Goal: Task Accomplishment & Management: Manage account settings

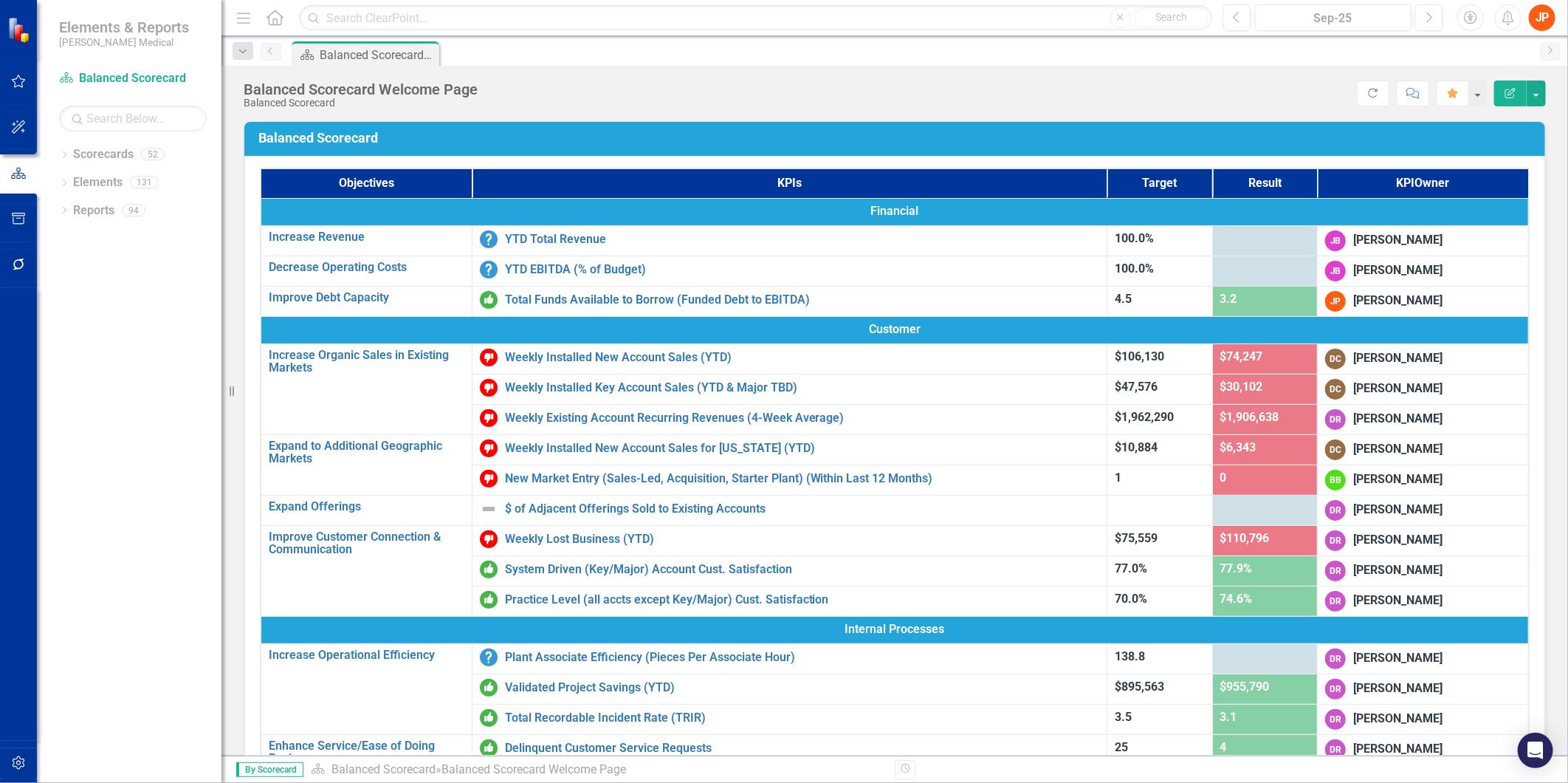
click at [1252, 234] on div at bounding box center [1265, 239] width 90 height 18
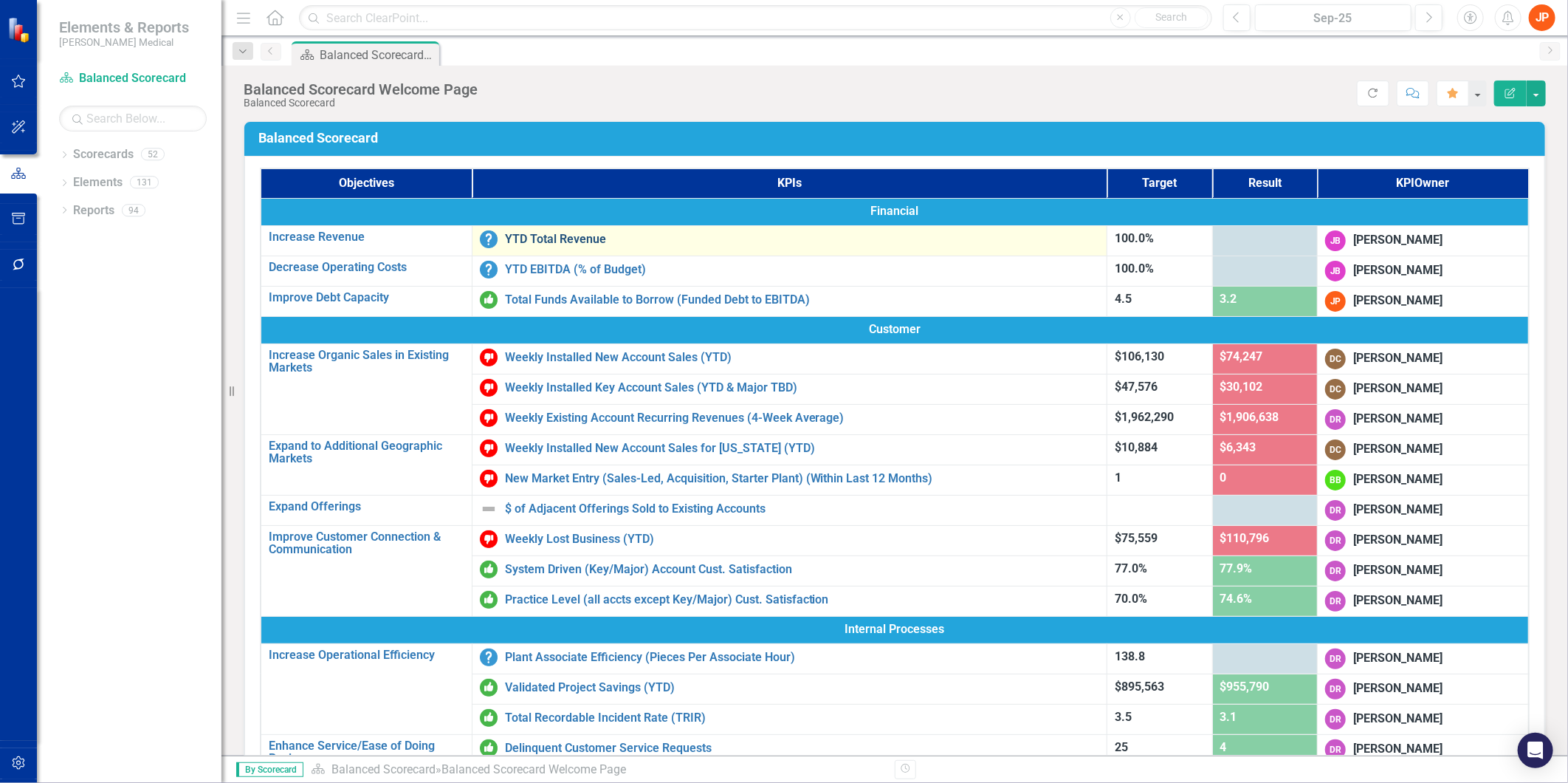
click at [570, 235] on link "YTD Total Revenue" at bounding box center [803, 239] width 595 height 14
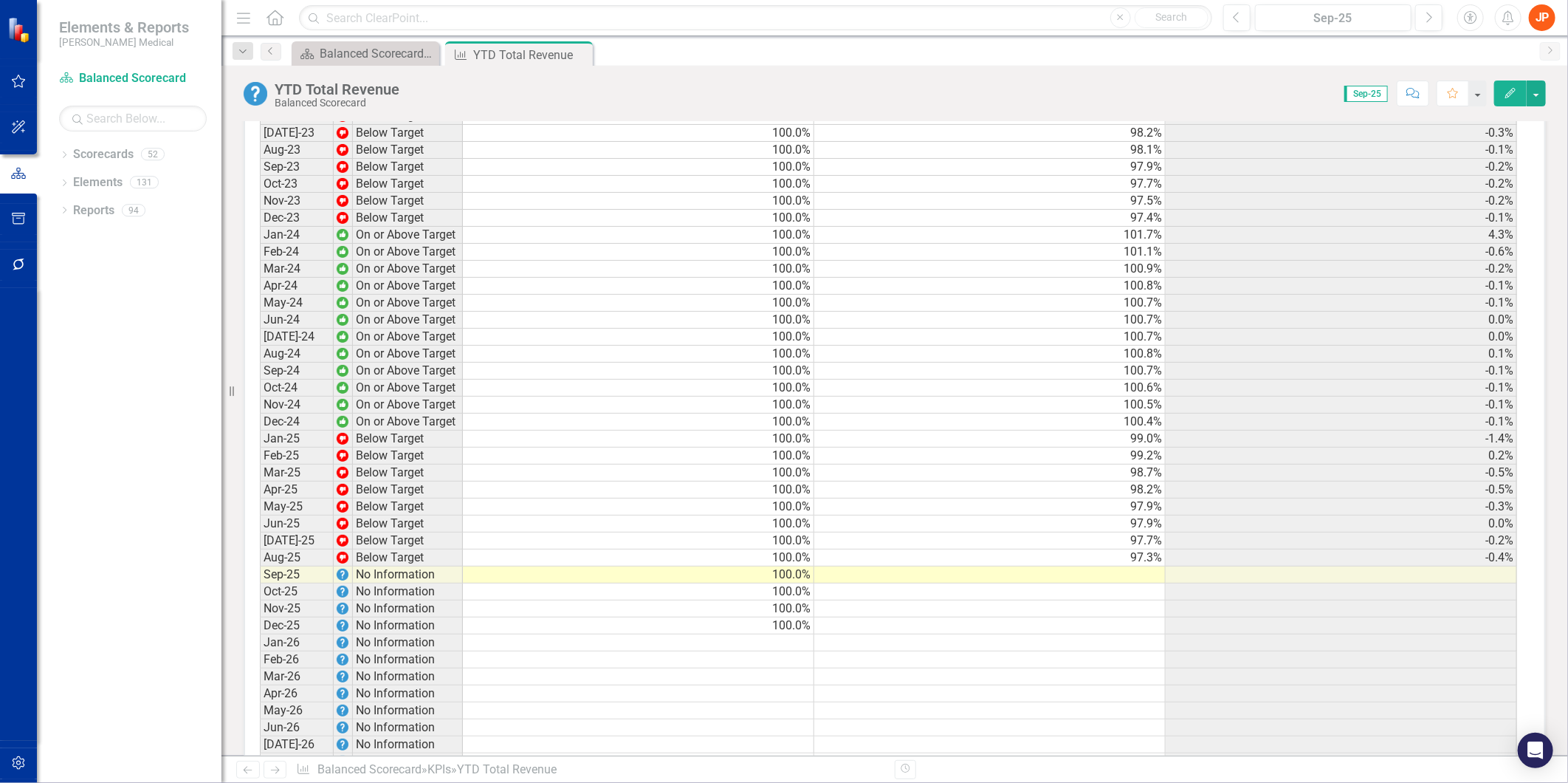
scroll to position [1230, 0]
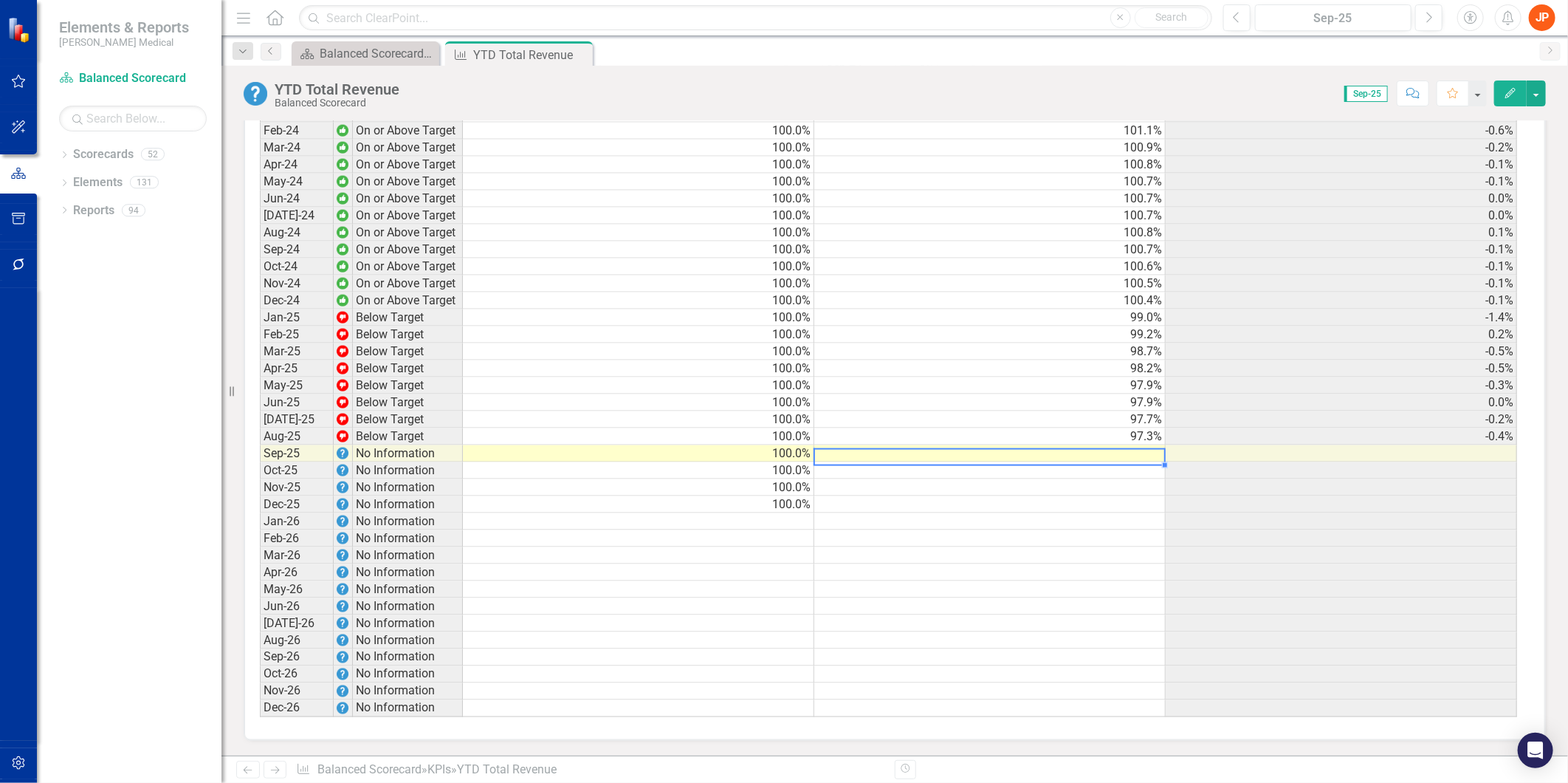
click at [1135, 446] on td at bounding box center [989, 454] width 352 height 17
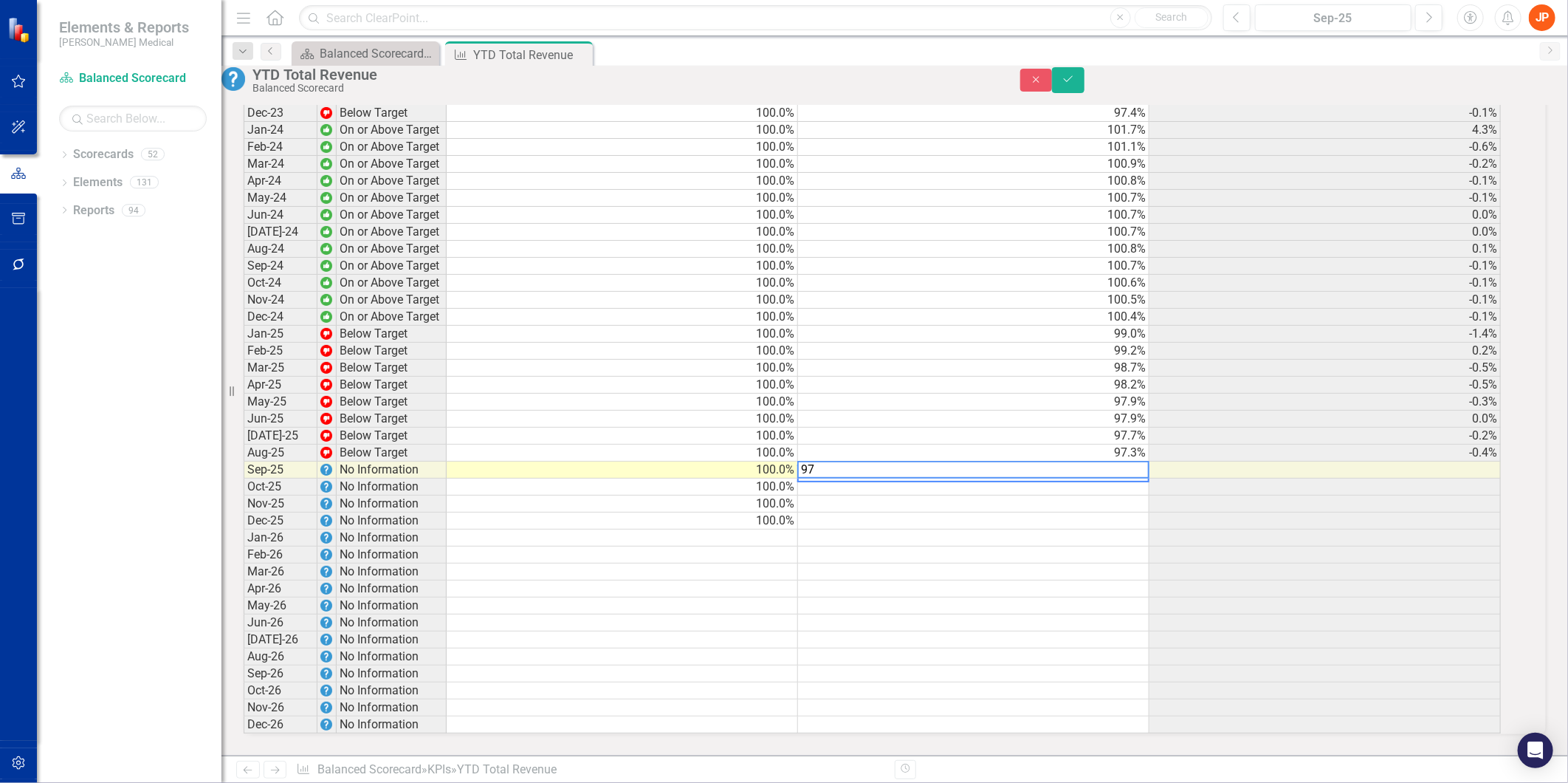
scroll to position [1232, 0]
type textarea "97.1"
click at [1133, 478] on td at bounding box center [976, 487] width 353 height 17
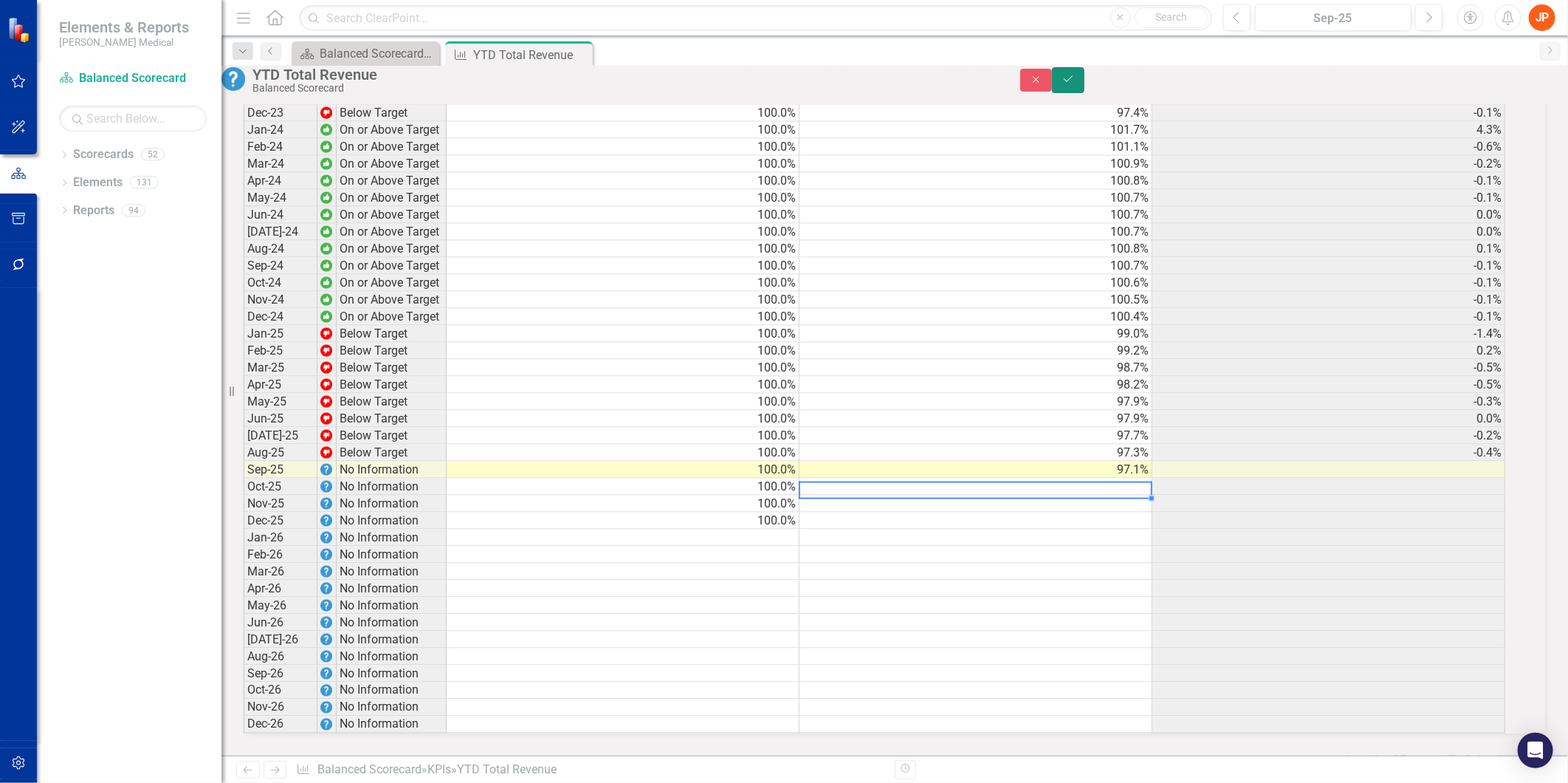
click at [1075, 82] on icon "Save" at bounding box center [1068, 79] width 13 height 10
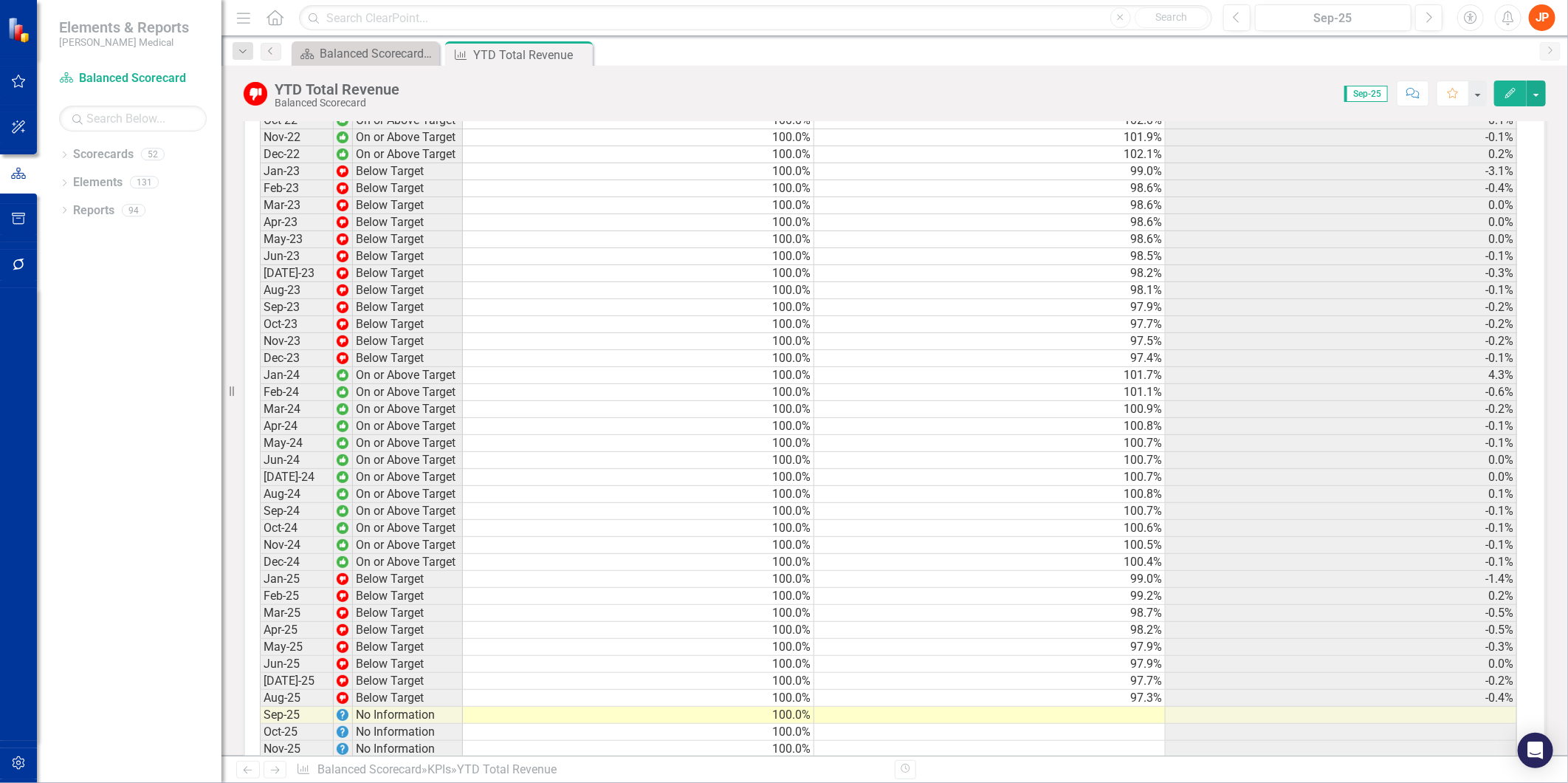
scroll to position [985, 0]
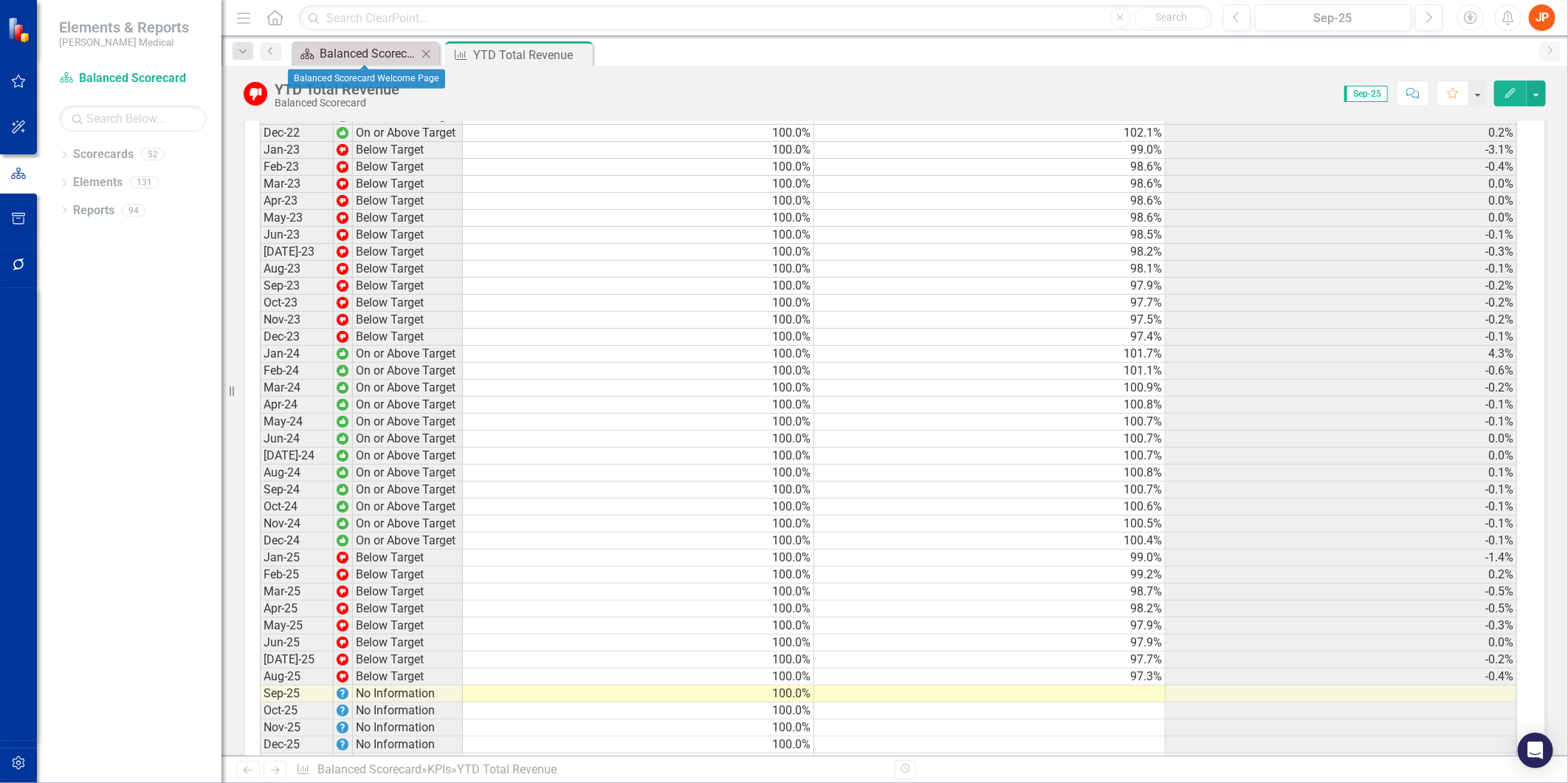
click at [362, 54] on div "Balanced Scorecard Welcome Page" at bounding box center [368, 53] width 97 height 19
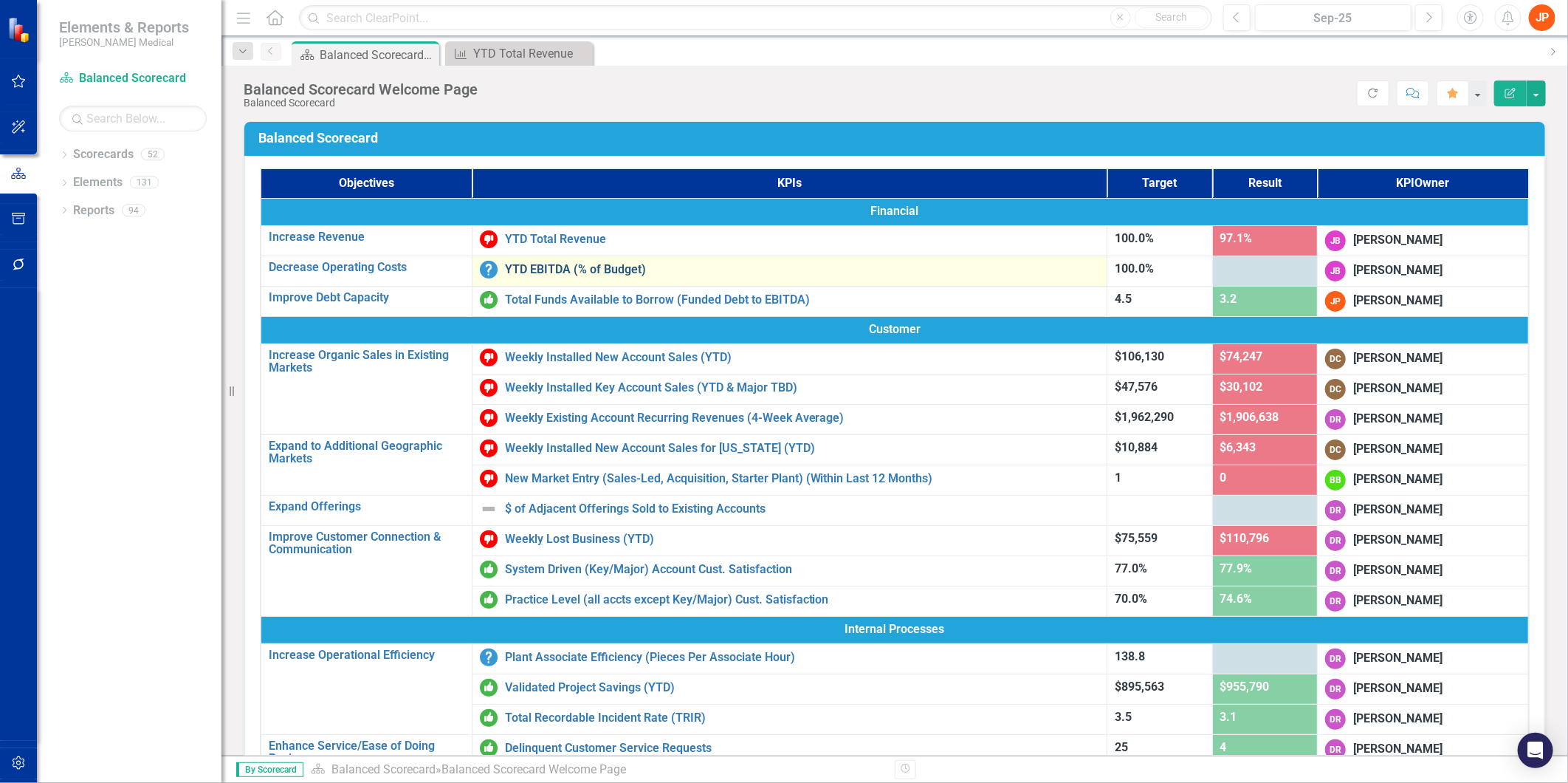
click at [557, 265] on link "YTD EBITDA (% of Budget)" at bounding box center [803, 270] width 595 height 14
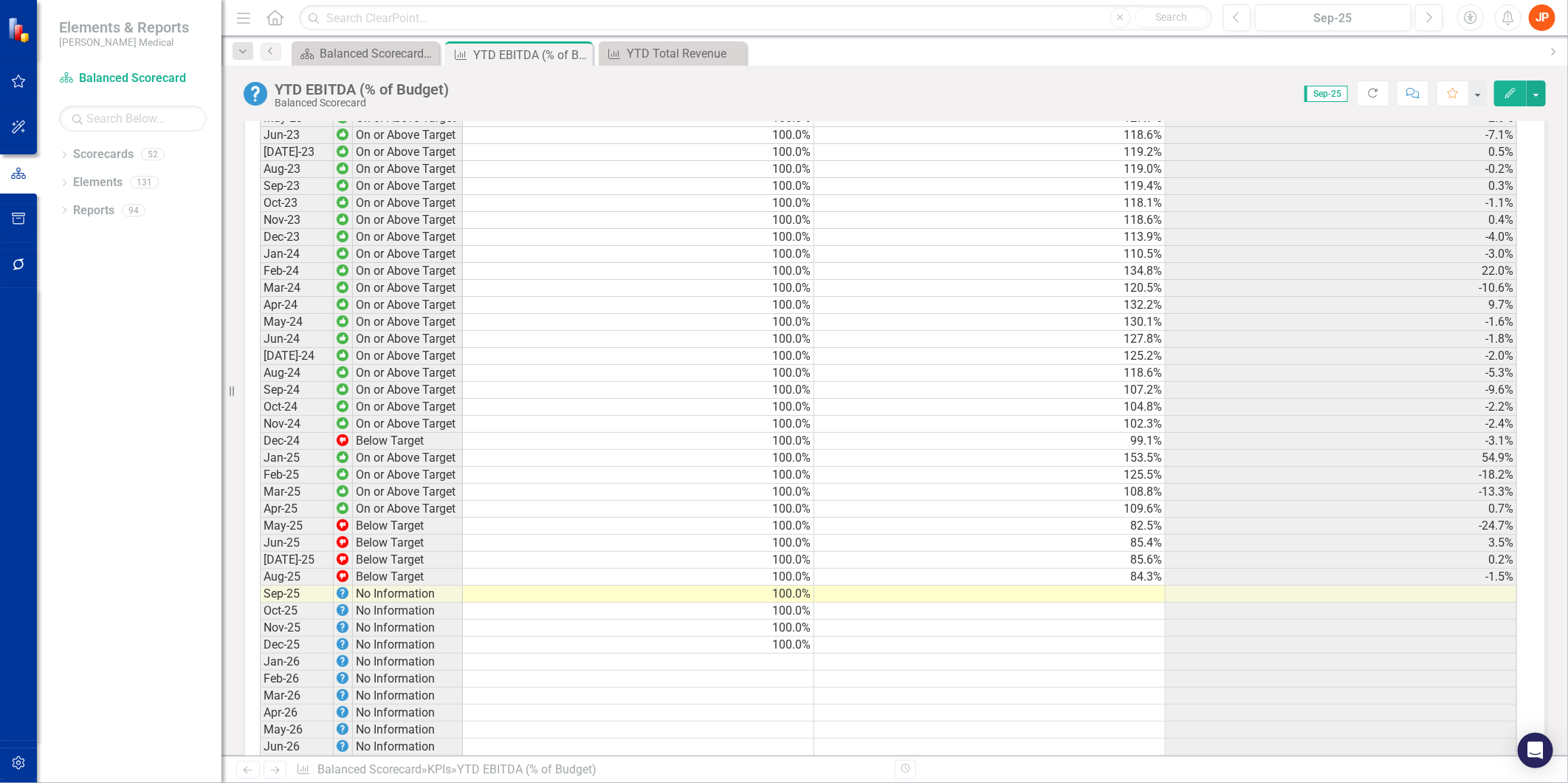
scroll to position [1231, 0]
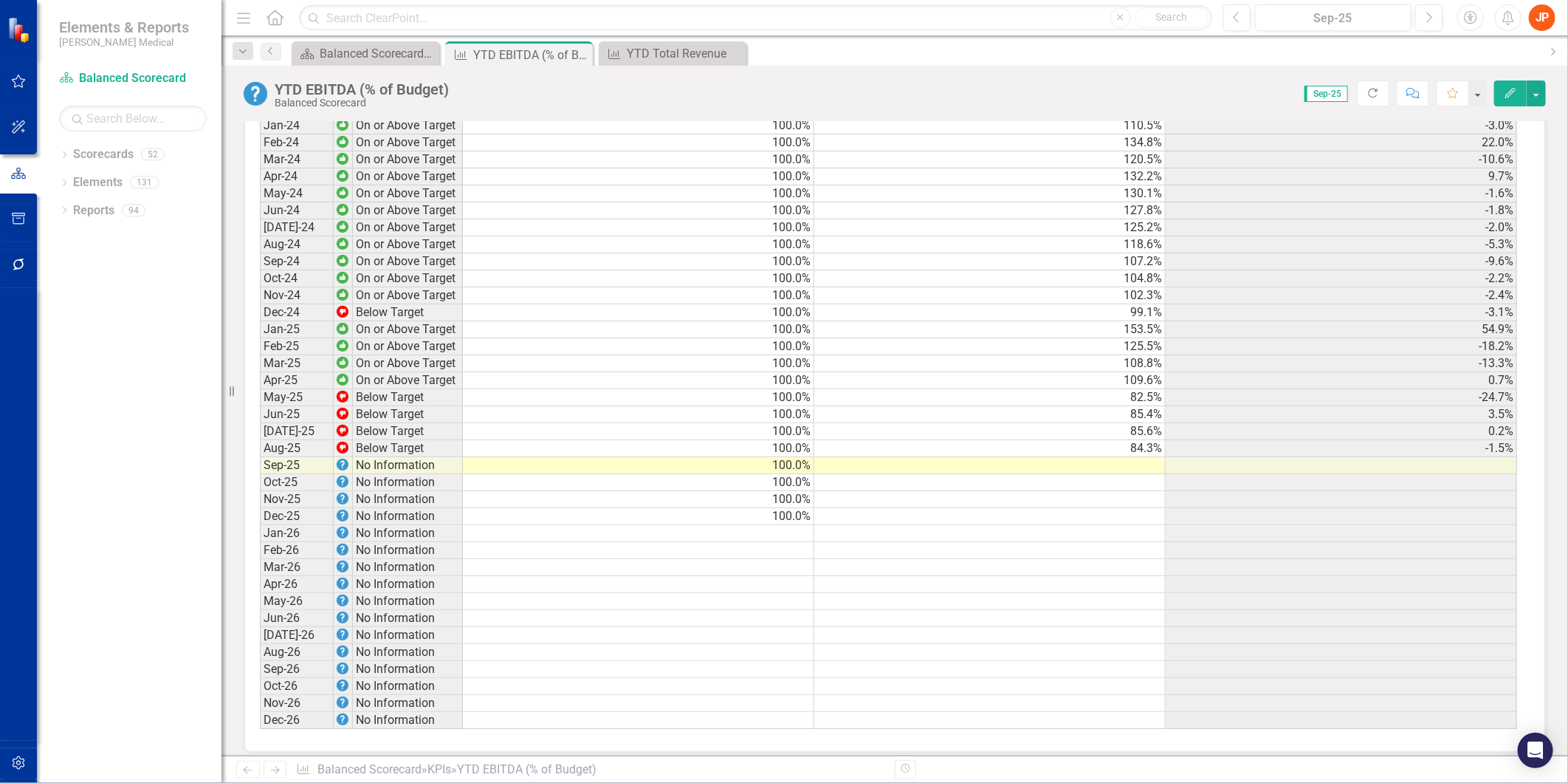
click at [1149, 460] on td at bounding box center [989, 466] width 352 height 17
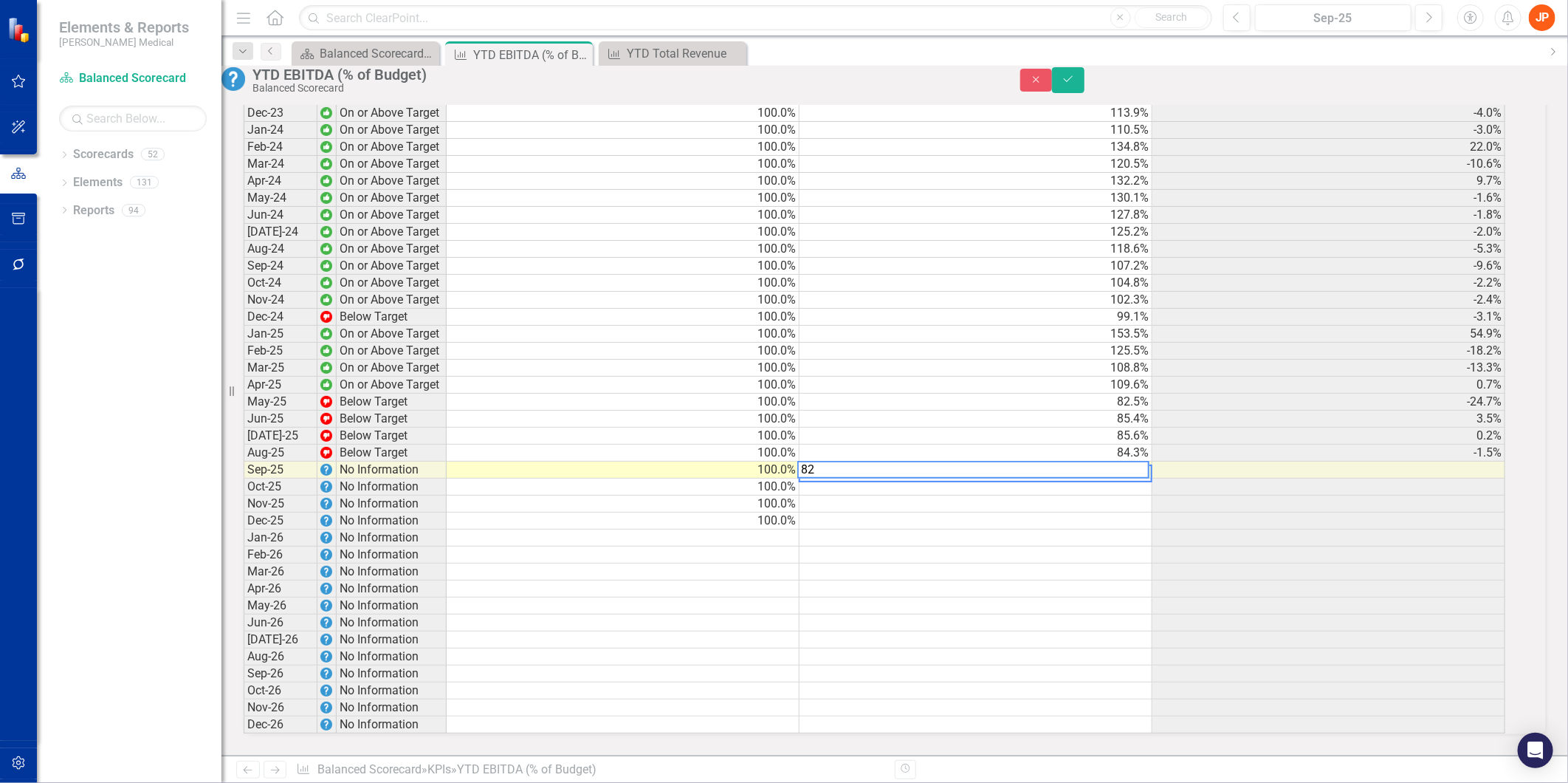
scroll to position [1234, 0]
type textarea "82.9"
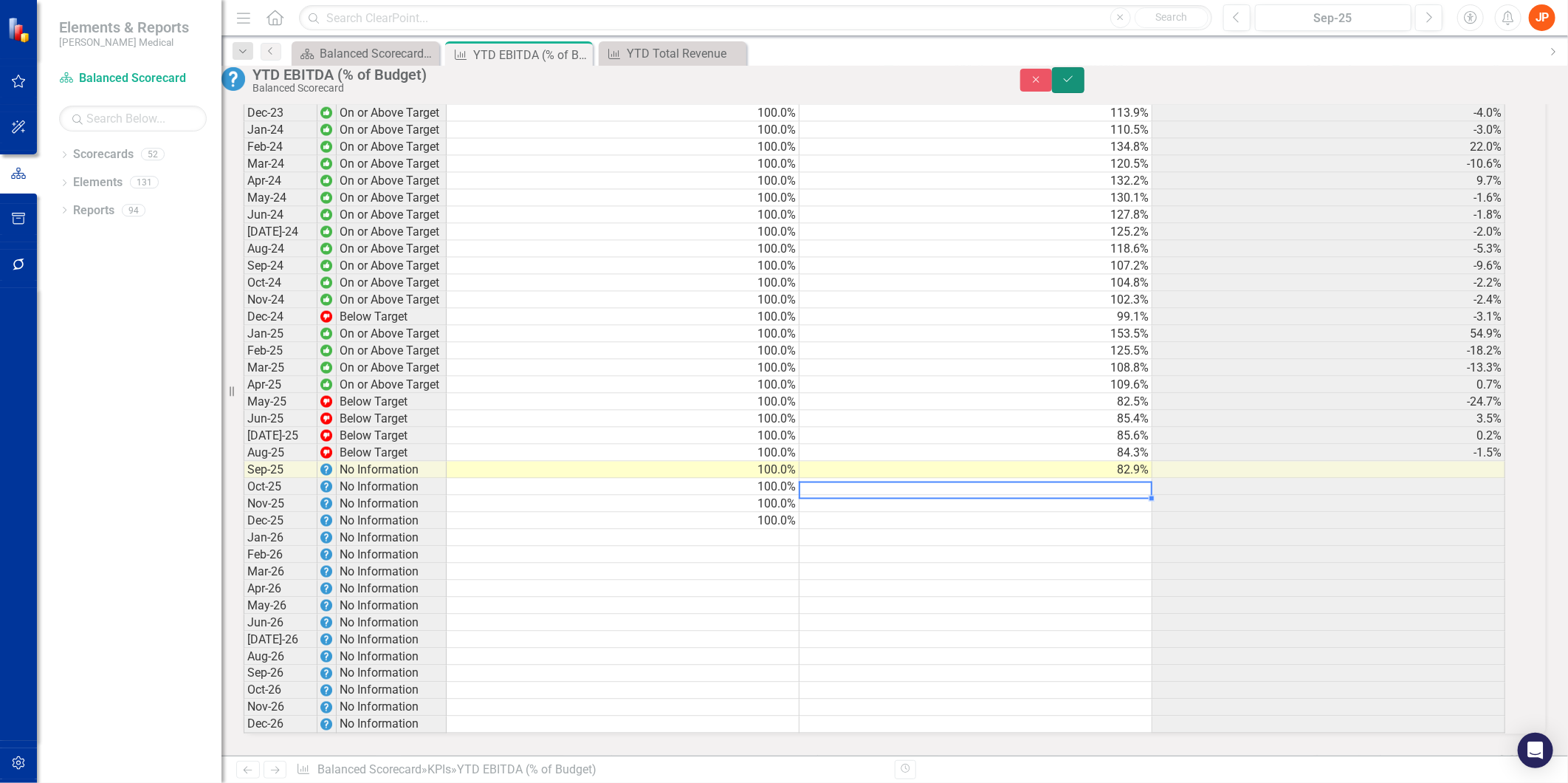
click at [1085, 83] on button "Save" at bounding box center [1067, 80] width 32 height 26
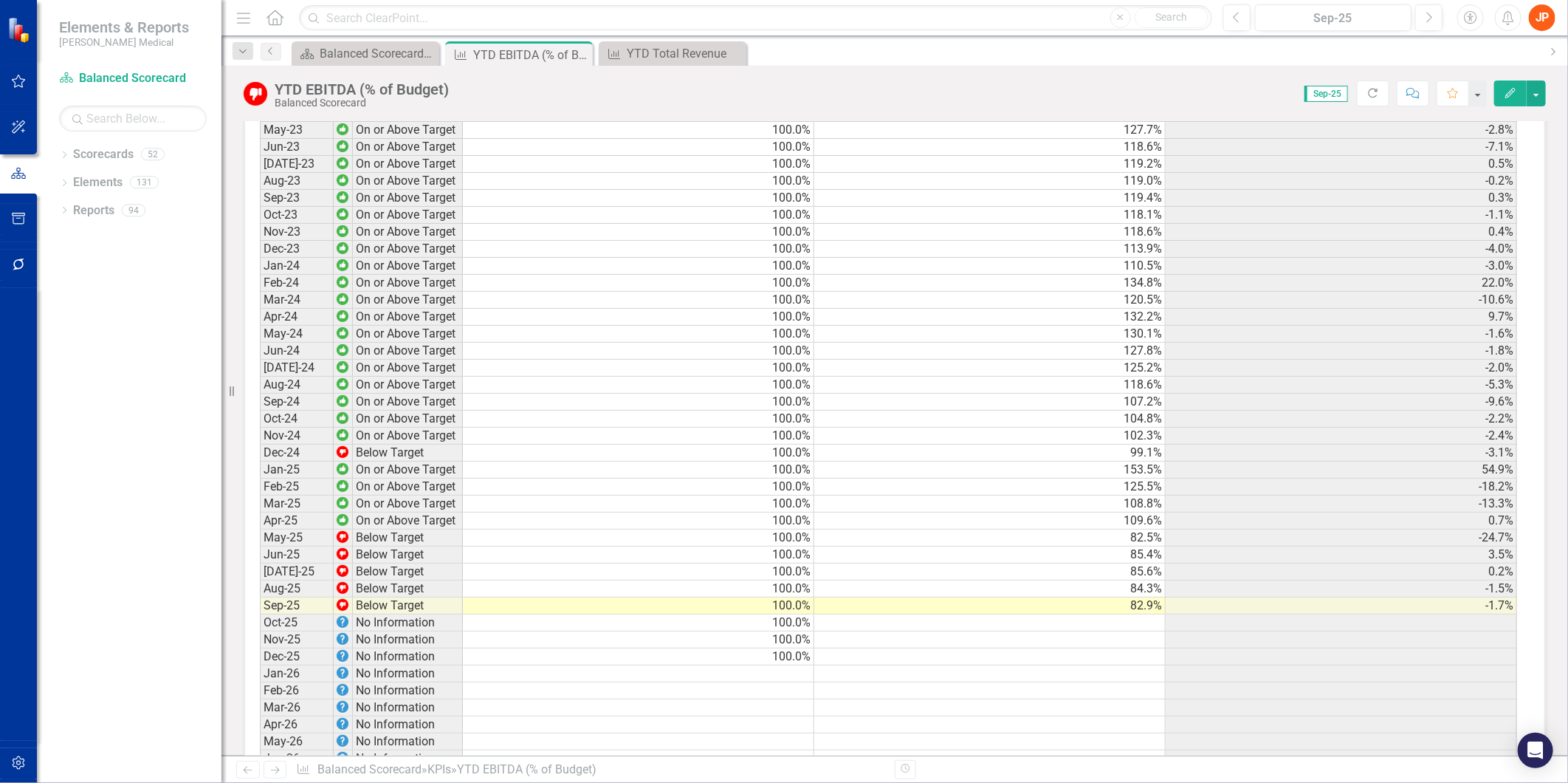
scroll to position [1148, 0]
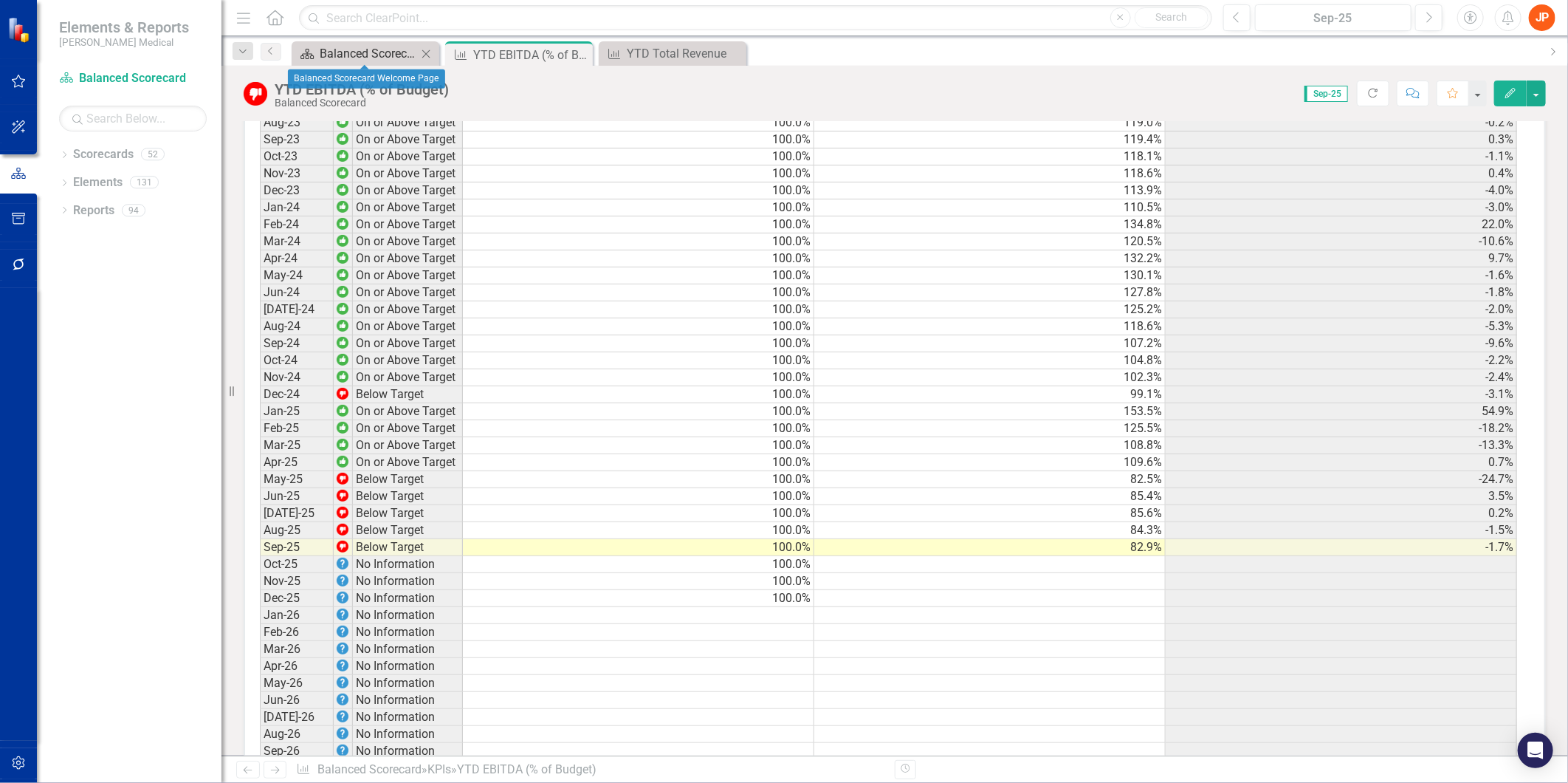
click at [352, 55] on div "Balanced Scorecard Welcome Page" at bounding box center [368, 53] width 97 height 19
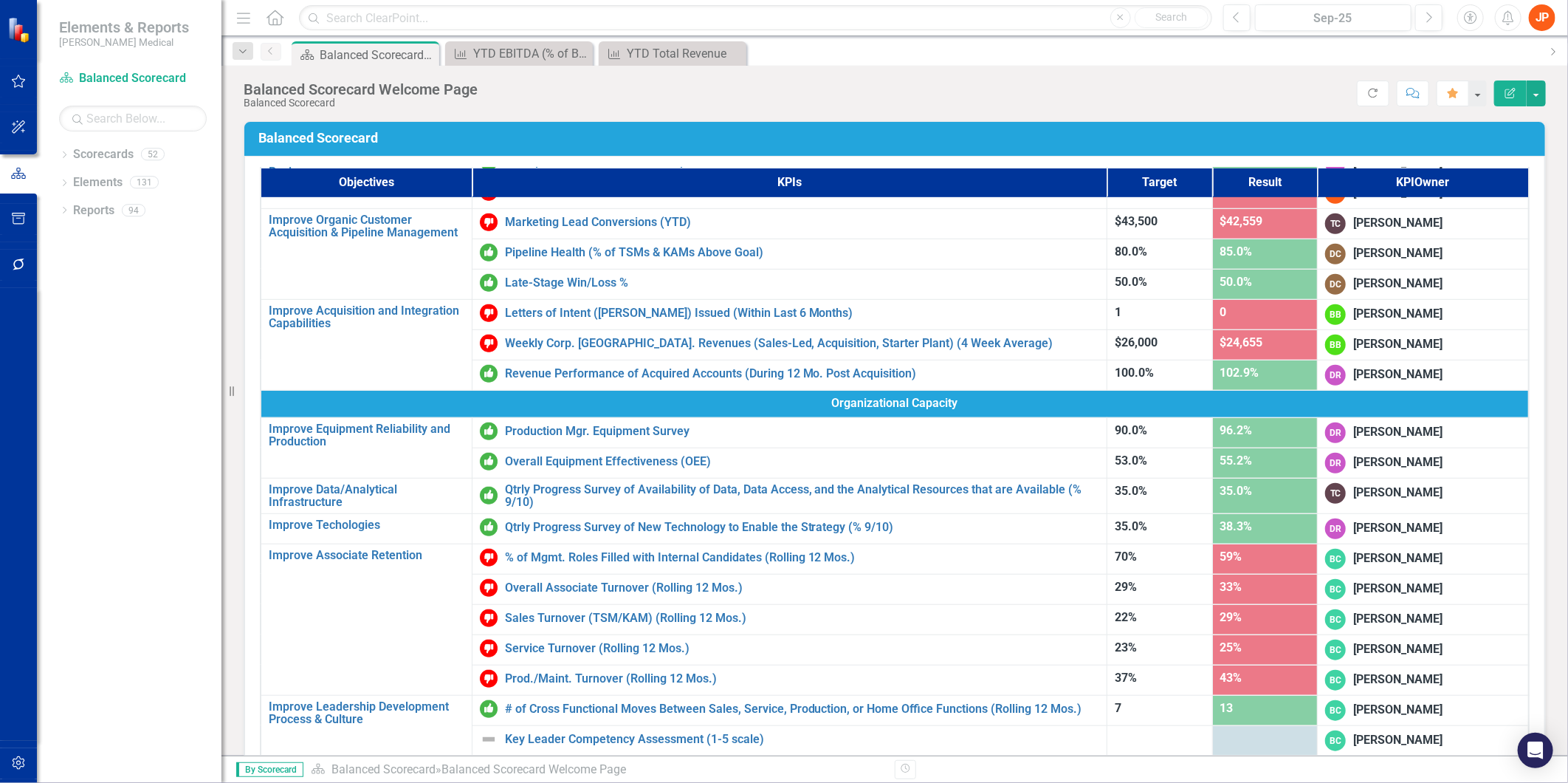
scroll to position [589, 0]
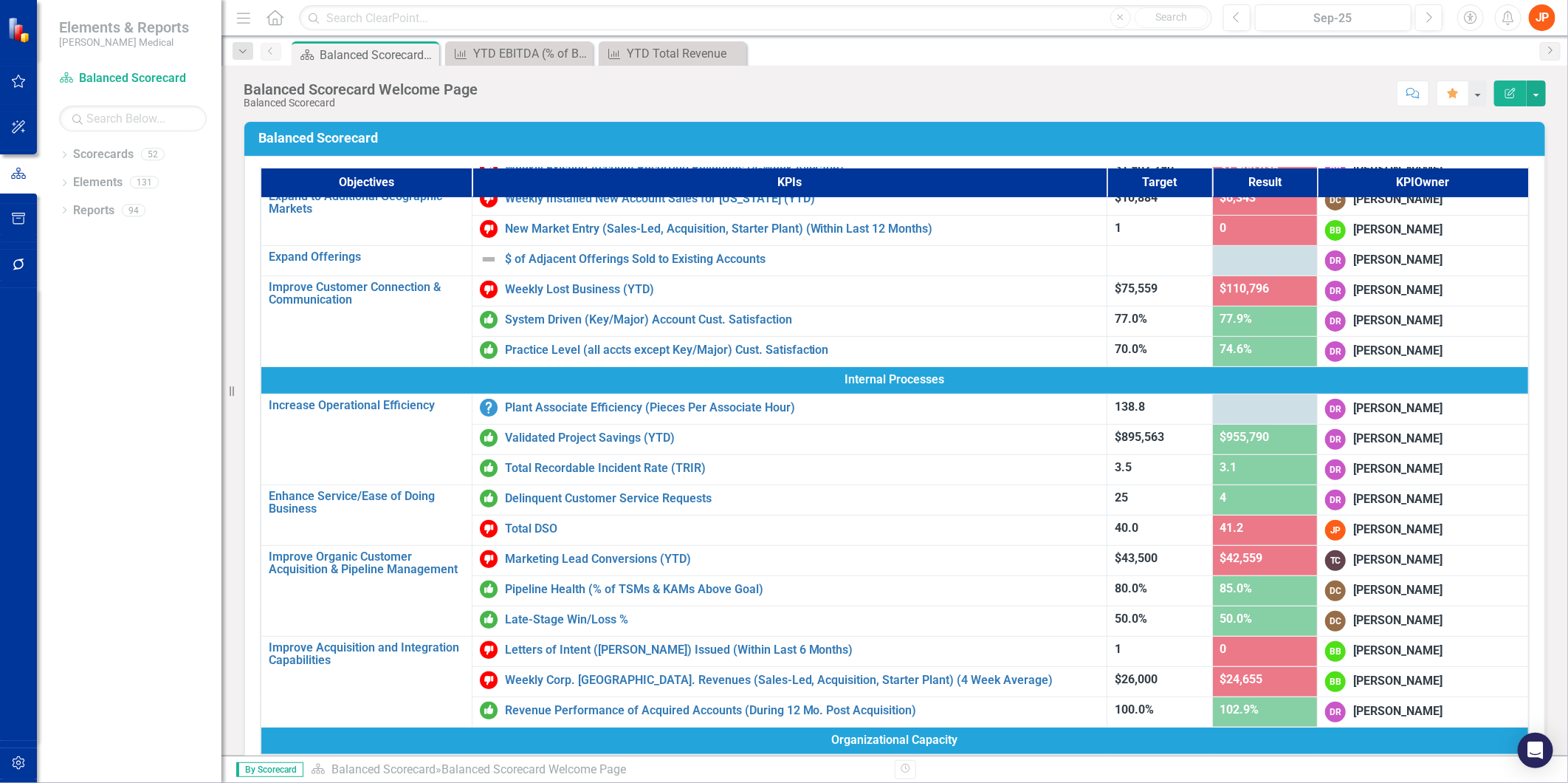
scroll to position [178, 0]
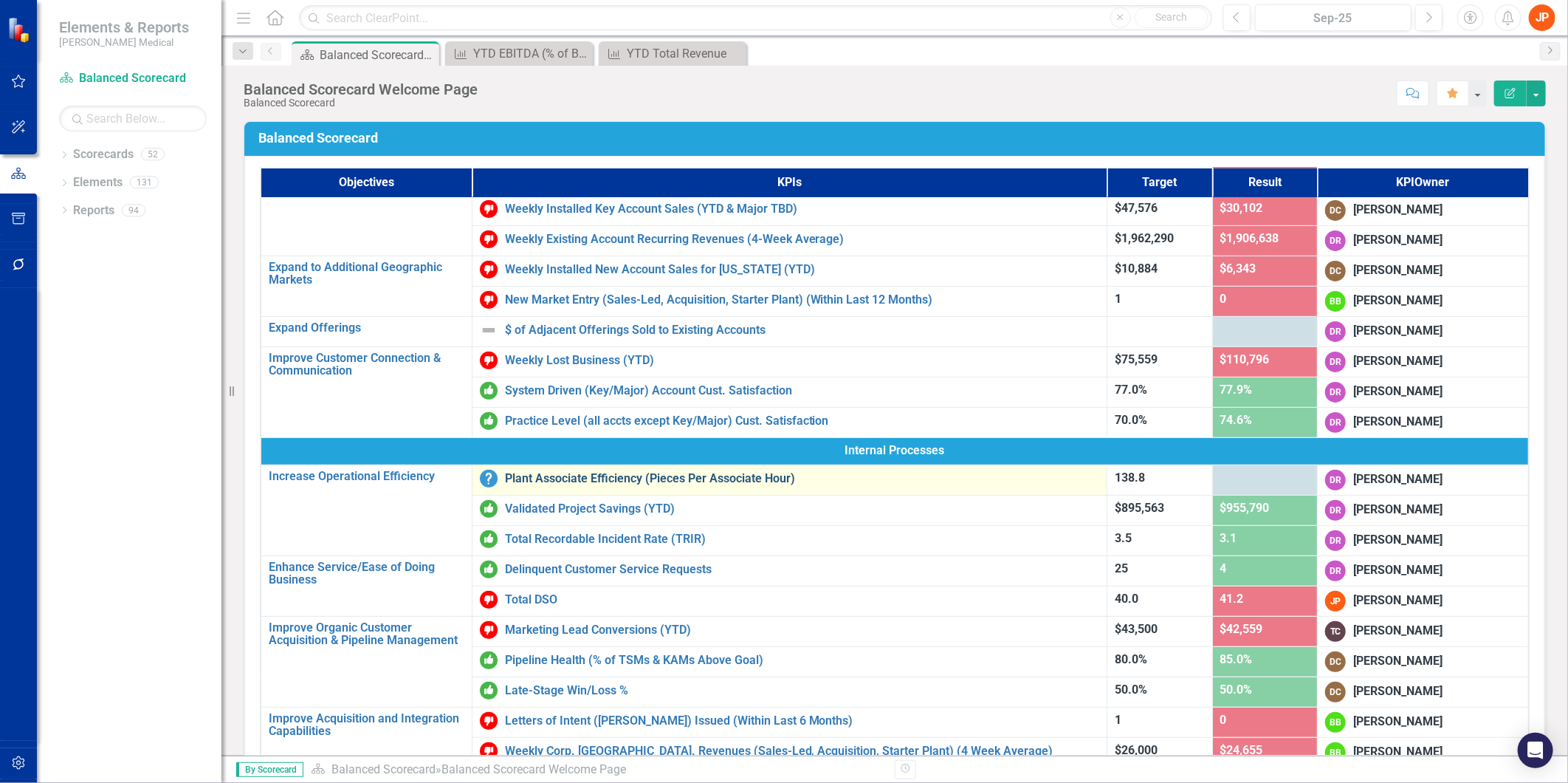
click at [579, 475] on link "Plant Associate Efficiency (Pieces Per Associate Hour)" at bounding box center [803, 478] width 595 height 14
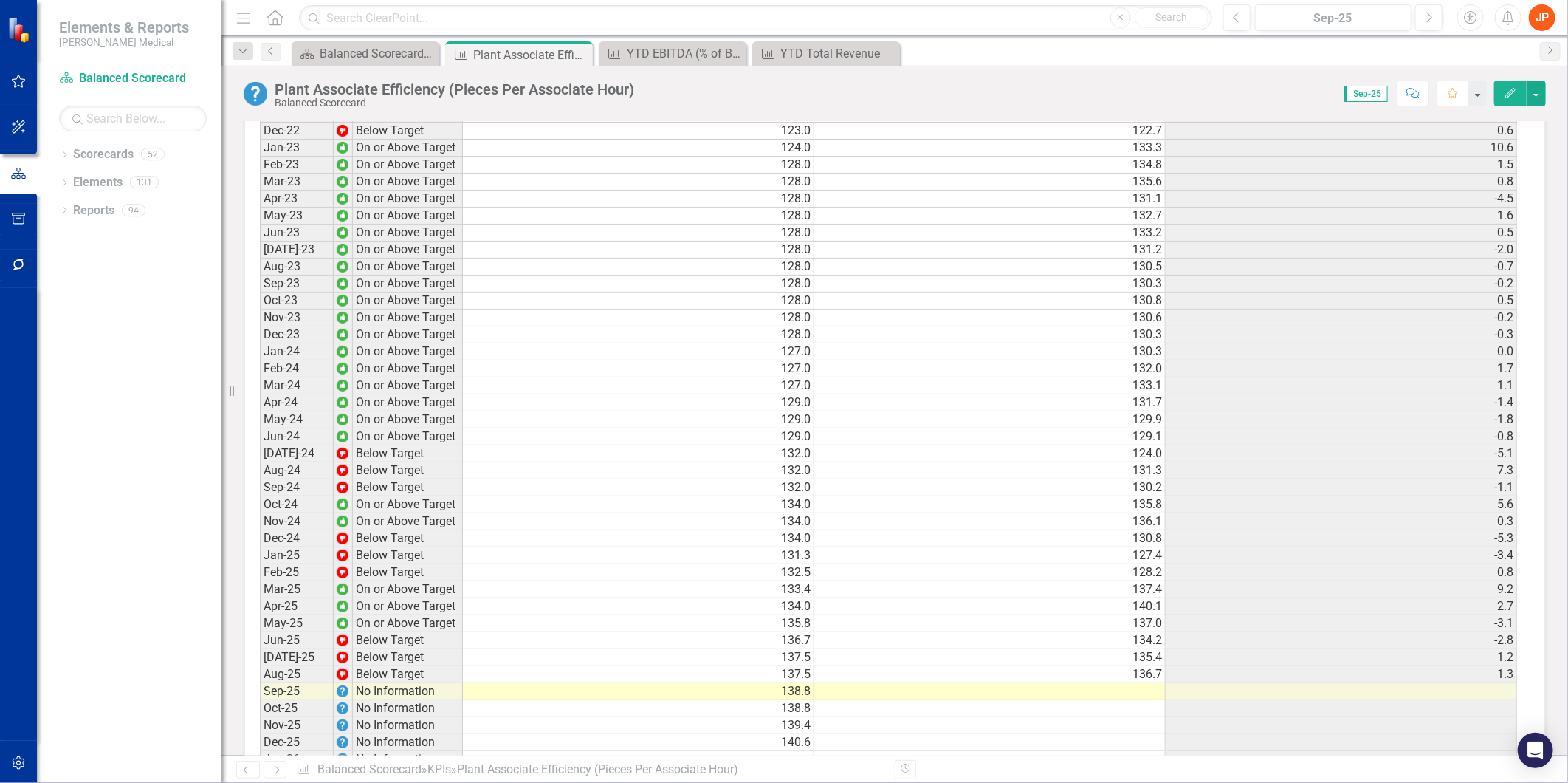
scroll to position [1892, 0]
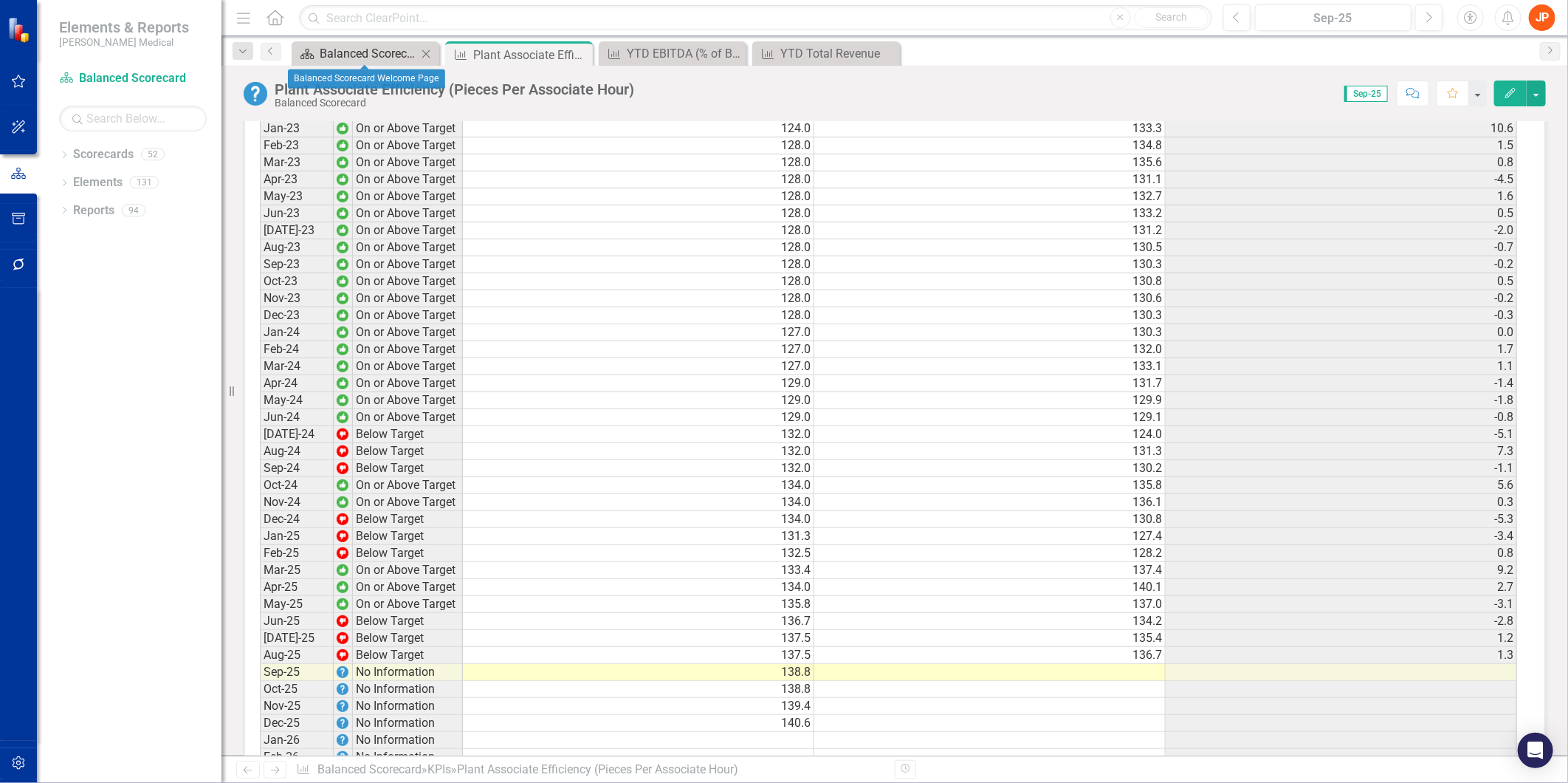
click at [353, 59] on div "Balanced Scorecard Welcome Page" at bounding box center [368, 53] width 97 height 19
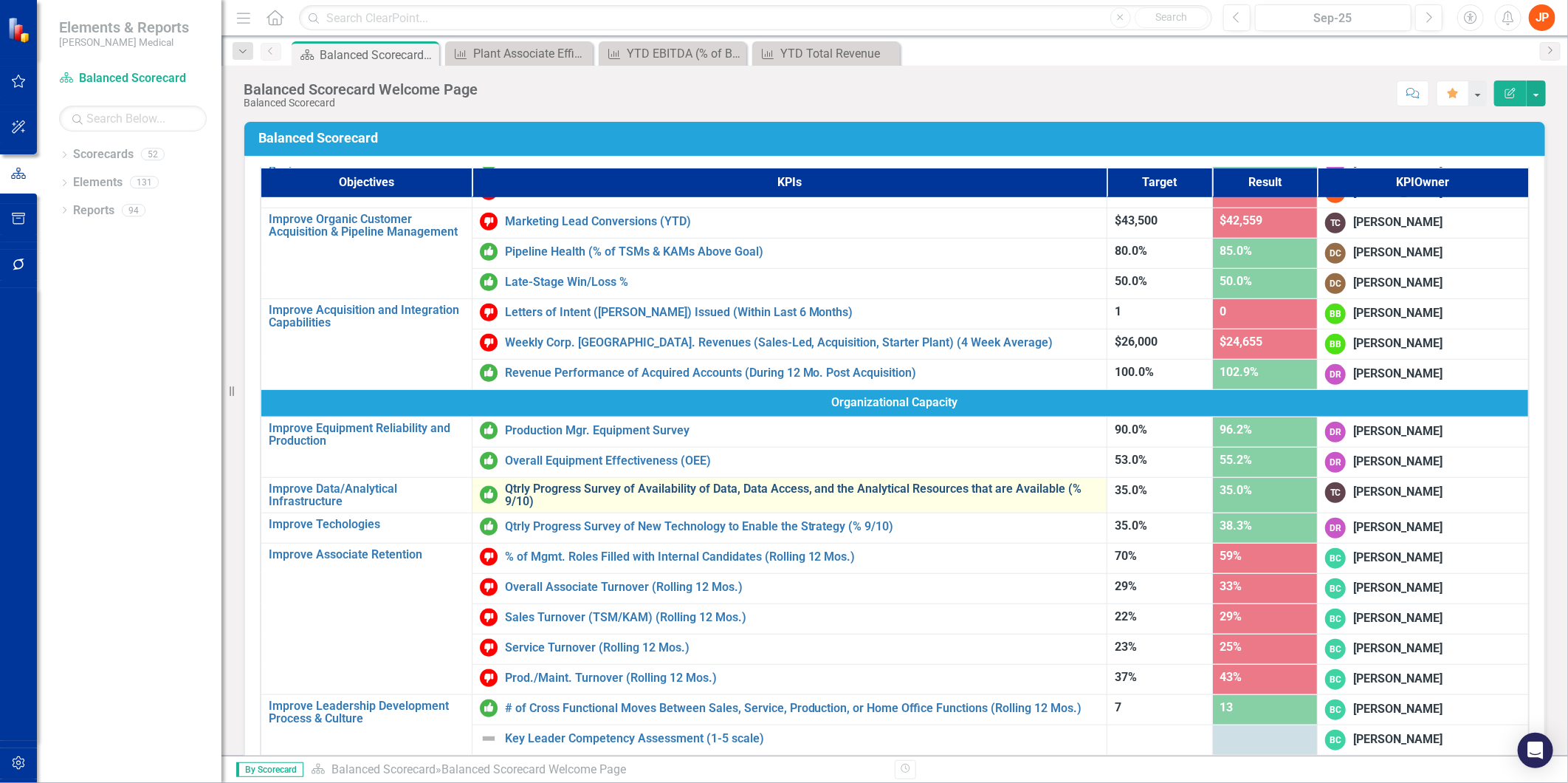
scroll to position [589, 0]
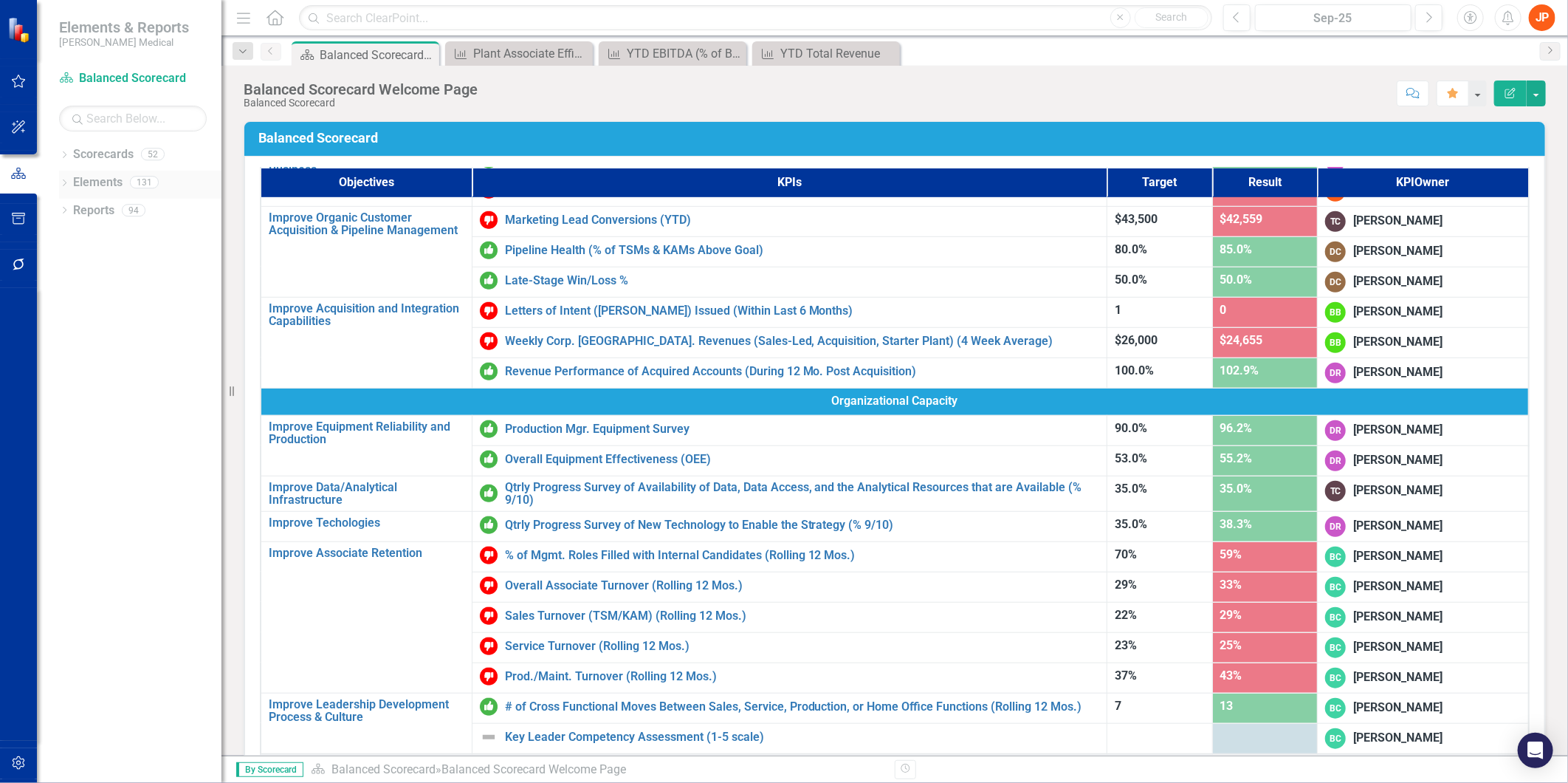
click at [98, 179] on link "Elements" at bounding box center [97, 182] width 49 height 17
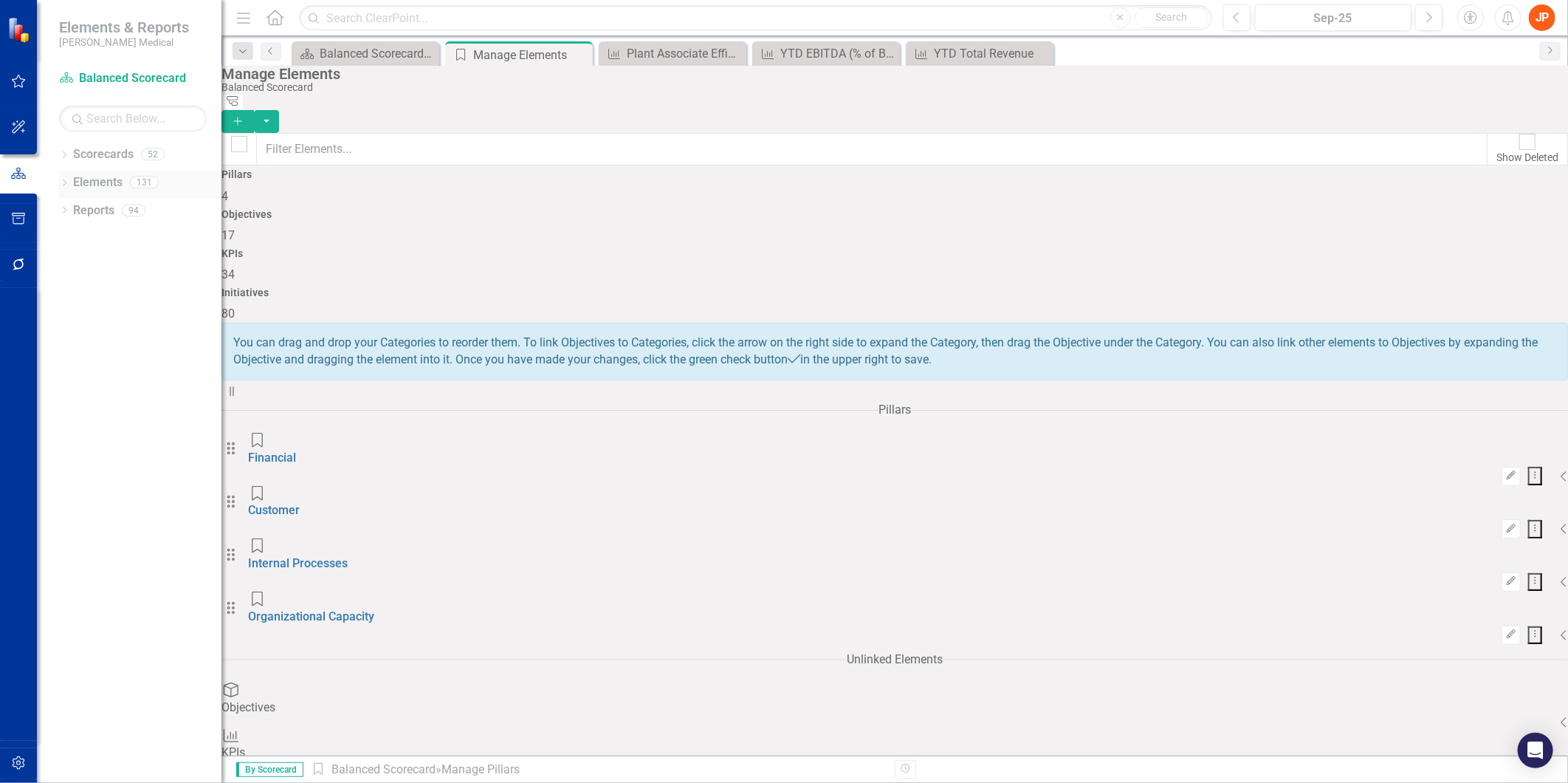
click at [64, 180] on icon at bounding box center [64, 182] width 4 height 7
click at [117, 208] on link "Objective Objectives" at bounding box center [96, 211] width 75 height 17
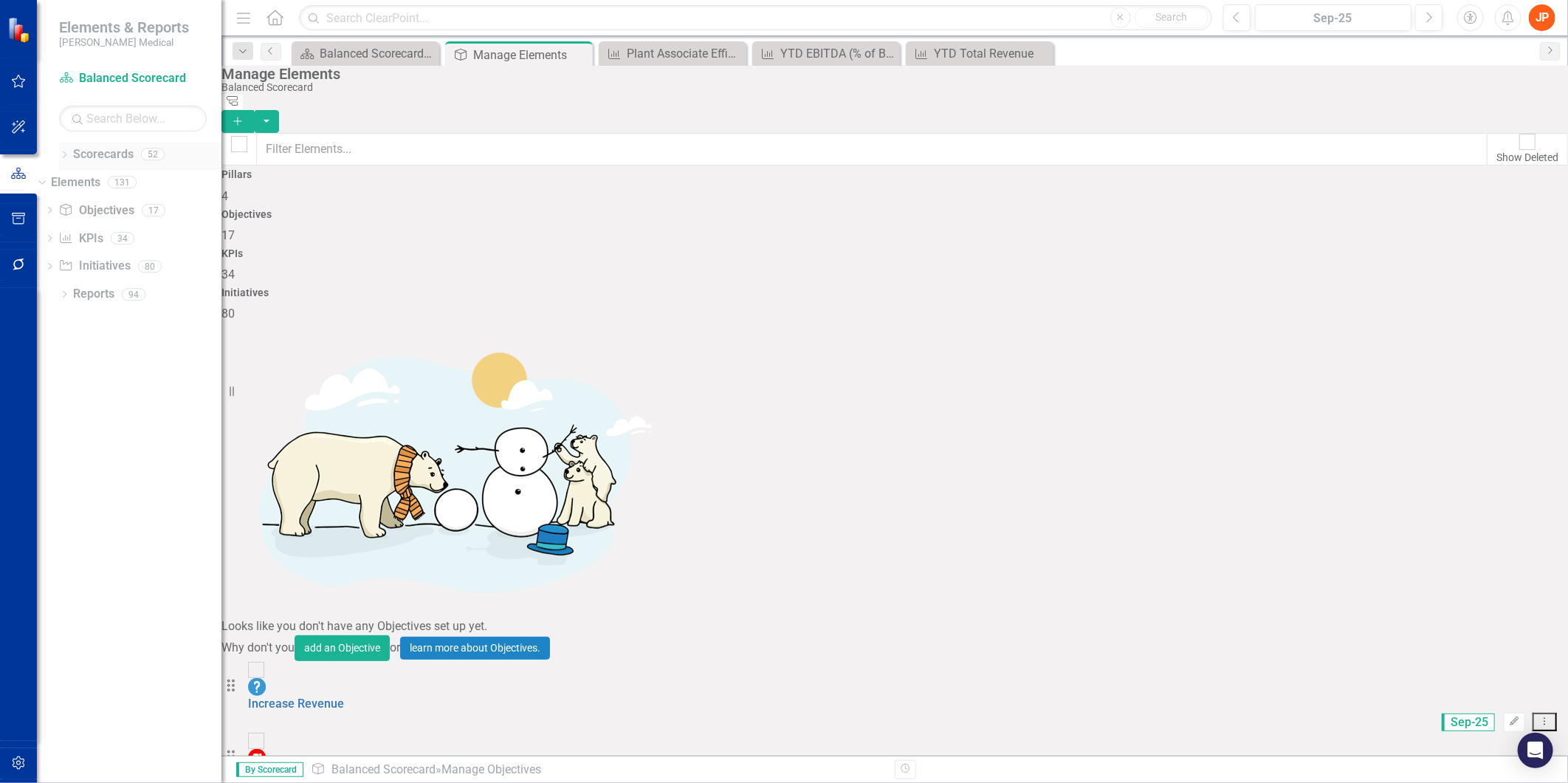
click at [64, 153] on icon "Dropdown" at bounding box center [64, 156] width 10 height 8
click at [122, 548] on link "Objective Objectives" at bounding box center [96, 546] width 75 height 17
click at [55, 547] on icon "Dropdown" at bounding box center [49, 548] width 10 height 8
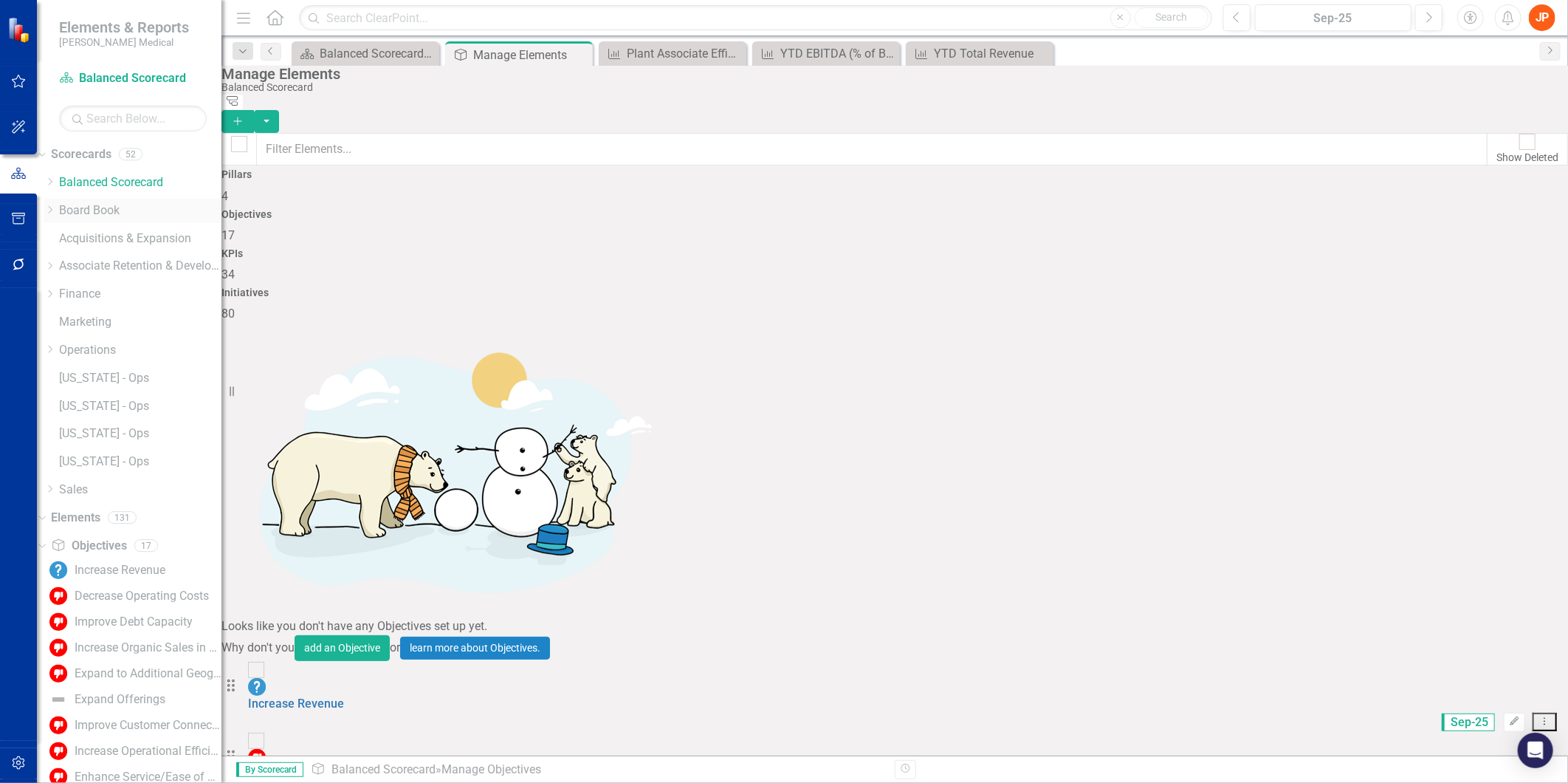
click at [55, 209] on icon "Dropdown" at bounding box center [49, 210] width 11 height 9
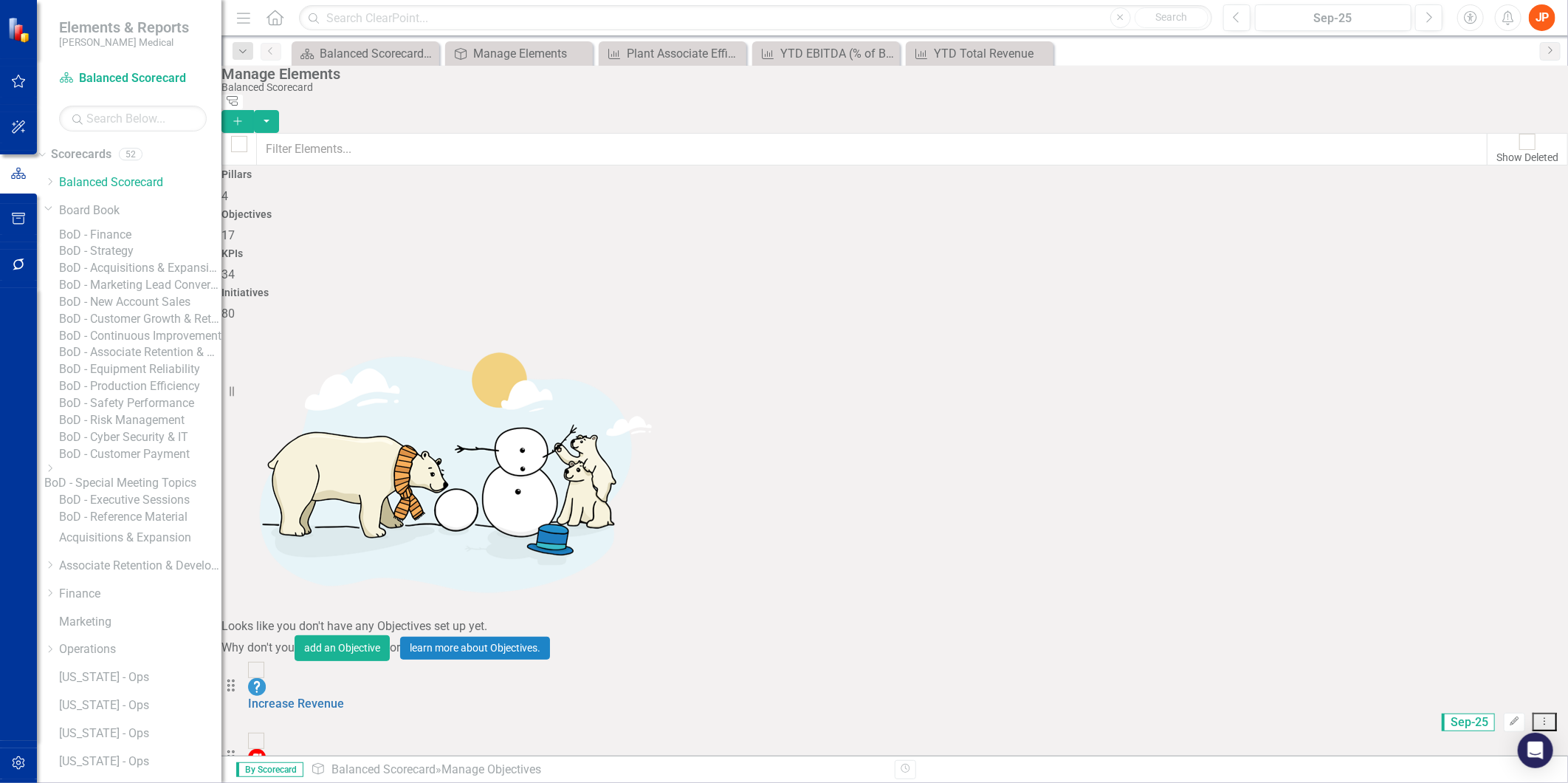
click at [115, 242] on link "BoD - Finance" at bounding box center [140, 235] width 163 height 17
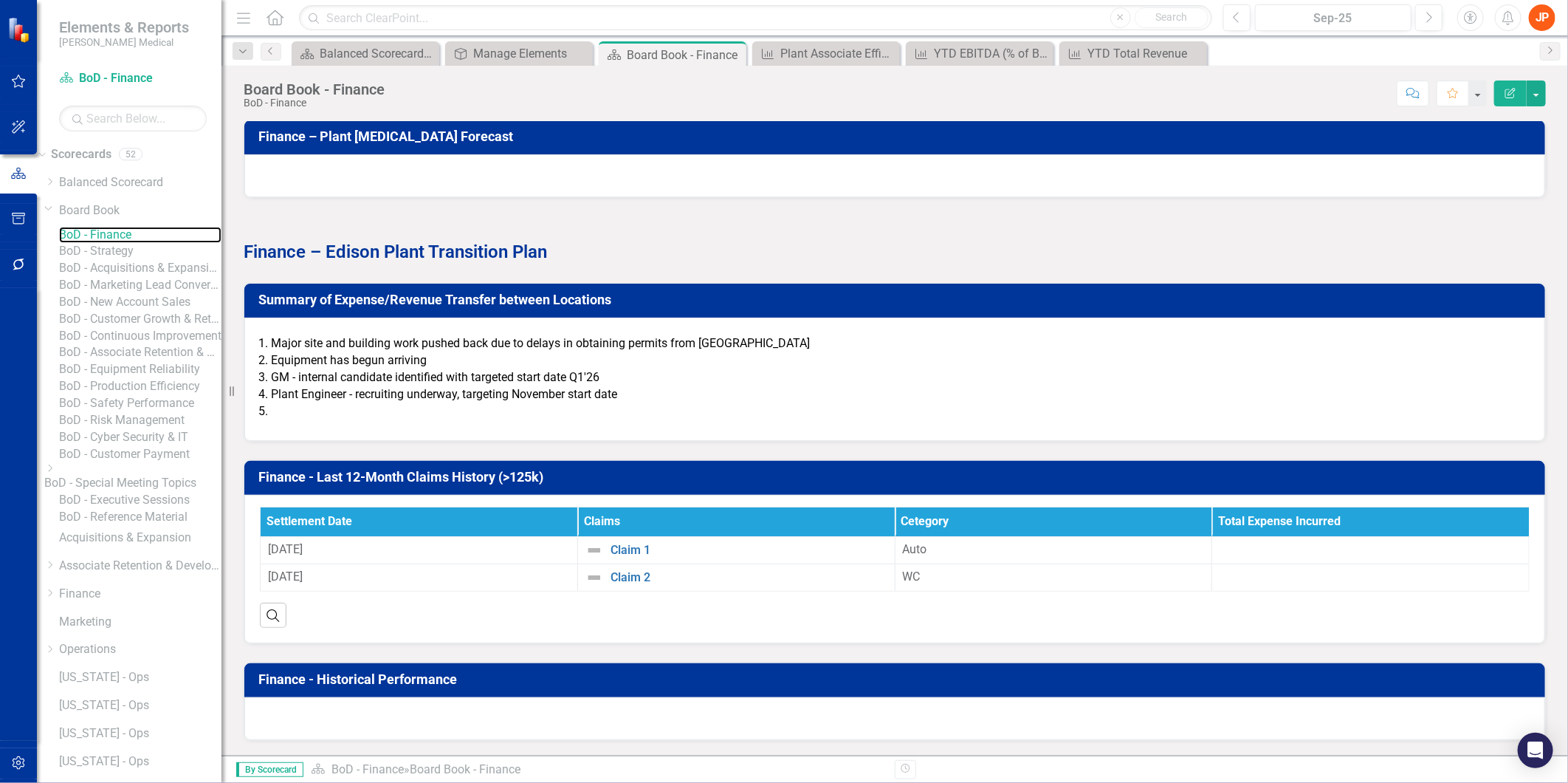
scroll to position [1970, 0]
click at [517, 404] on li "Plant Engineer - recruiting underway, targeting November start date" at bounding box center [899, 394] width 1258 height 17
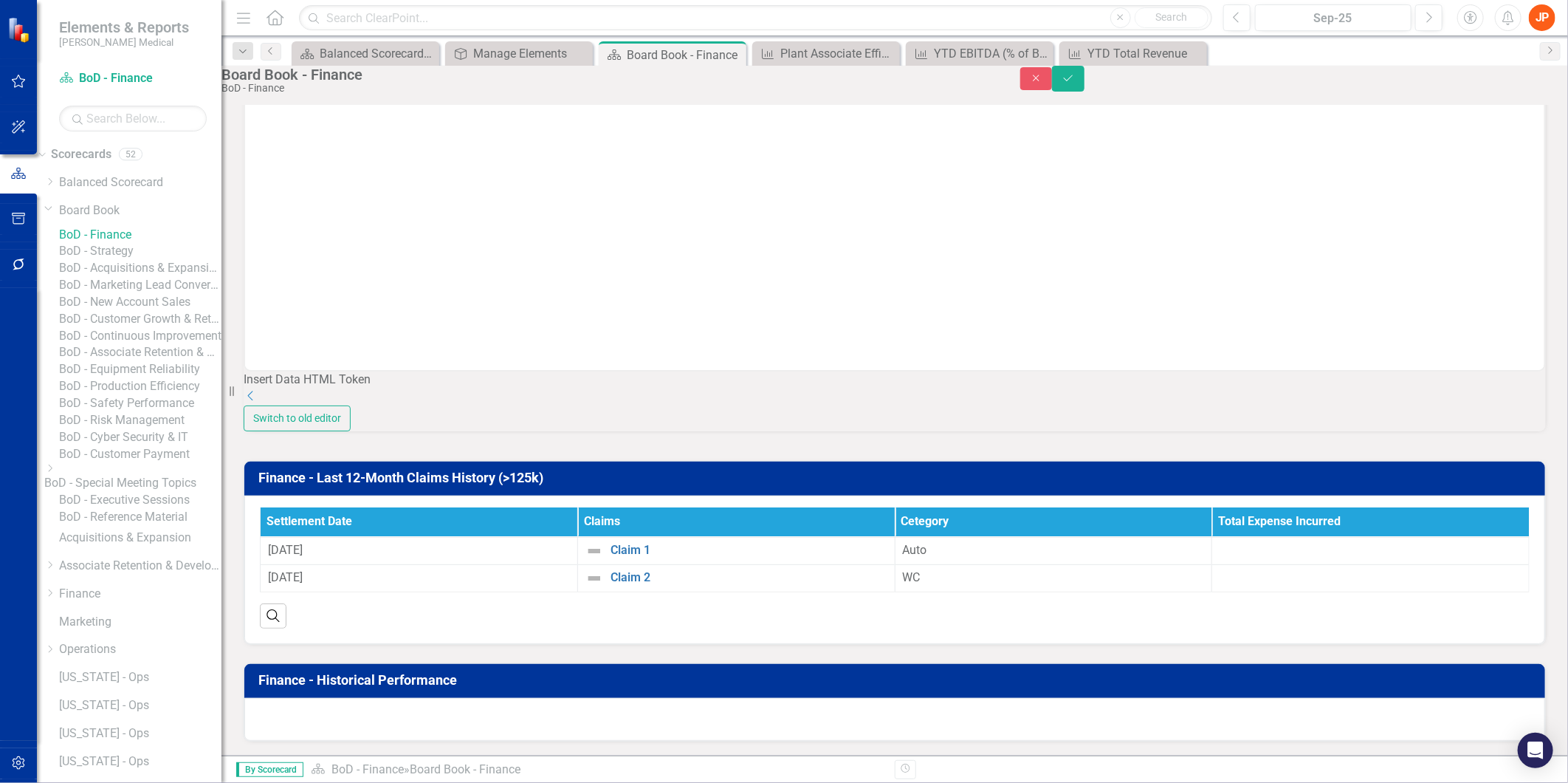
scroll to position [0, 0]
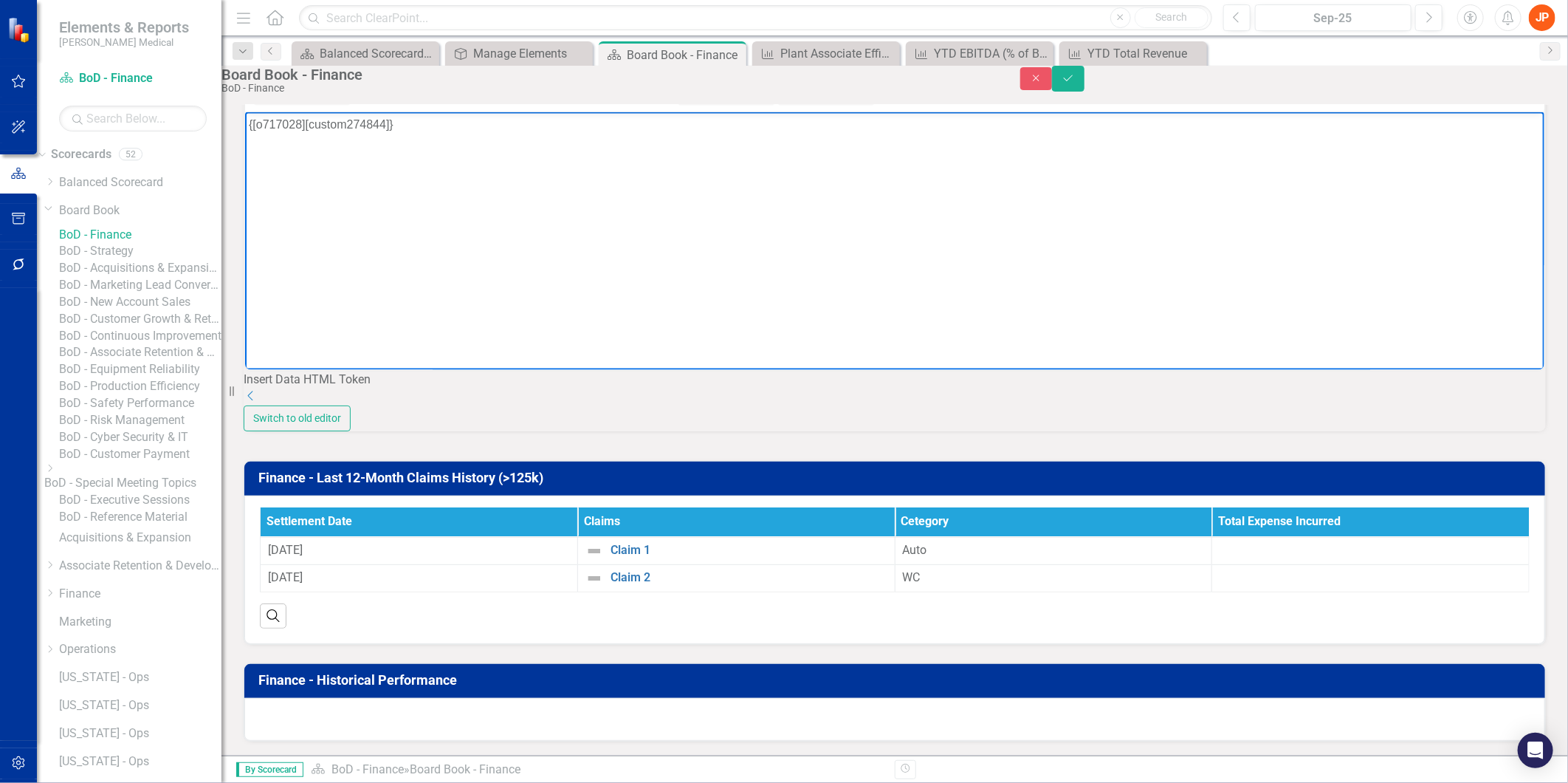
click at [398, 125] on p "{[o717028][custom274844]}" at bounding box center [893, 125] width 1291 height 18
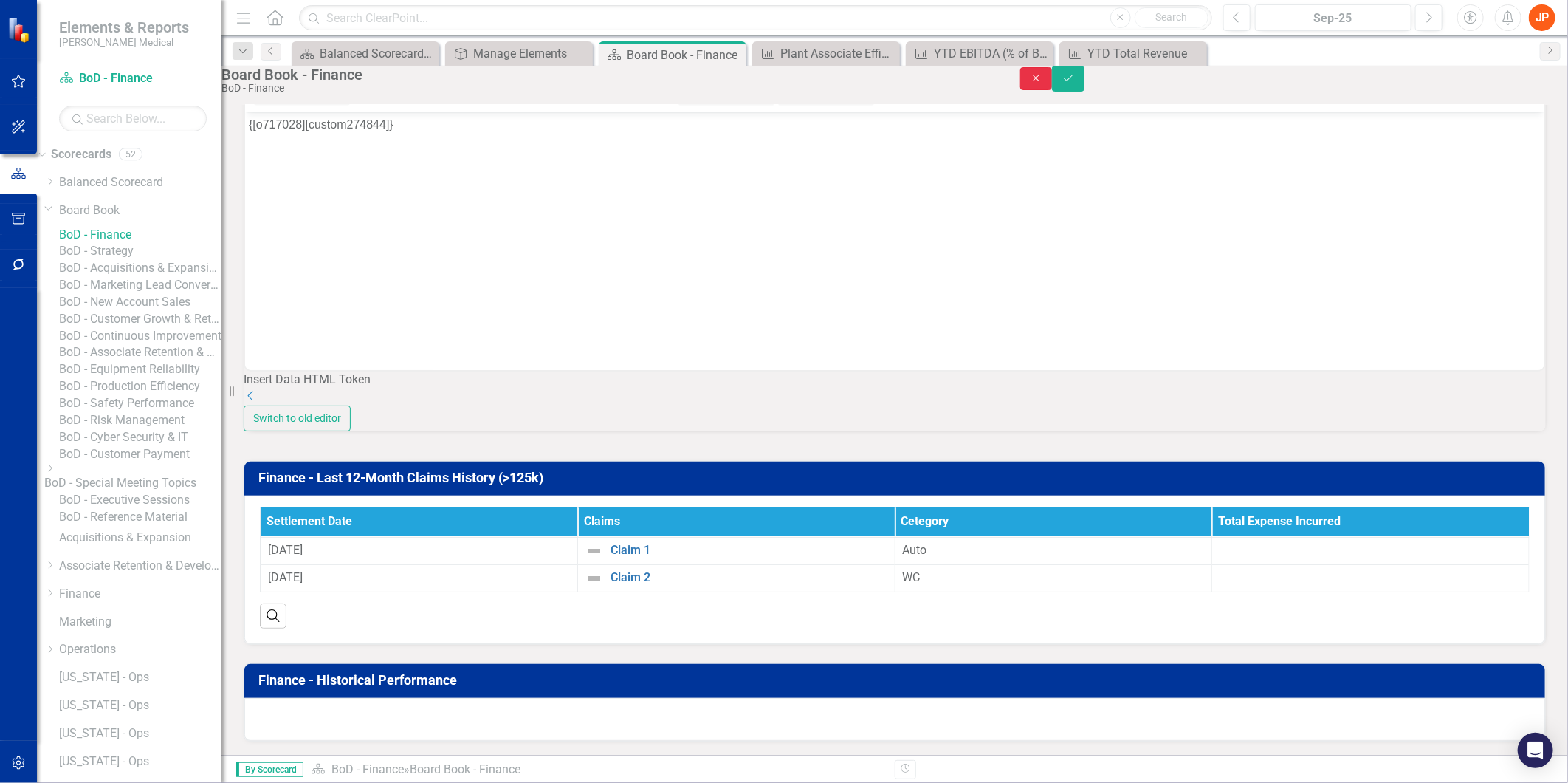
click at [1043, 83] on icon "Close" at bounding box center [1037, 78] width 13 height 10
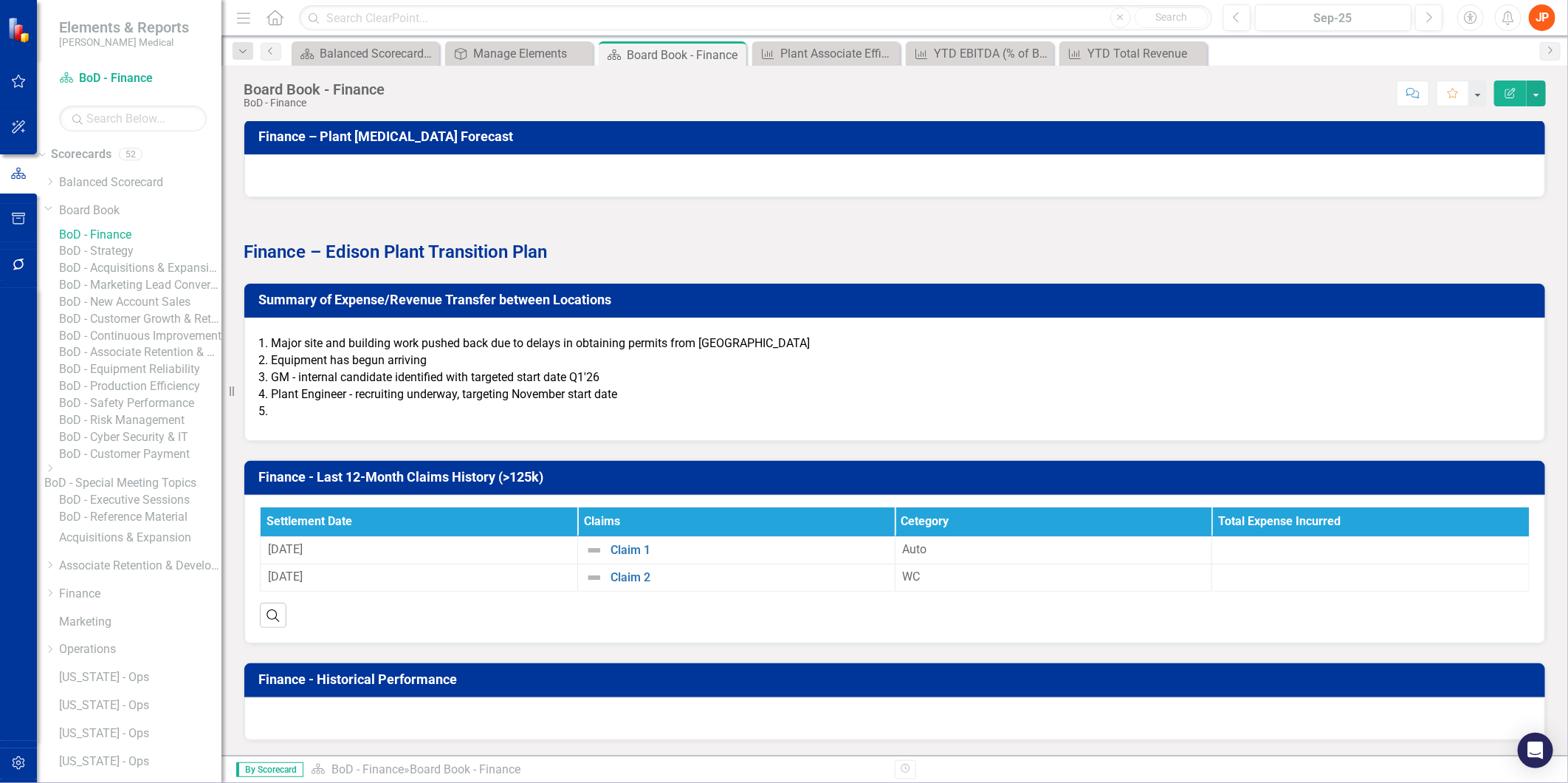
click at [288, 420] on li at bounding box center [899, 412] width 1258 height 17
click at [396, 308] on h3 "Summary of Expense/Revenue Transfer between Locations" at bounding box center [897, 300] width 1278 height 15
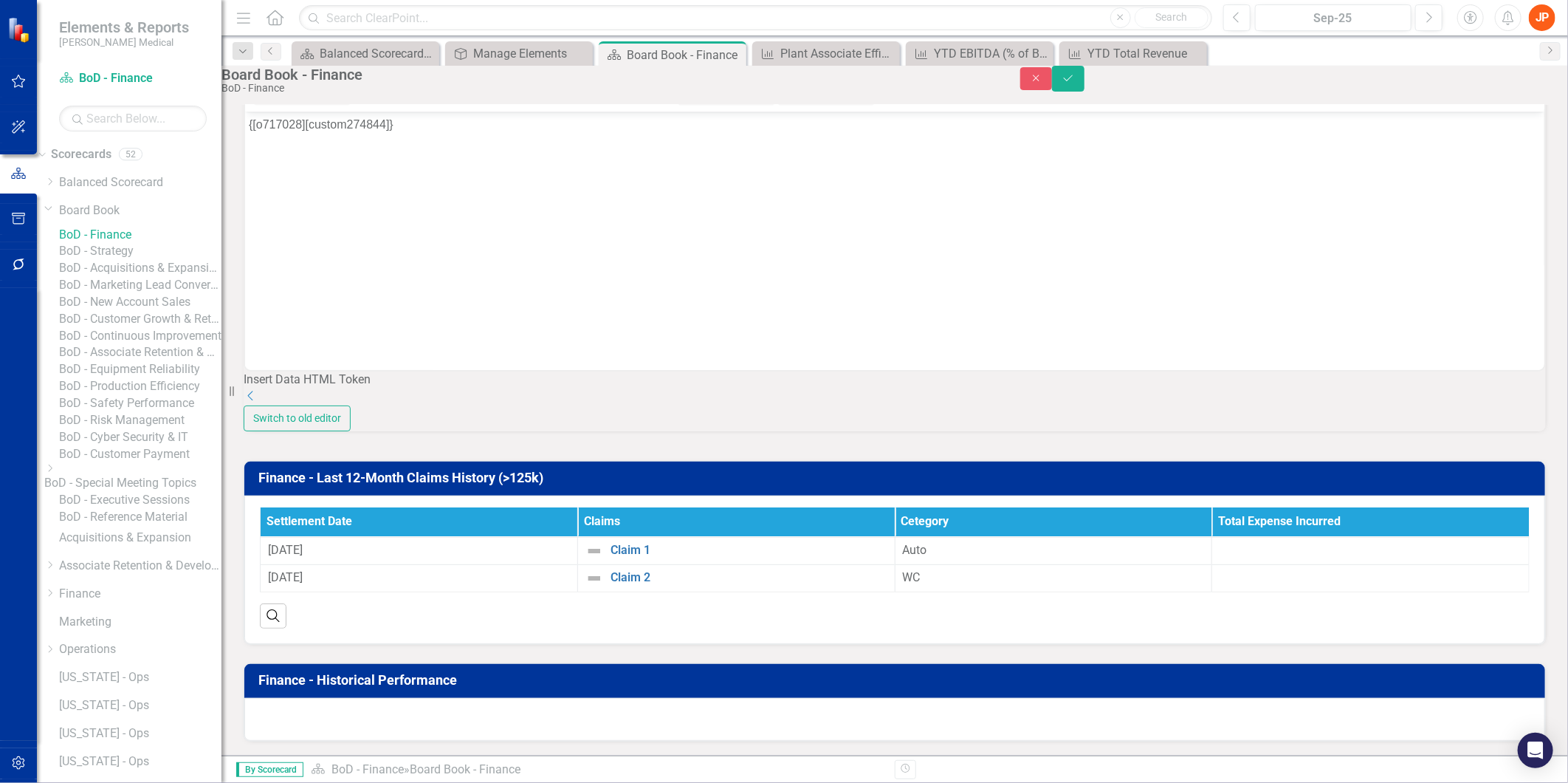
scroll to position [2057, 0]
click at [1043, 83] on icon "Close" at bounding box center [1037, 78] width 13 height 10
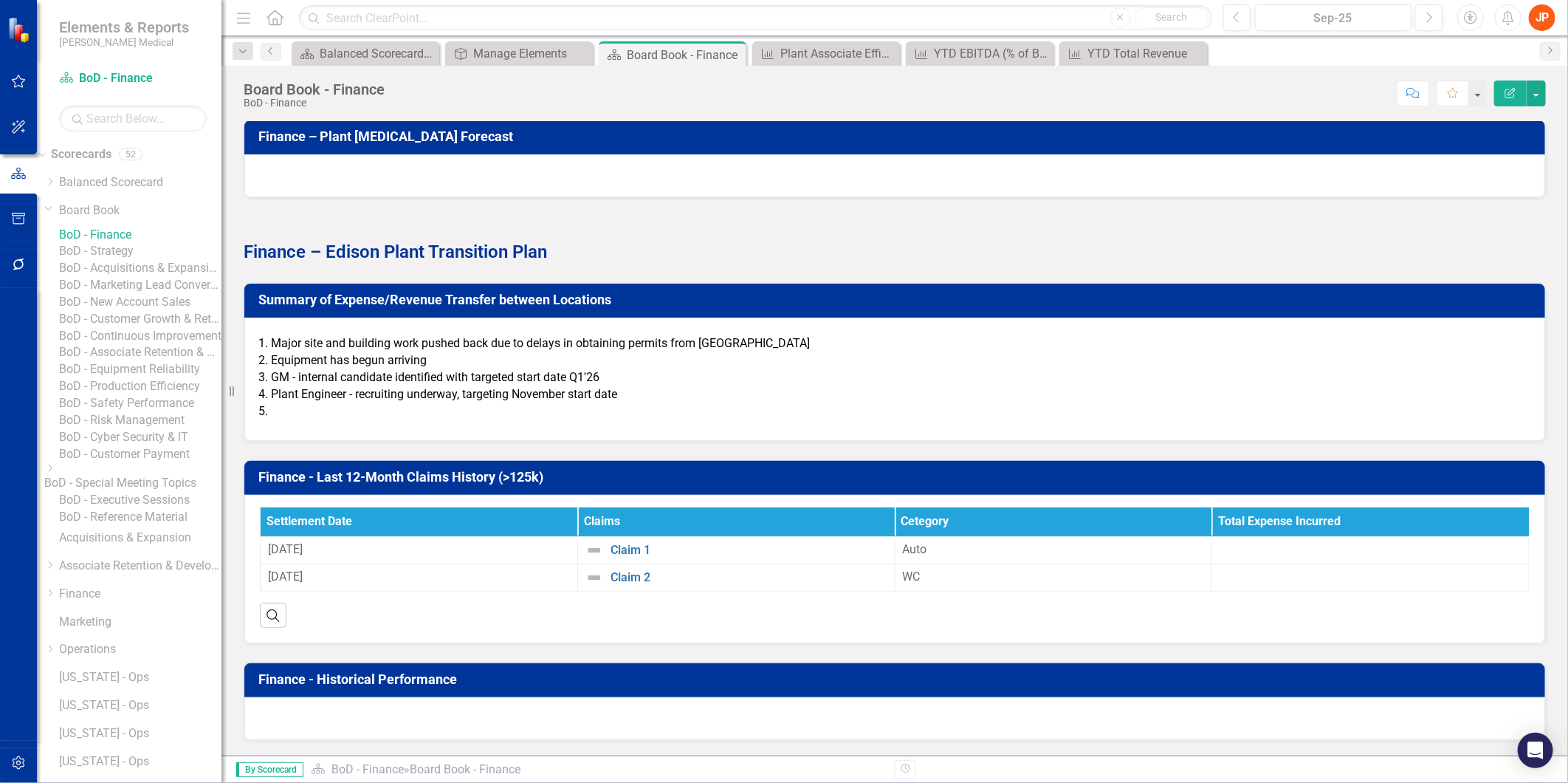
scroll to position [1999, 0]
click at [407, 298] on h3 "Summary of Expense/Revenue Transfer between Locations" at bounding box center [897, 300] width 1278 height 15
click at [399, 251] on strong "Finance – Edison Plant Transition Plan" at bounding box center [395, 252] width 304 height 21
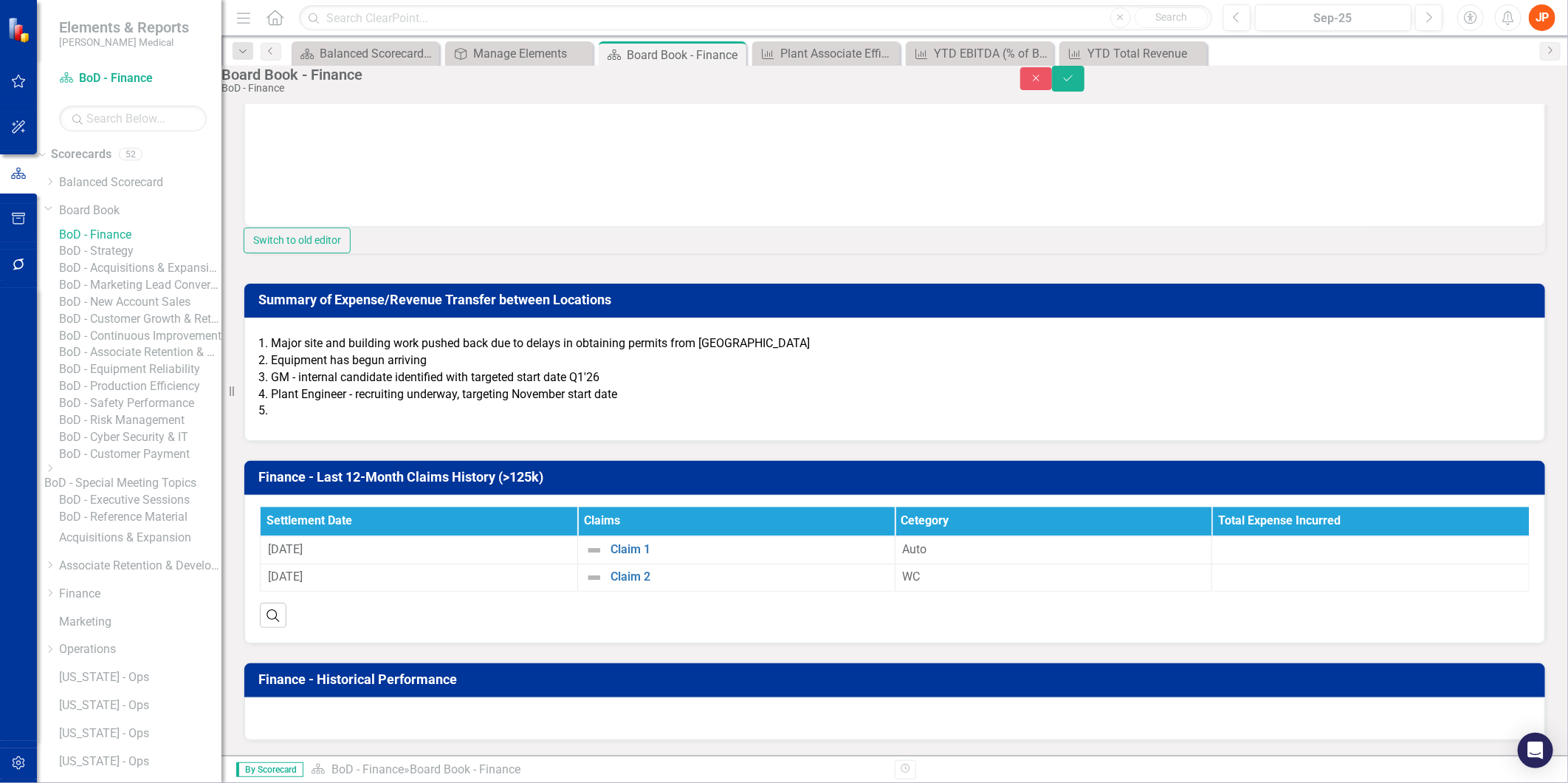
scroll to position [2303, 0]
click at [511, 404] on li "Plant Engineer - recruiting underway, targeting November start date" at bounding box center [899, 394] width 1258 height 17
click at [564, 404] on li "Plant Engineer - recruiting underway, targeting November start date" at bounding box center [899, 394] width 1258 height 17
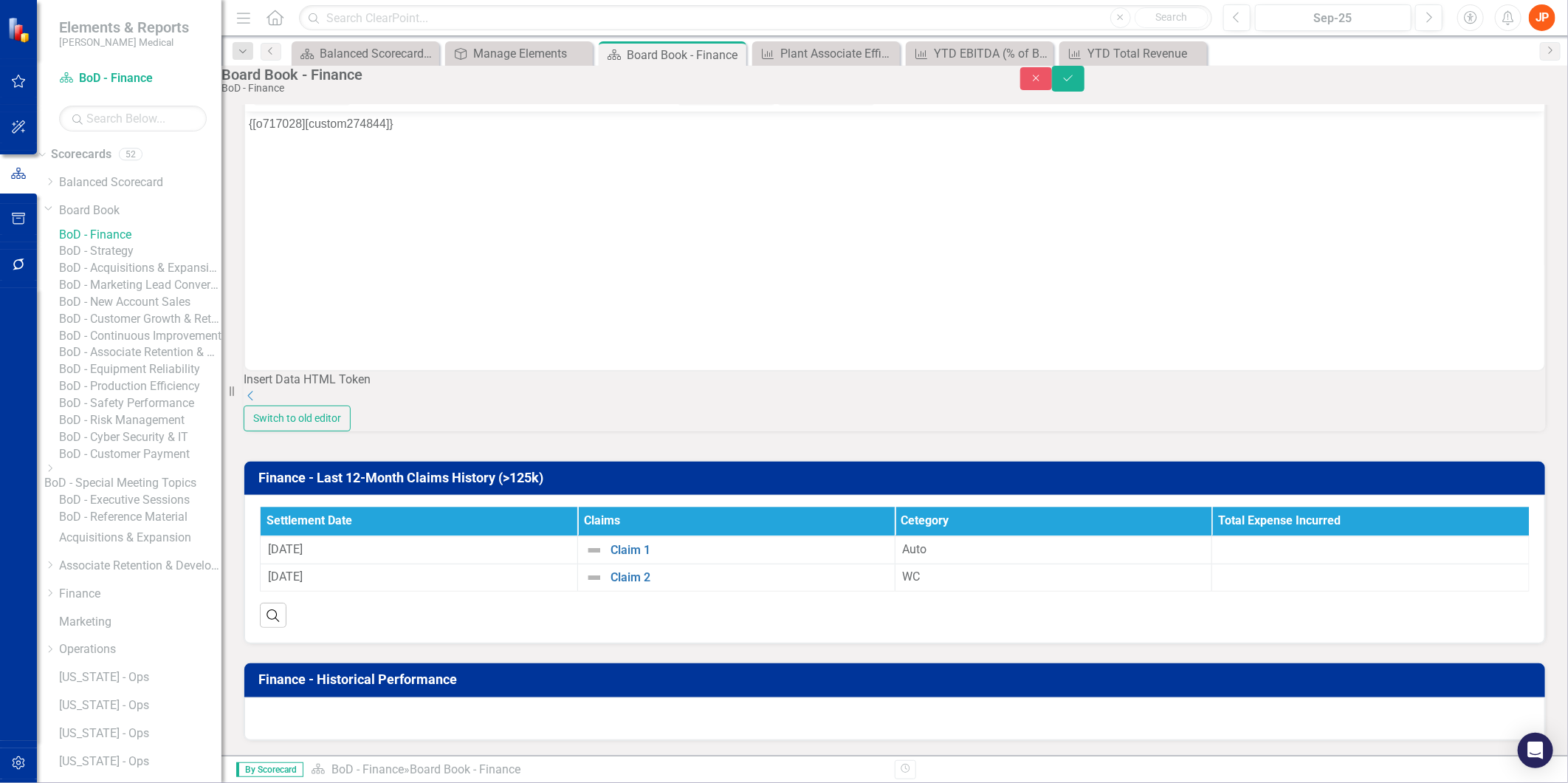
scroll to position [0, 0]
click at [1043, 82] on icon "Close" at bounding box center [1037, 78] width 13 height 10
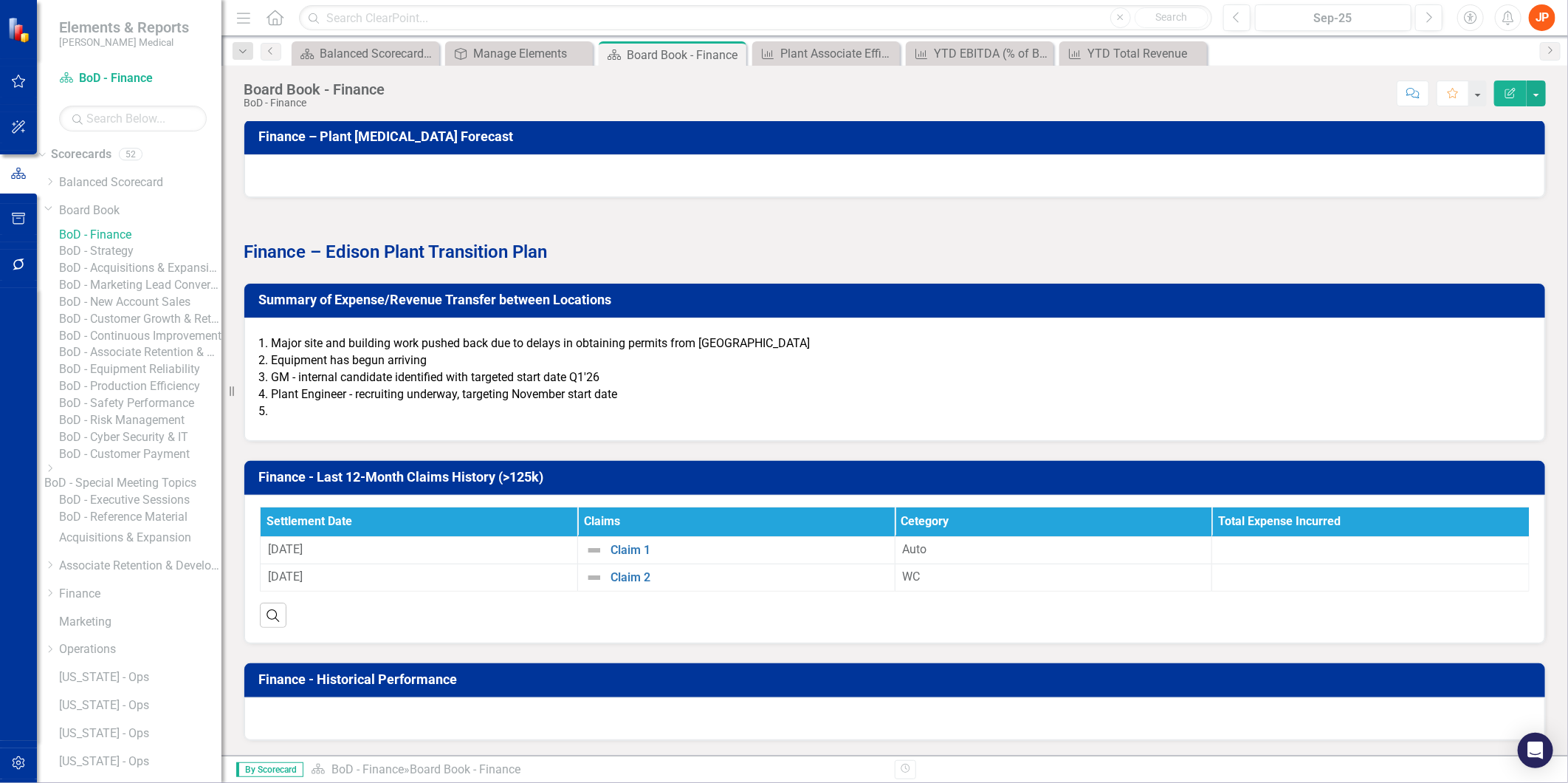
scroll to position [1999, 0]
click at [1510, 88] on icon "Edit Report" at bounding box center [1510, 93] width 13 height 10
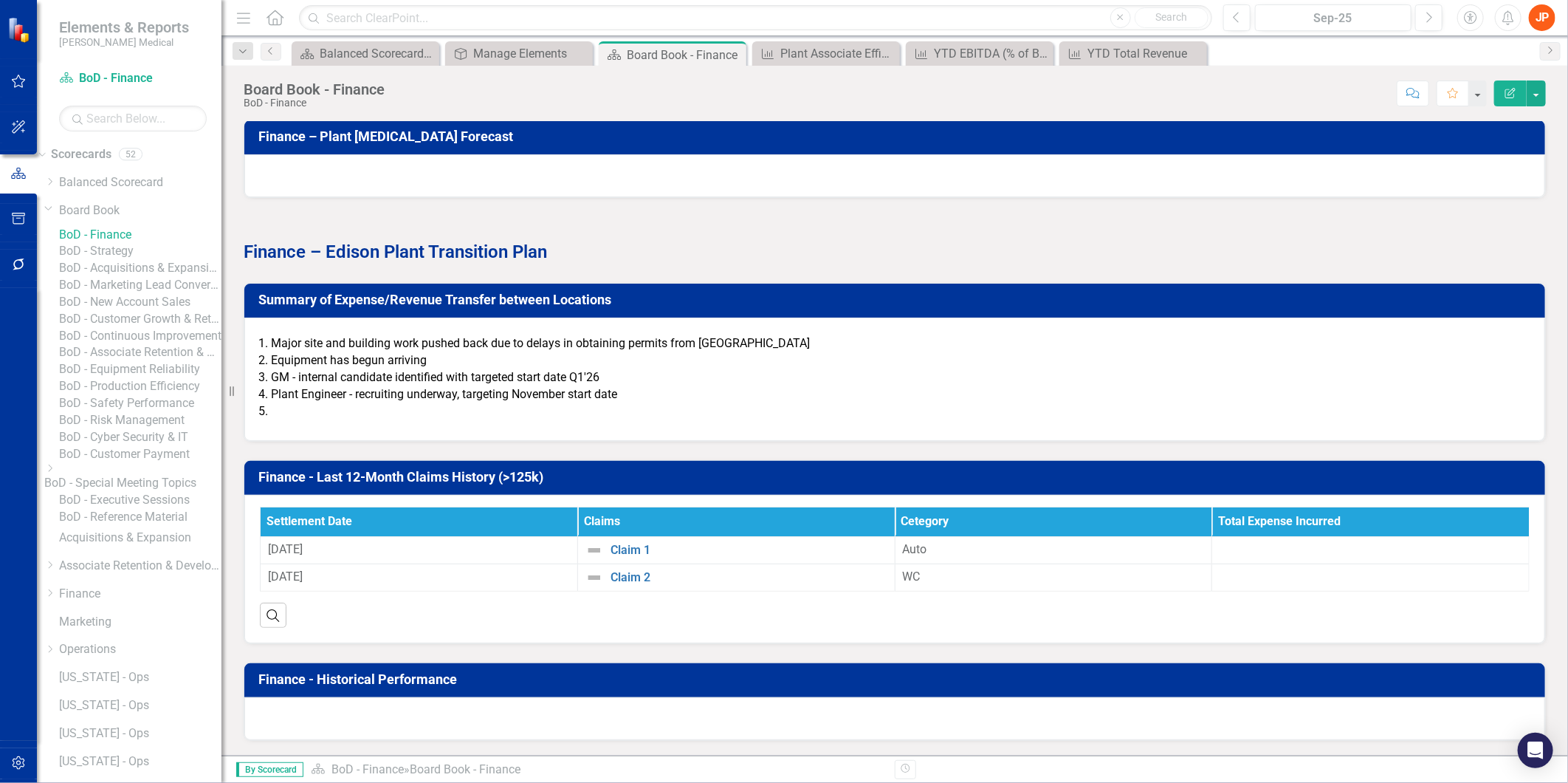
click at [446, 305] on h3 "Summary of Expense/Revenue Transfer between Locations" at bounding box center [897, 300] width 1278 height 15
click at [403, 259] on strong "Finance – Edison Plant Transition Plan" at bounding box center [395, 252] width 304 height 21
click at [394, 254] on strong "Finance – Edison Plant Transition Plan" at bounding box center [395, 252] width 304 height 21
click at [296, 403] on li "Plant Engineer - recruiting underway, targeting November start date" at bounding box center [899, 394] width 1258 height 17
click at [371, 251] on strong "Finance – Edison Plant Transition Plan" at bounding box center [395, 252] width 304 height 21
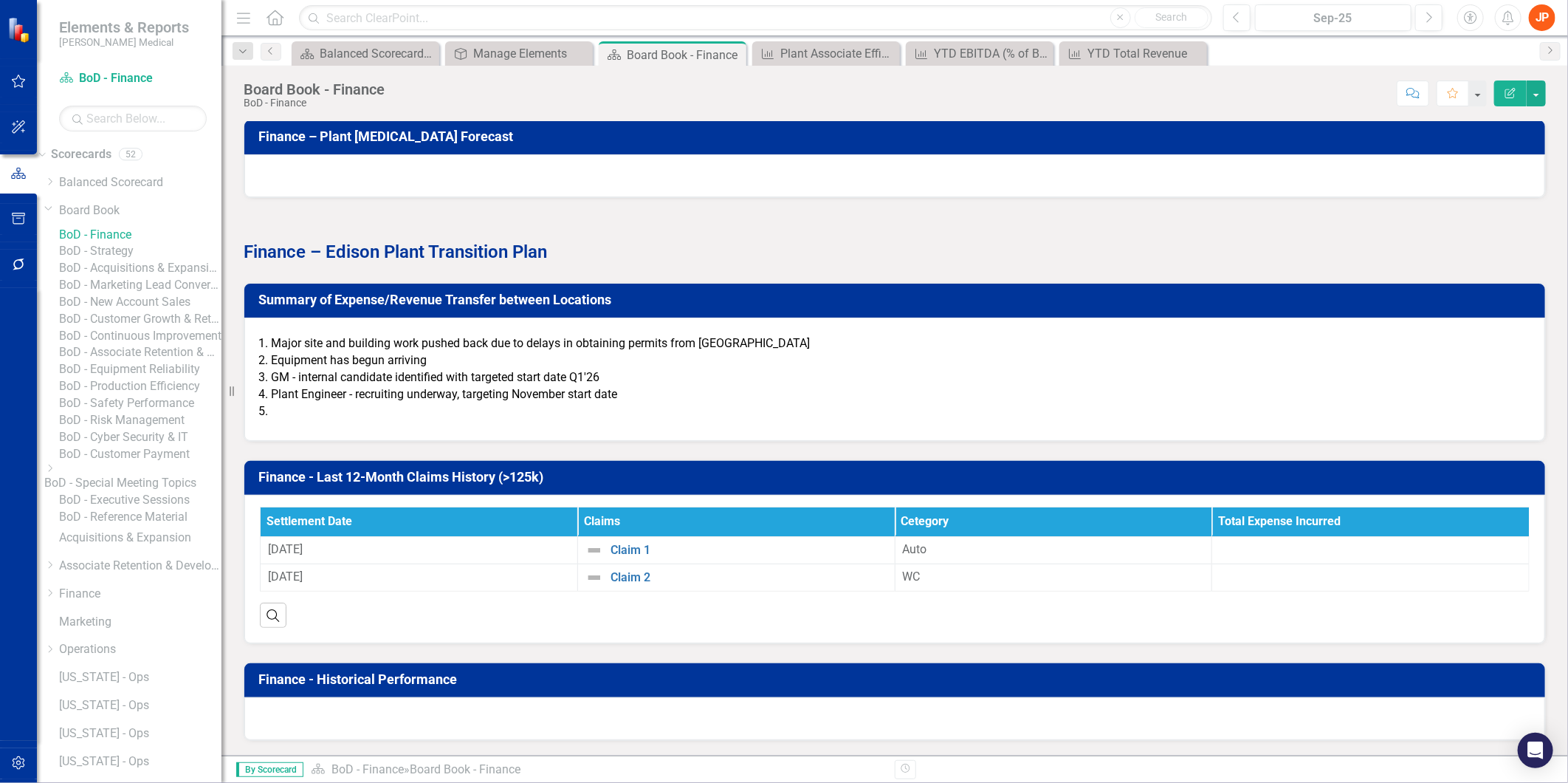
click at [371, 251] on strong "Finance – Edison Plant Transition Plan" at bounding box center [395, 252] width 304 height 21
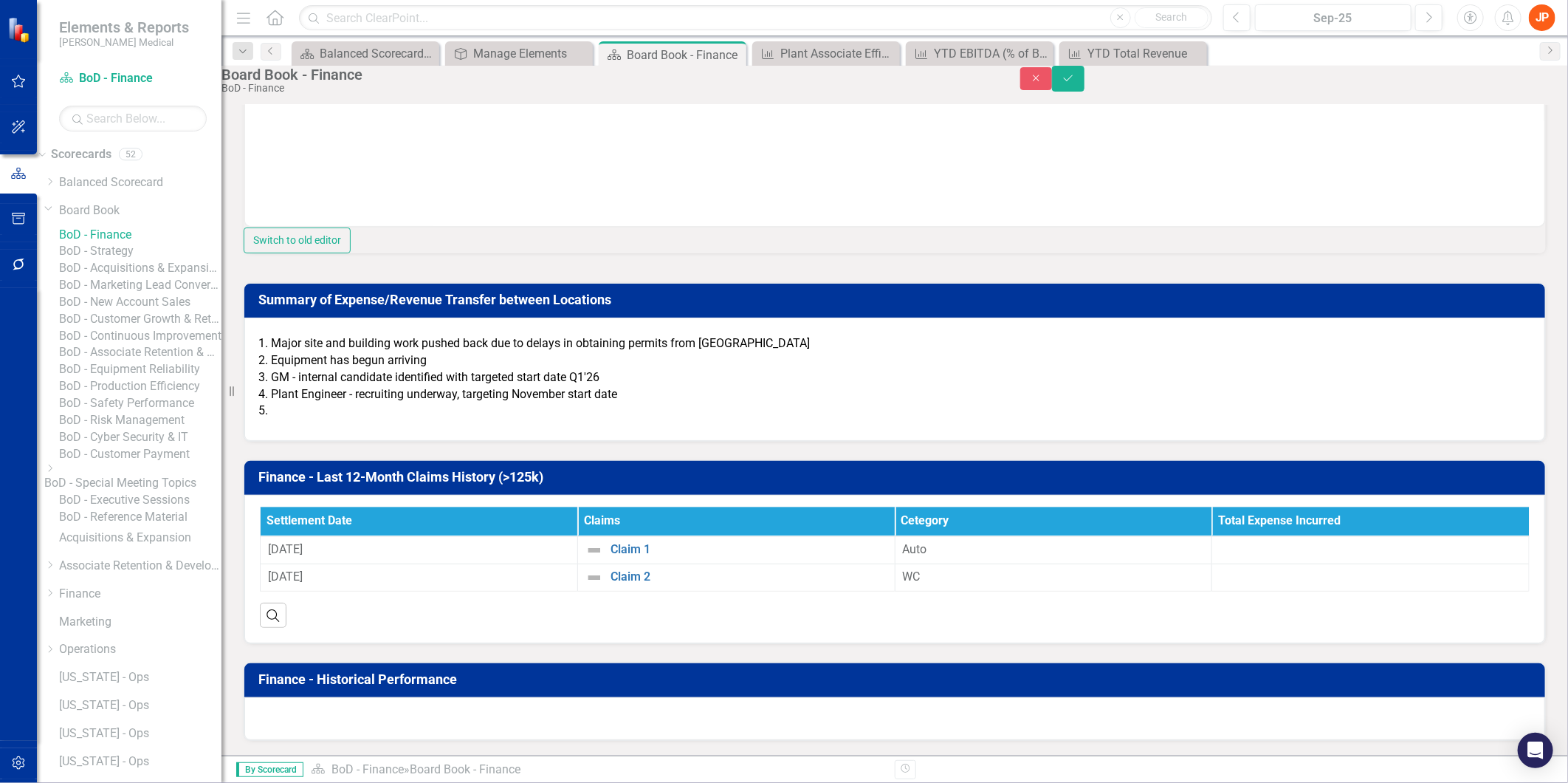
scroll to position [2189, 0]
click at [319, 404] on li "Plant Engineer - recruiting underway, targeting November start date" at bounding box center [899, 394] width 1258 height 17
click at [351, 254] on button "Switch to old editor" at bounding box center [297, 240] width 107 height 26
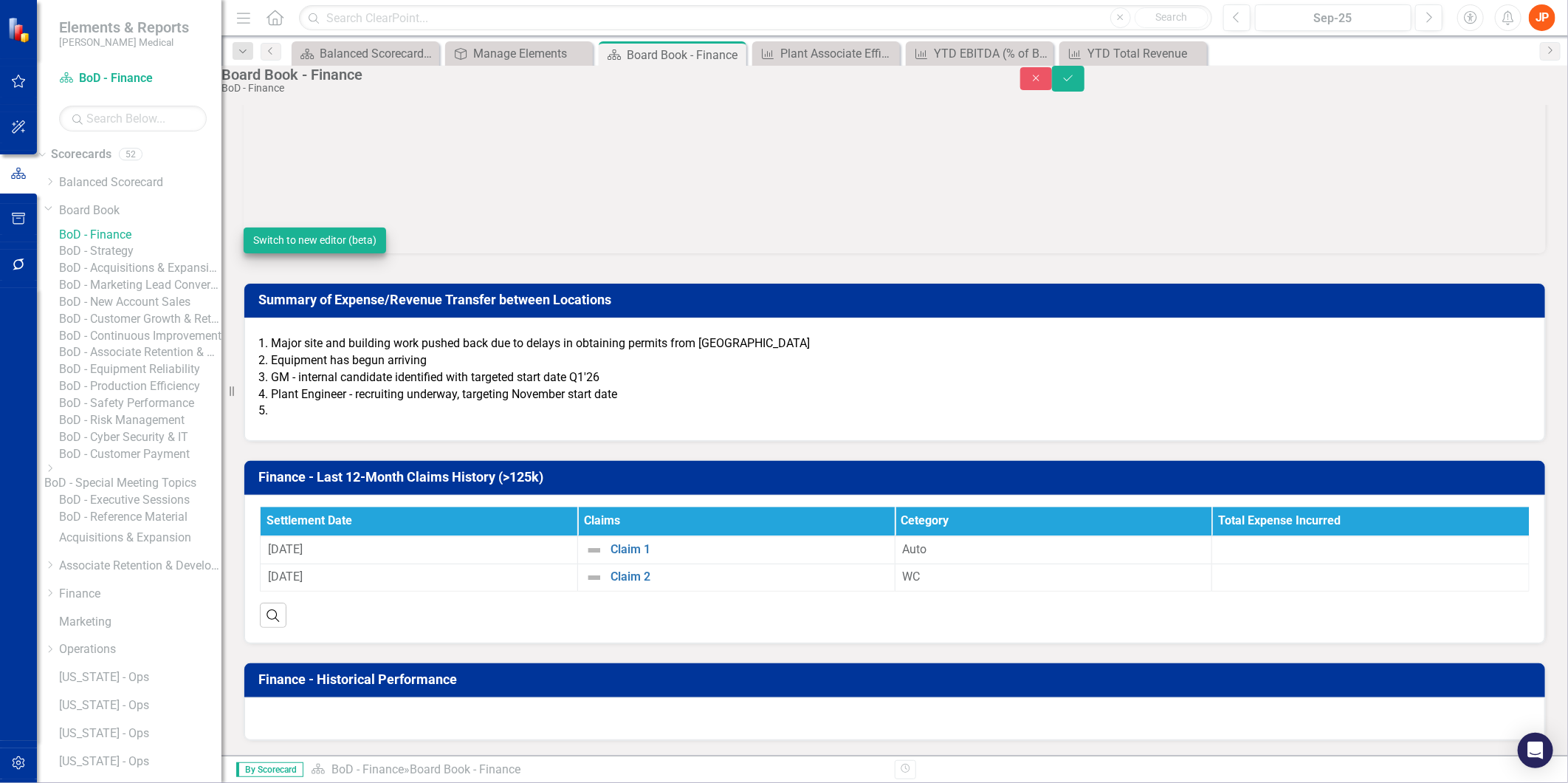
scroll to position [2270, 0]
click at [564, 389] on li "Plant Engineer - recruiting underway, targeting November start date" at bounding box center [899, 394] width 1258 height 17
click at [555, 393] on li "Plant Engineer - recruiting underway, targeting November start date" at bounding box center [899, 394] width 1258 height 17
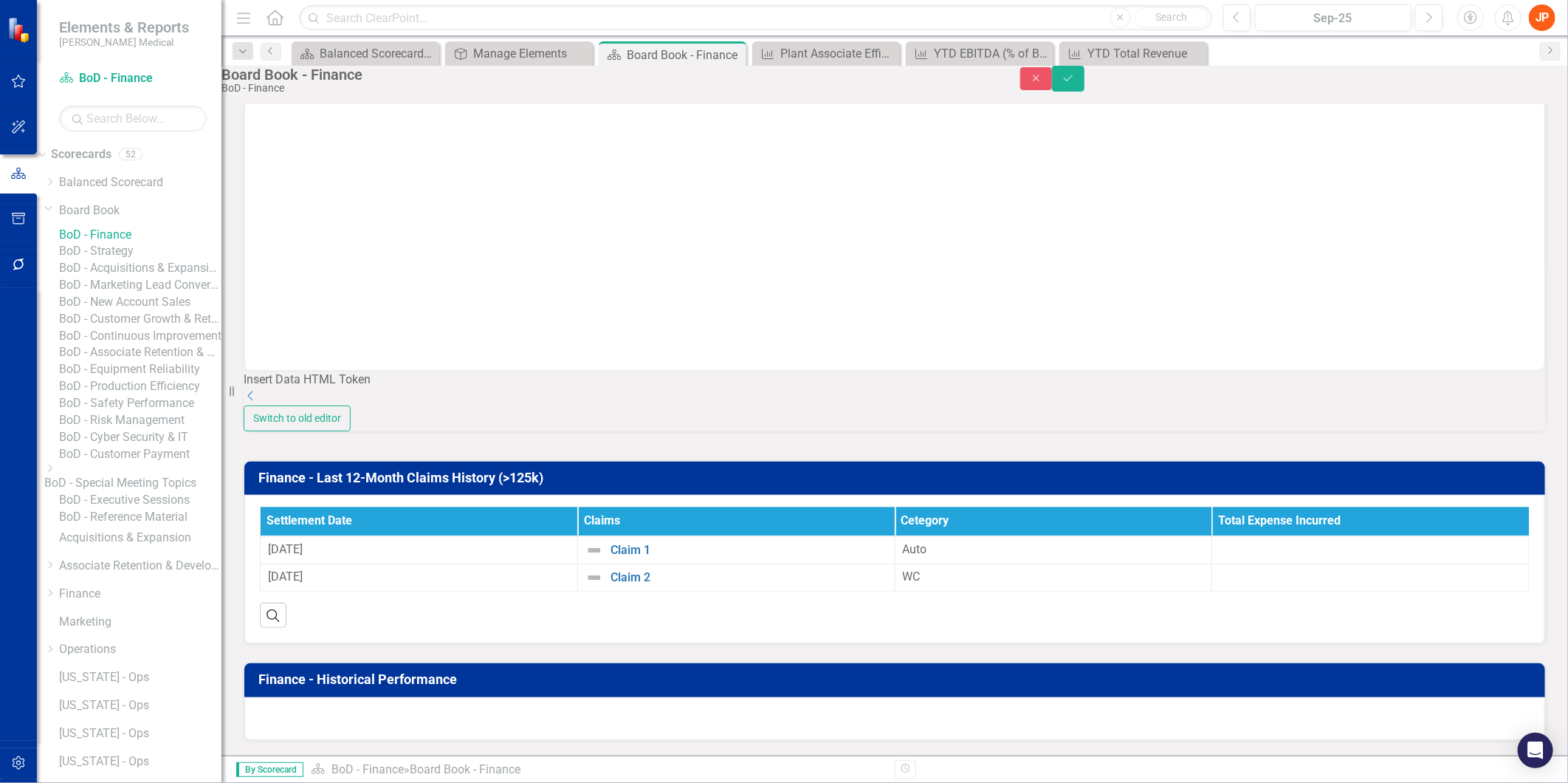
scroll to position [0, 0]
click at [1043, 83] on icon "Close" at bounding box center [1037, 78] width 13 height 10
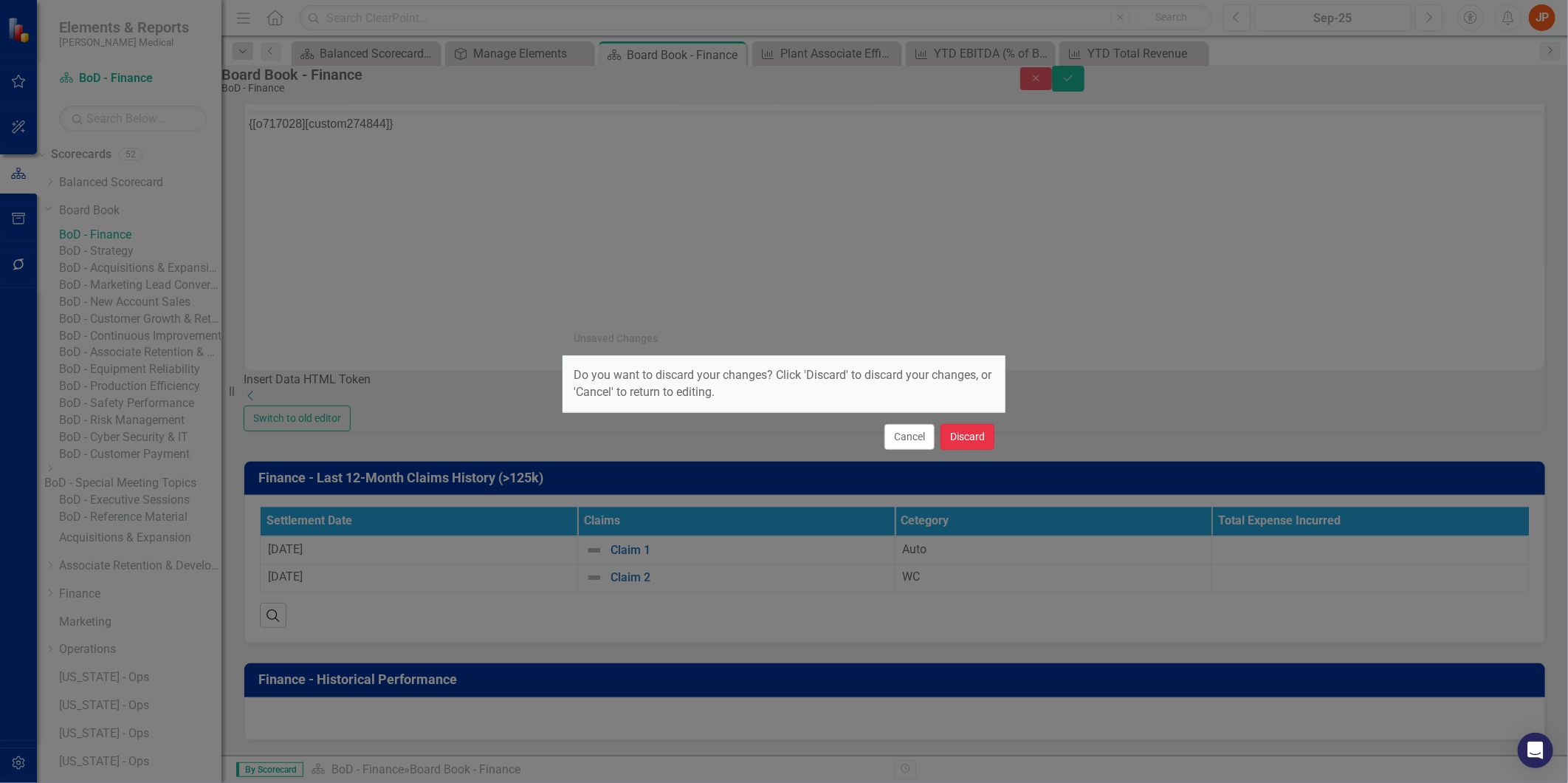
click at [947, 431] on button "Discard" at bounding box center [968, 436] width 54 height 26
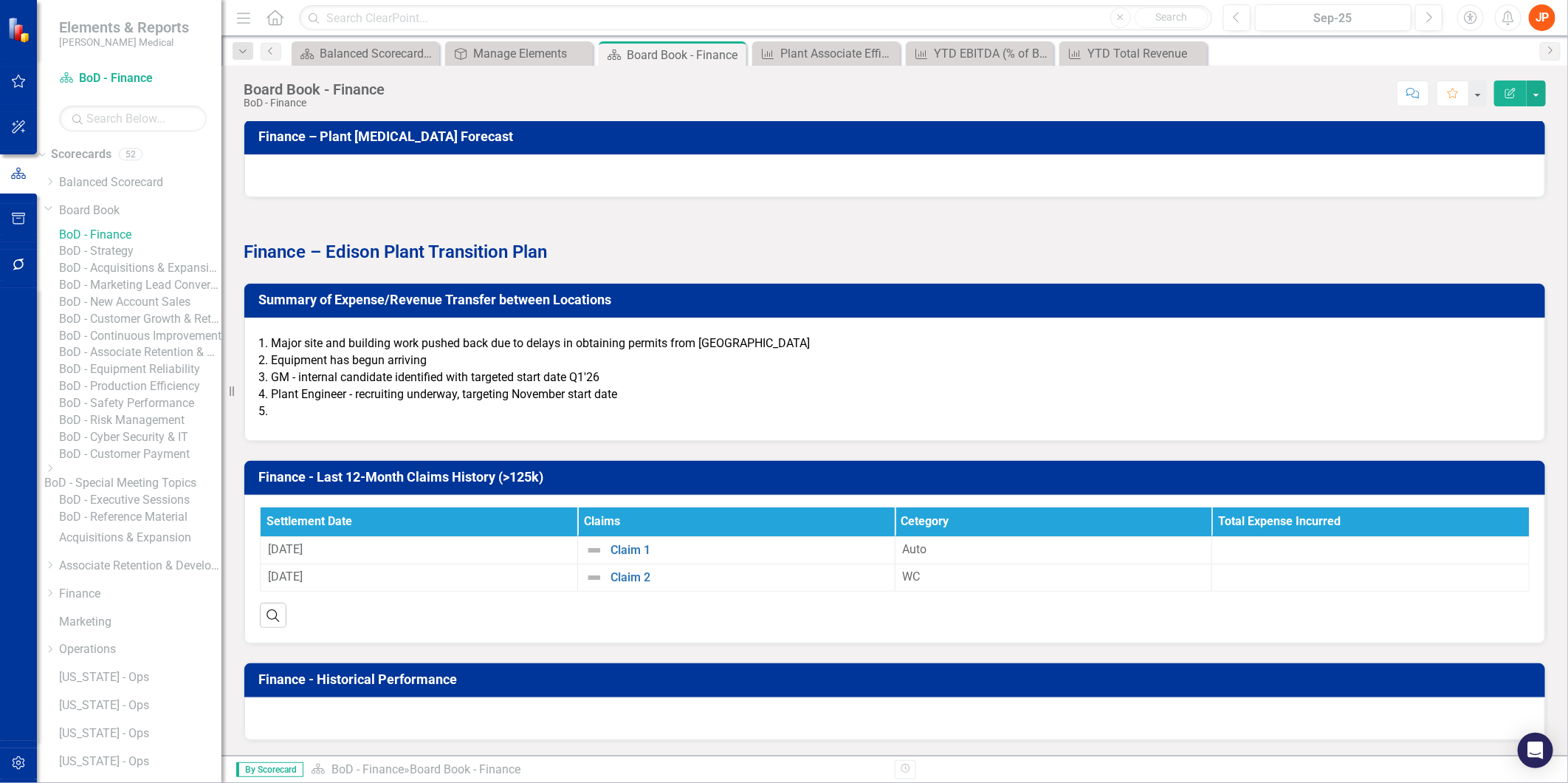
scroll to position [1999, 0]
click at [1537, 92] on button "button" at bounding box center [1537, 93] width 19 height 26
click at [1470, 116] on link "Edit Edit Scorecard" at bounding box center [1486, 121] width 120 height 27
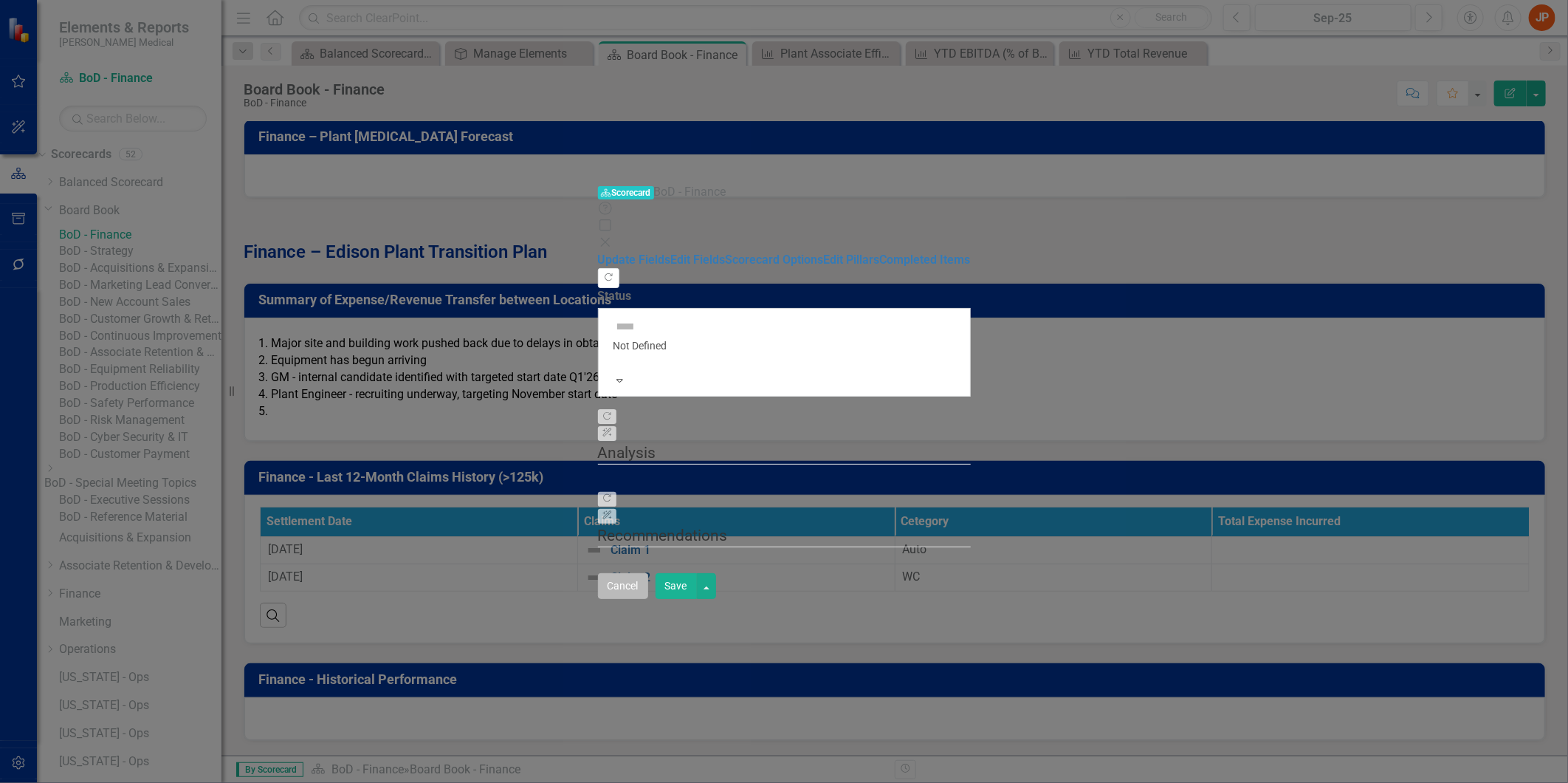
click at [648, 599] on button "Cancel" at bounding box center [623, 586] width 50 height 26
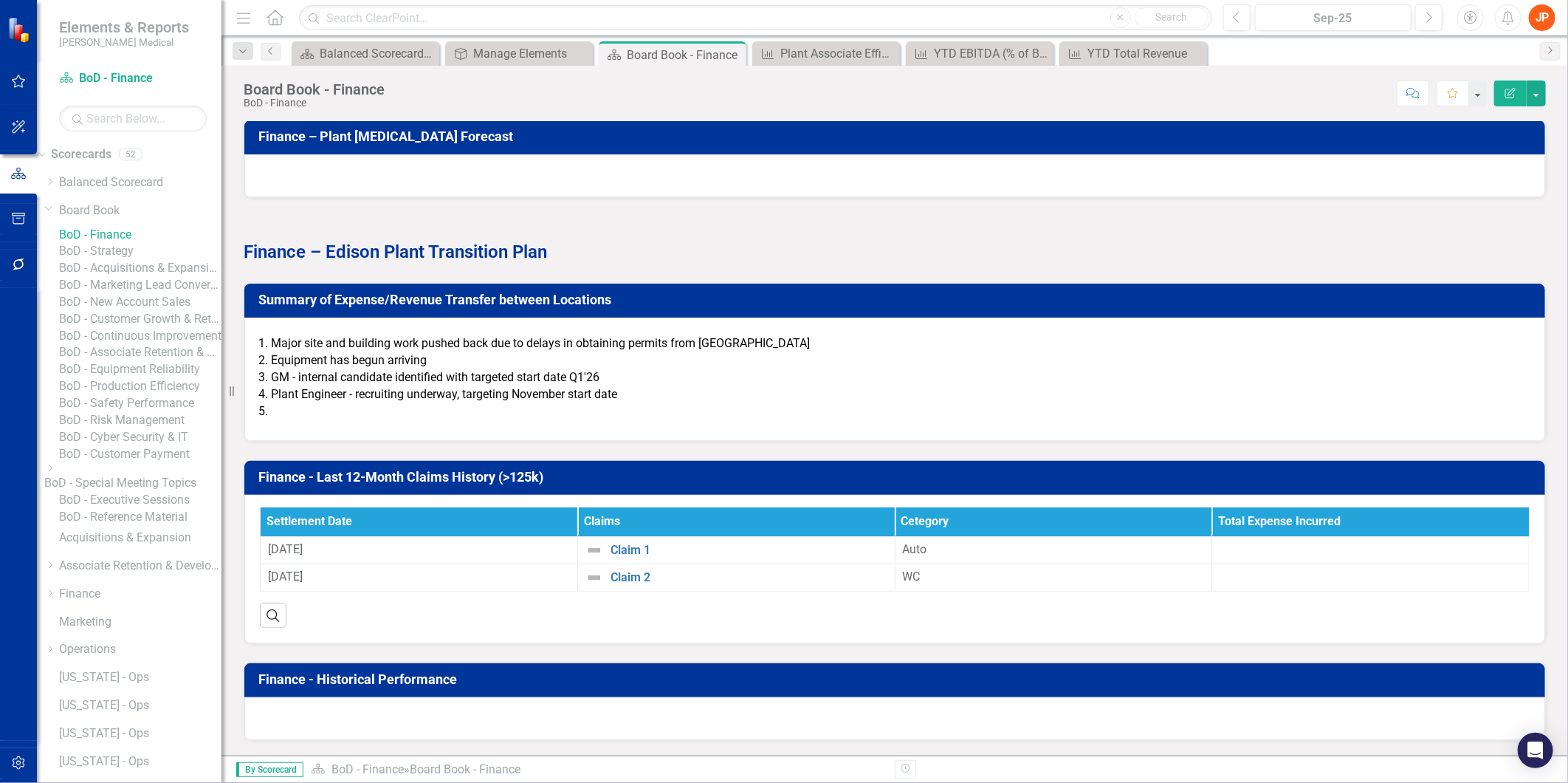
click at [438, 298] on h3 "Summary of Expense/Revenue Transfer between Locations" at bounding box center [897, 300] width 1278 height 15
click at [1512, 92] on icon "button" at bounding box center [1510, 93] width 10 height 10
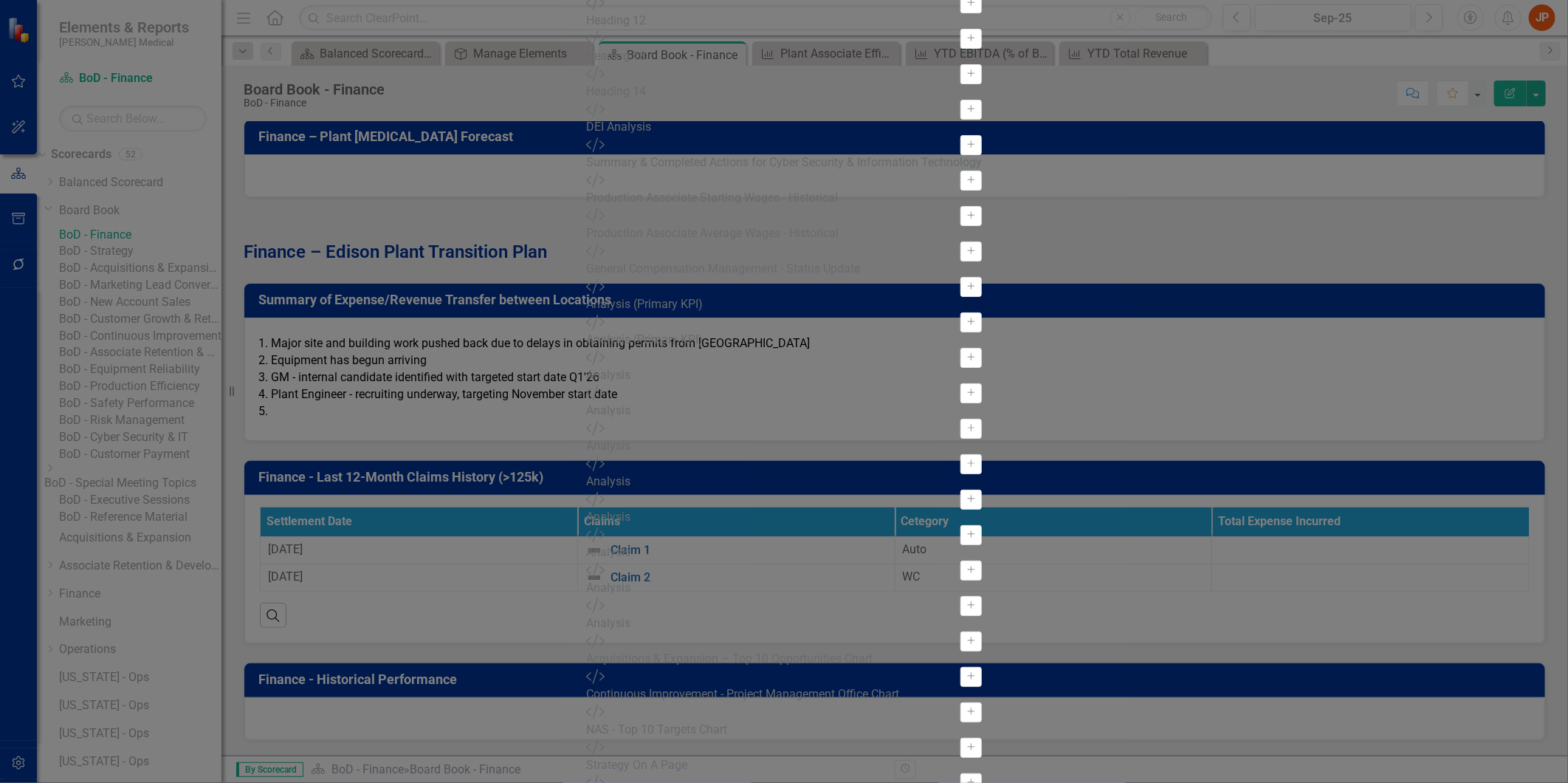
scroll to position [1148, 0]
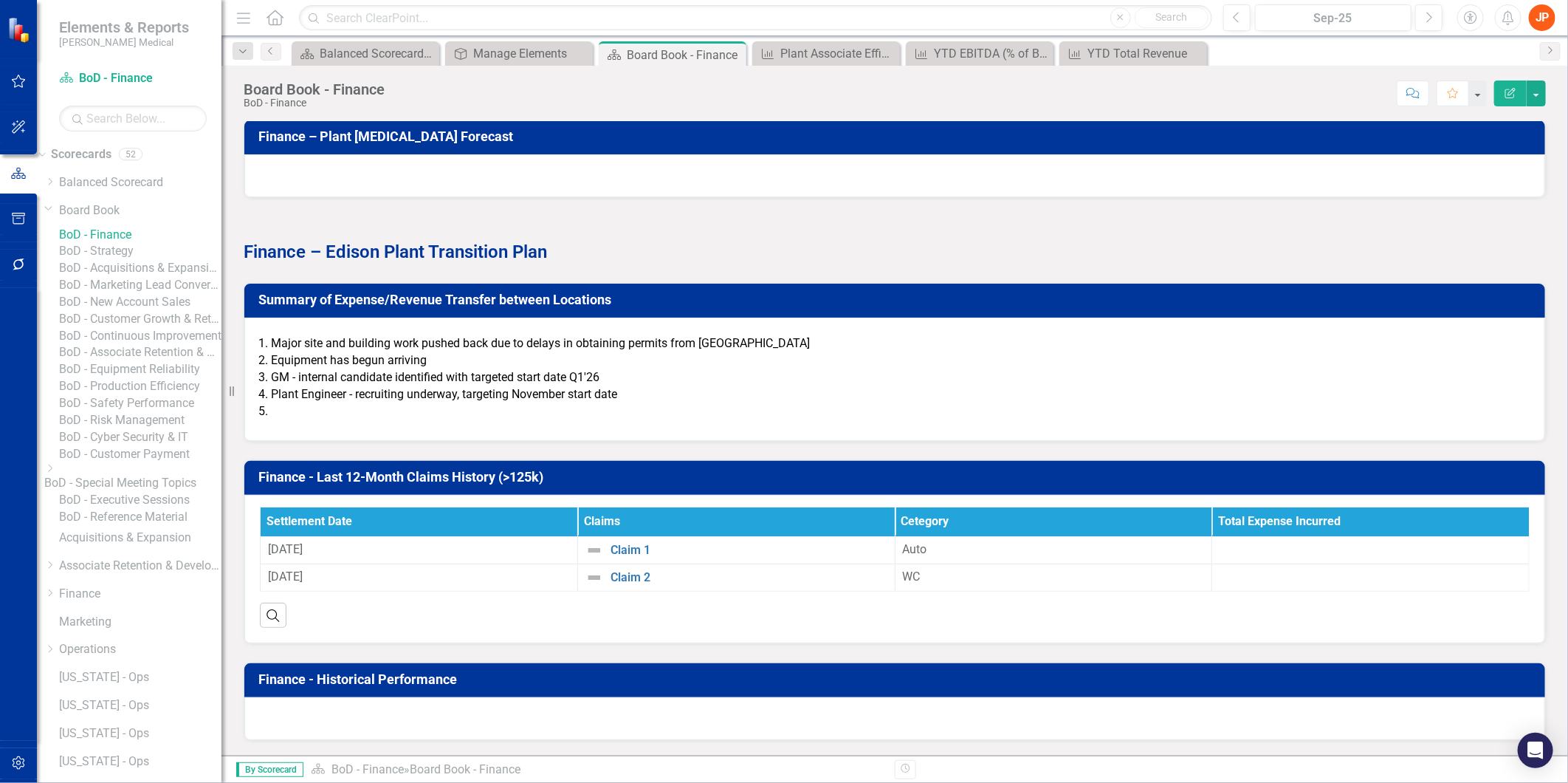
click at [370, 377] on li "GM - internal candidate identified with targeted start date Q1'26" at bounding box center [899, 377] width 1258 height 17
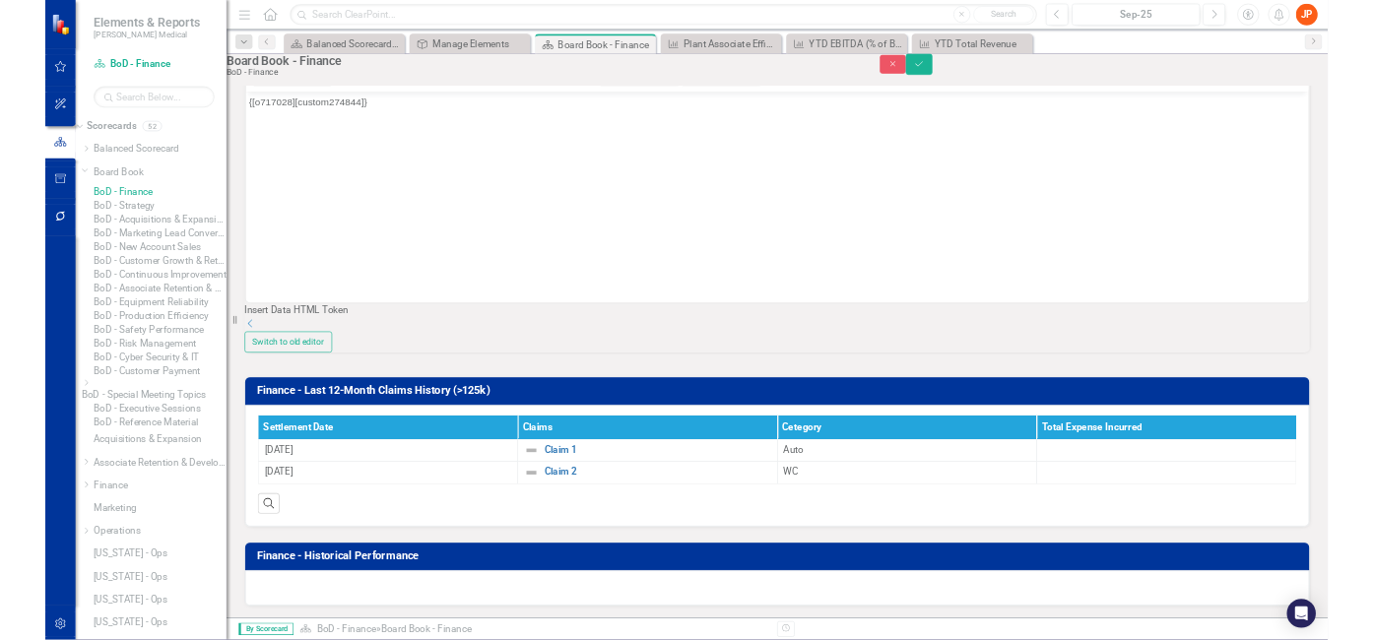
scroll to position [0, 0]
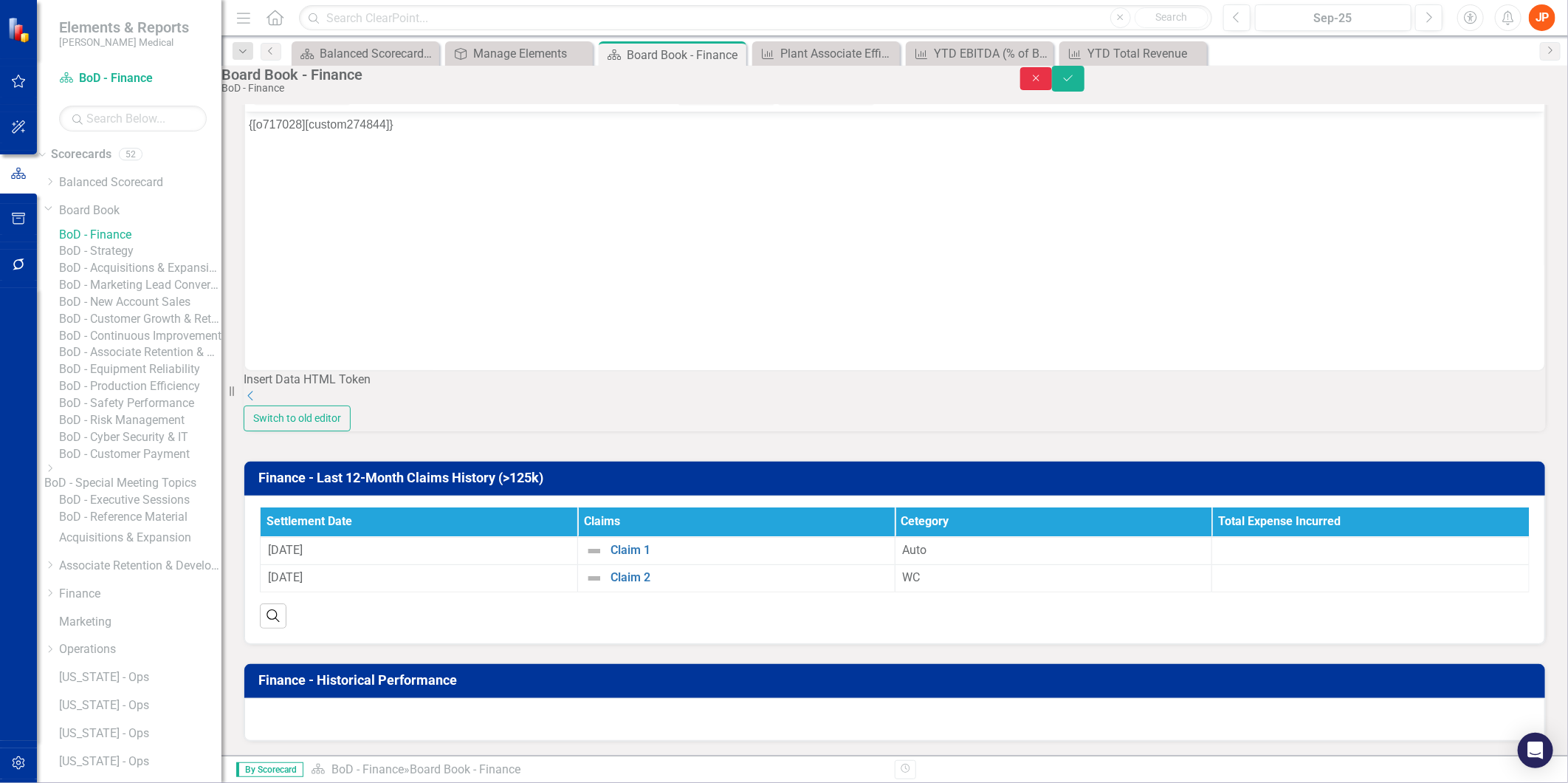
click at [1043, 83] on icon "Close" at bounding box center [1037, 78] width 13 height 10
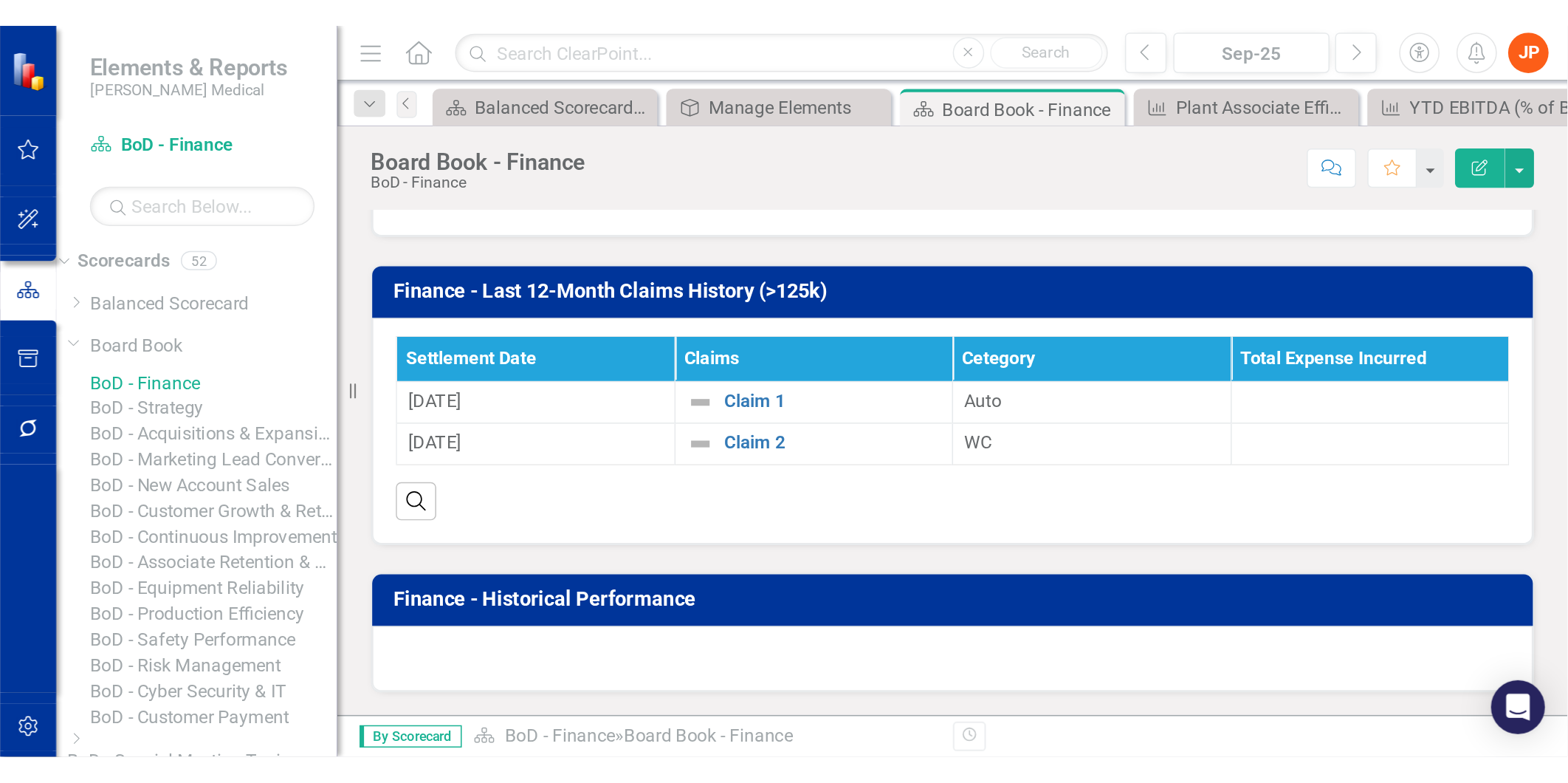
scroll to position [1999, 0]
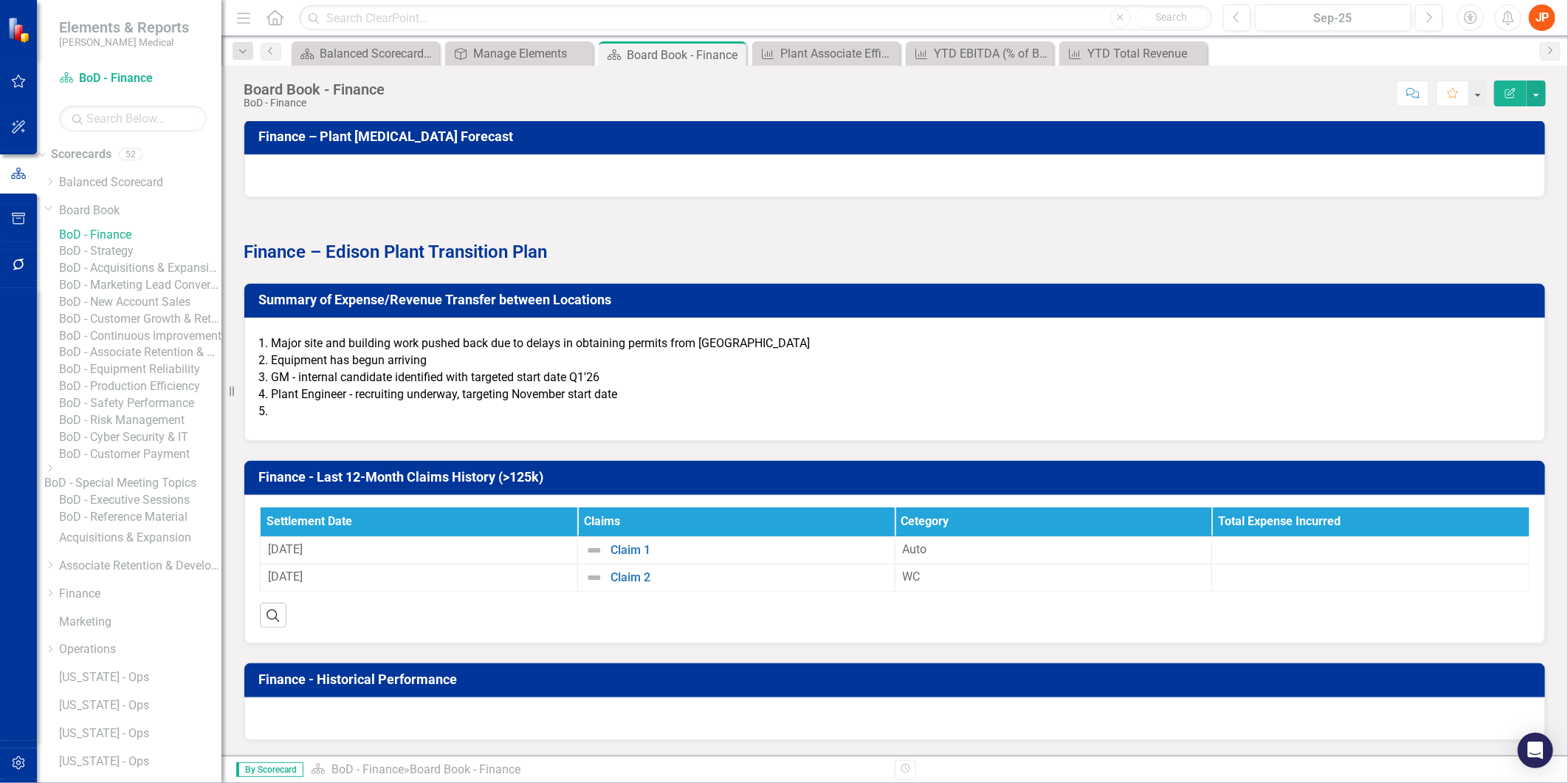
click at [513, 402] on li "Plant Engineer - recruiting underway, targeting November start date" at bounding box center [899, 394] width 1258 height 17
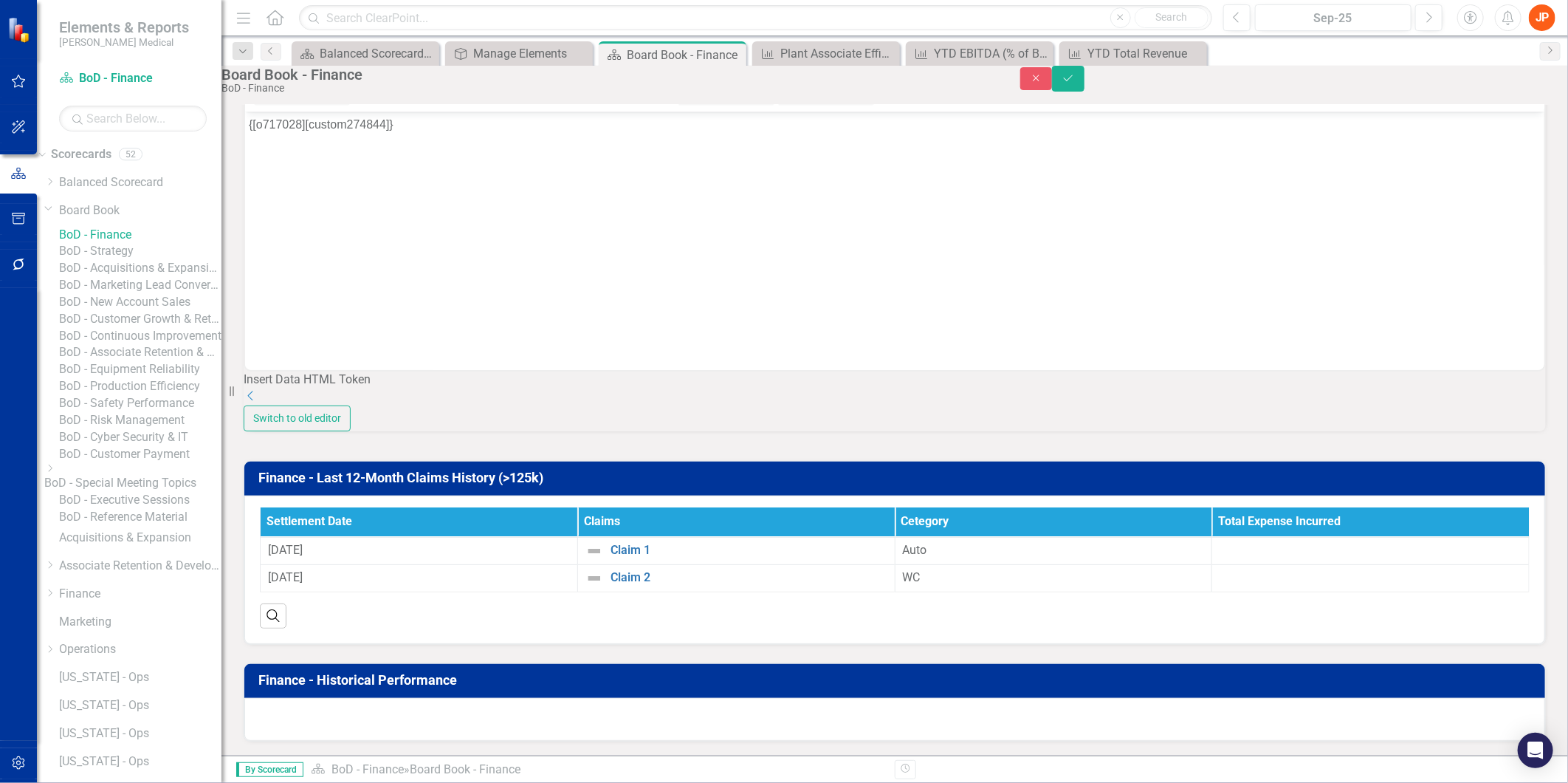
scroll to position [0, 0]
click at [1043, 83] on icon "Close" at bounding box center [1037, 78] width 13 height 10
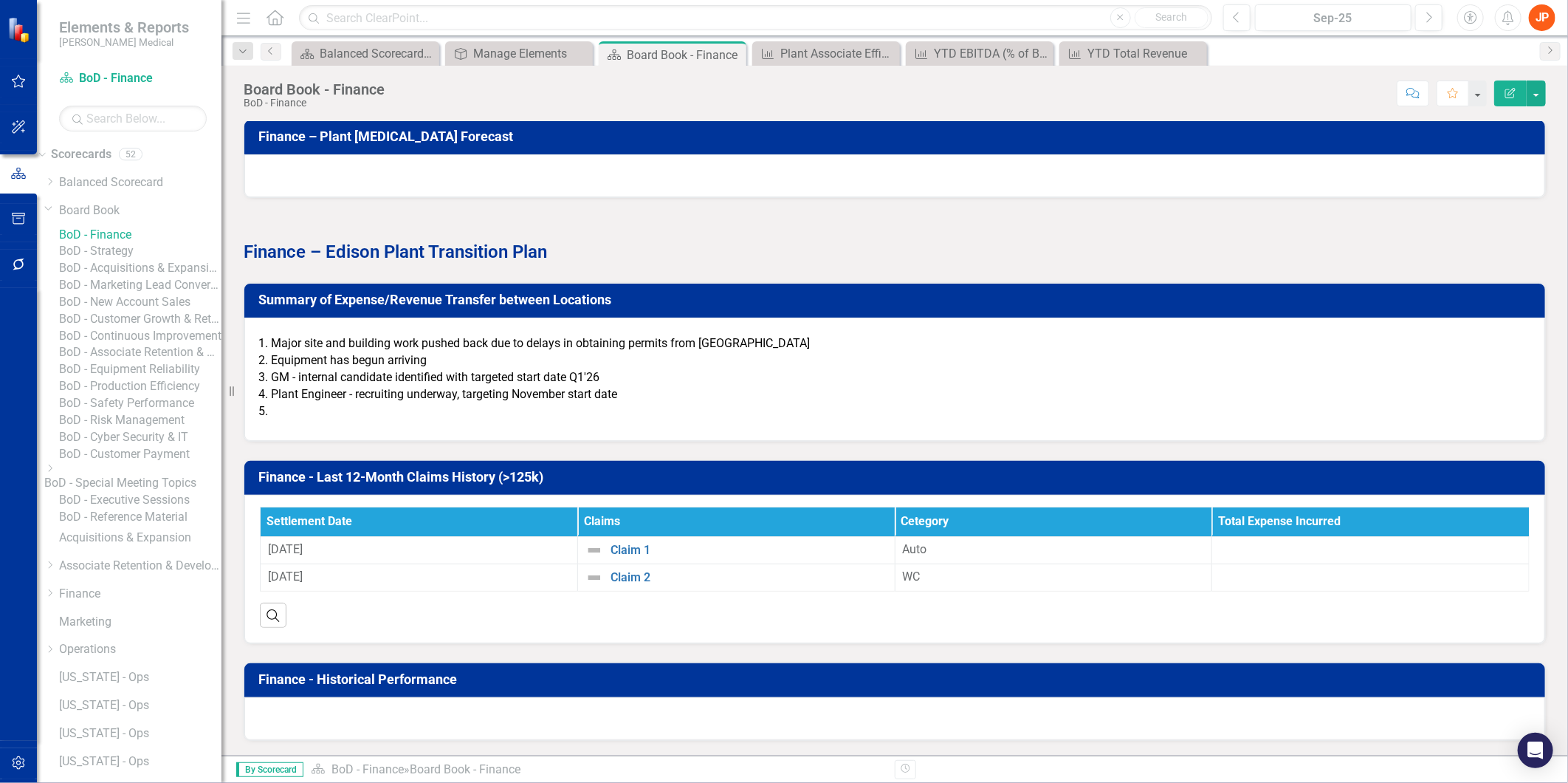
click at [1508, 96] on icon "Edit Report" at bounding box center [1510, 93] width 13 height 10
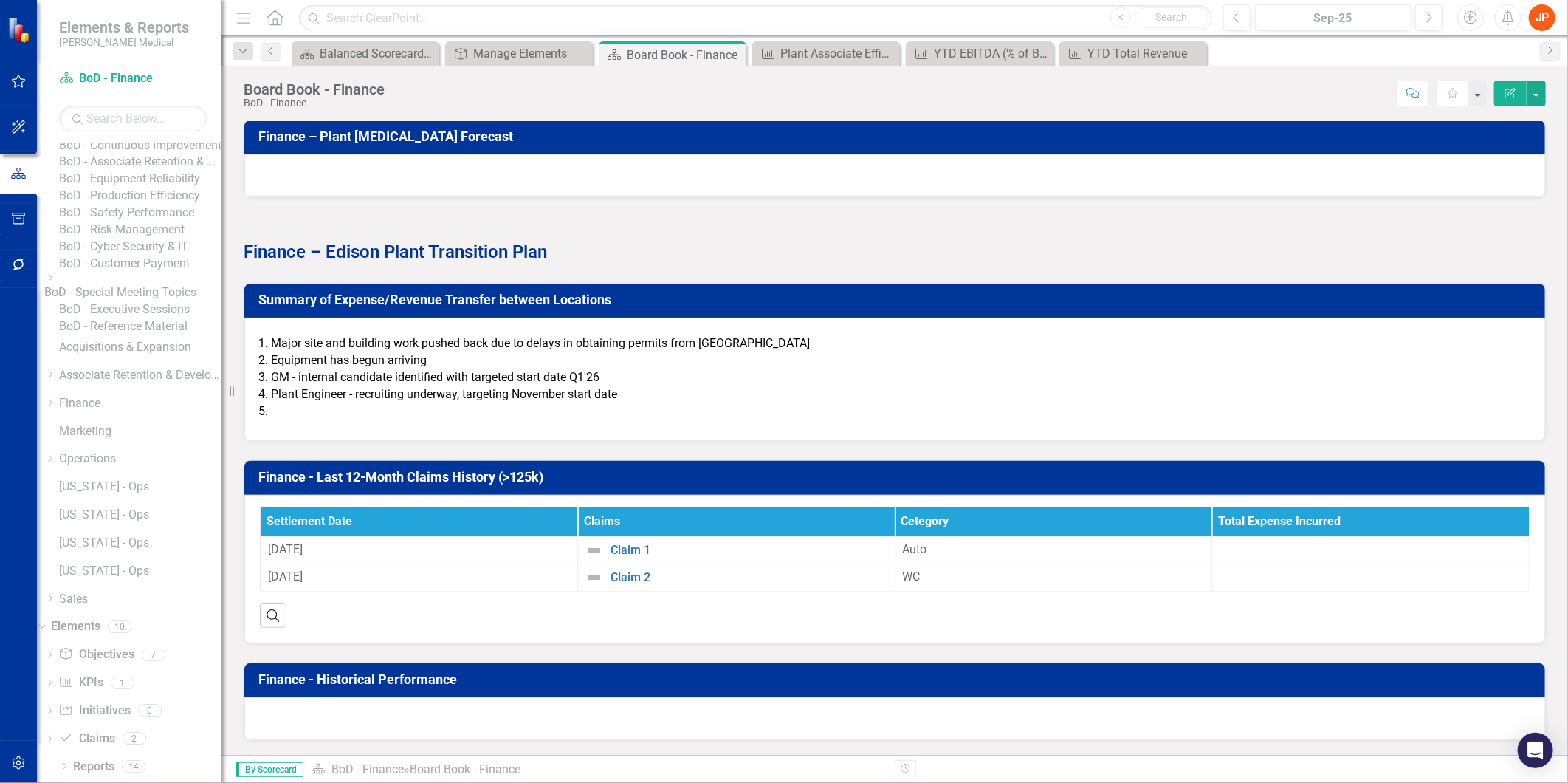
scroll to position [366, 0]
click at [123, 658] on link "Objective Objectives" at bounding box center [96, 655] width 75 height 17
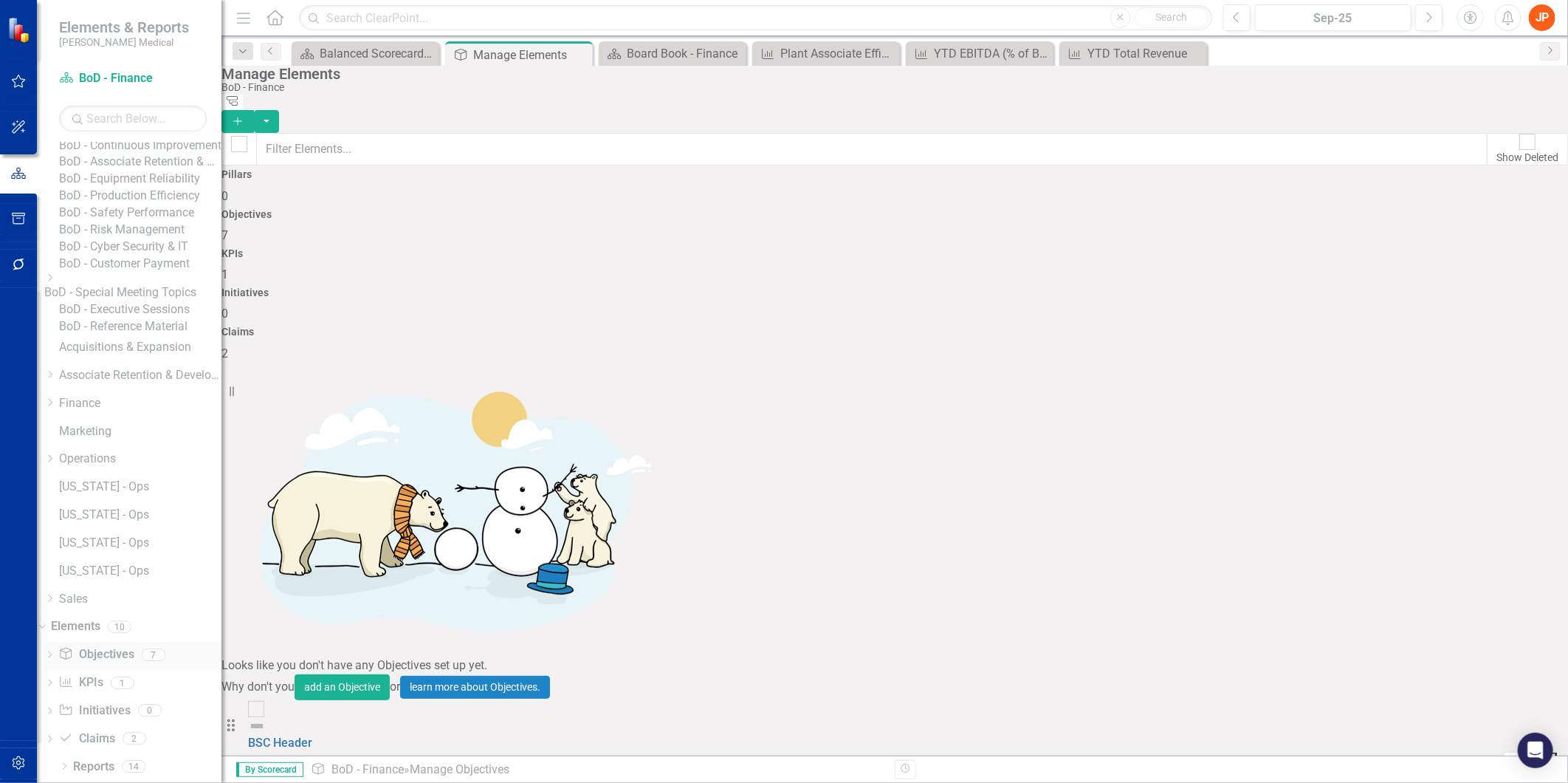
checkbox input "false"
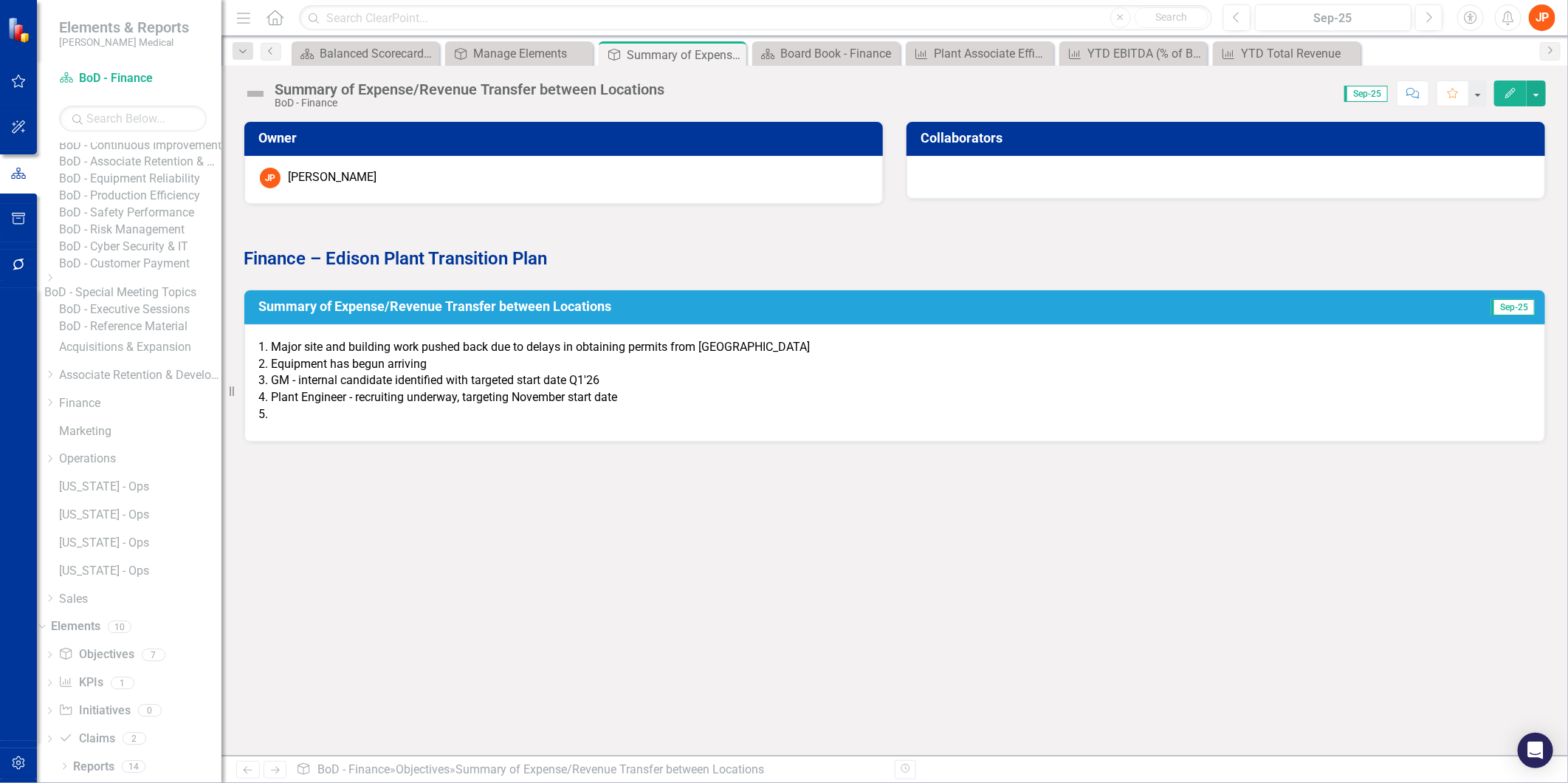
click at [289, 393] on li "Plant Engineer - recruiting underway, targeting November start date" at bounding box center [899, 398] width 1258 height 17
click at [566, 402] on li "Plant Engineer - recruiting underway, targeting November start date" at bounding box center [899, 398] width 1258 height 17
click at [566, 398] on li "Plant Engineer - recruiting underway, targeting November start date" at bounding box center [899, 398] width 1258 height 17
click at [1506, 98] on button "Edit" at bounding box center [1510, 93] width 32 height 26
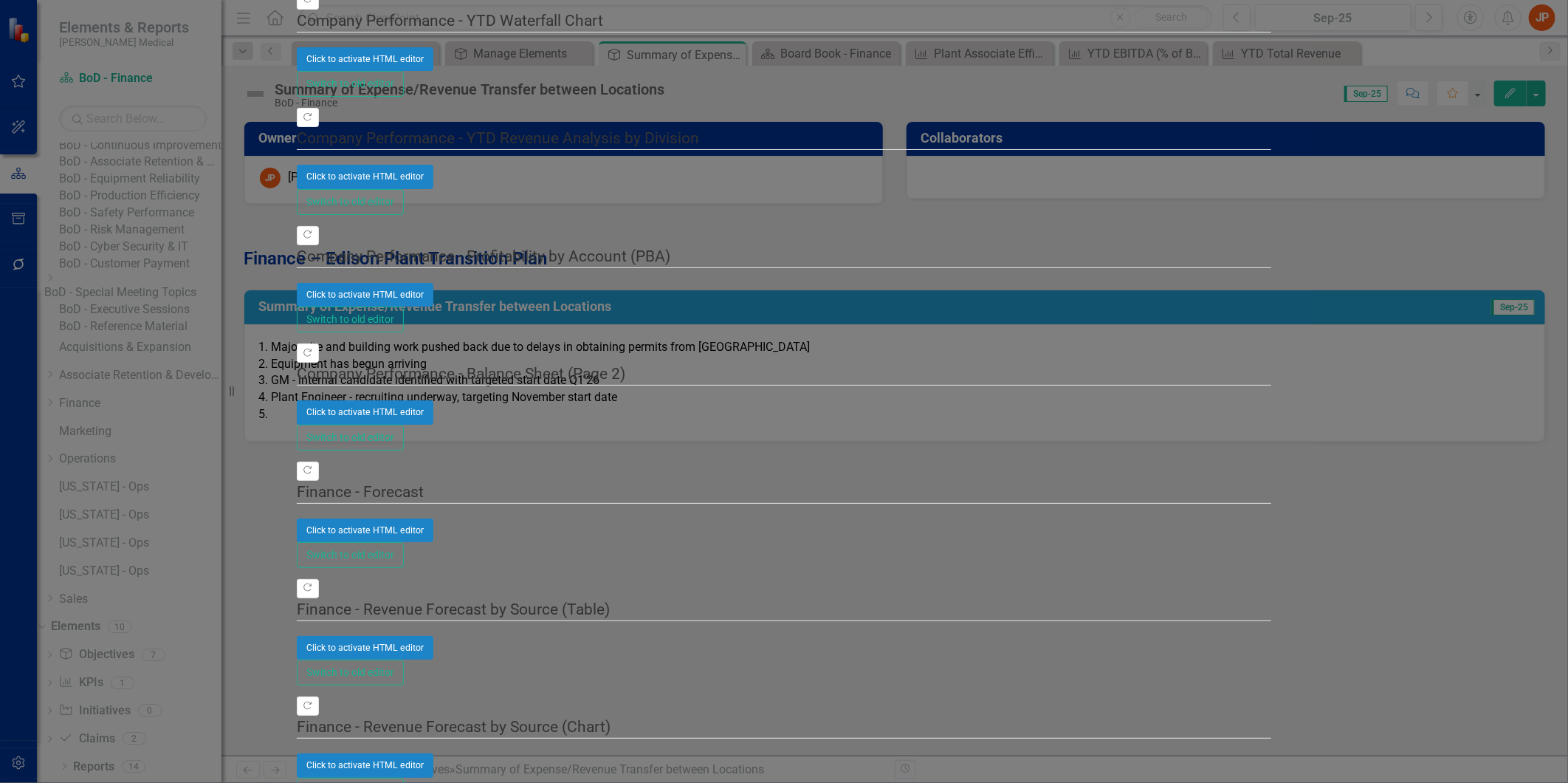
scroll to position [1394, 0]
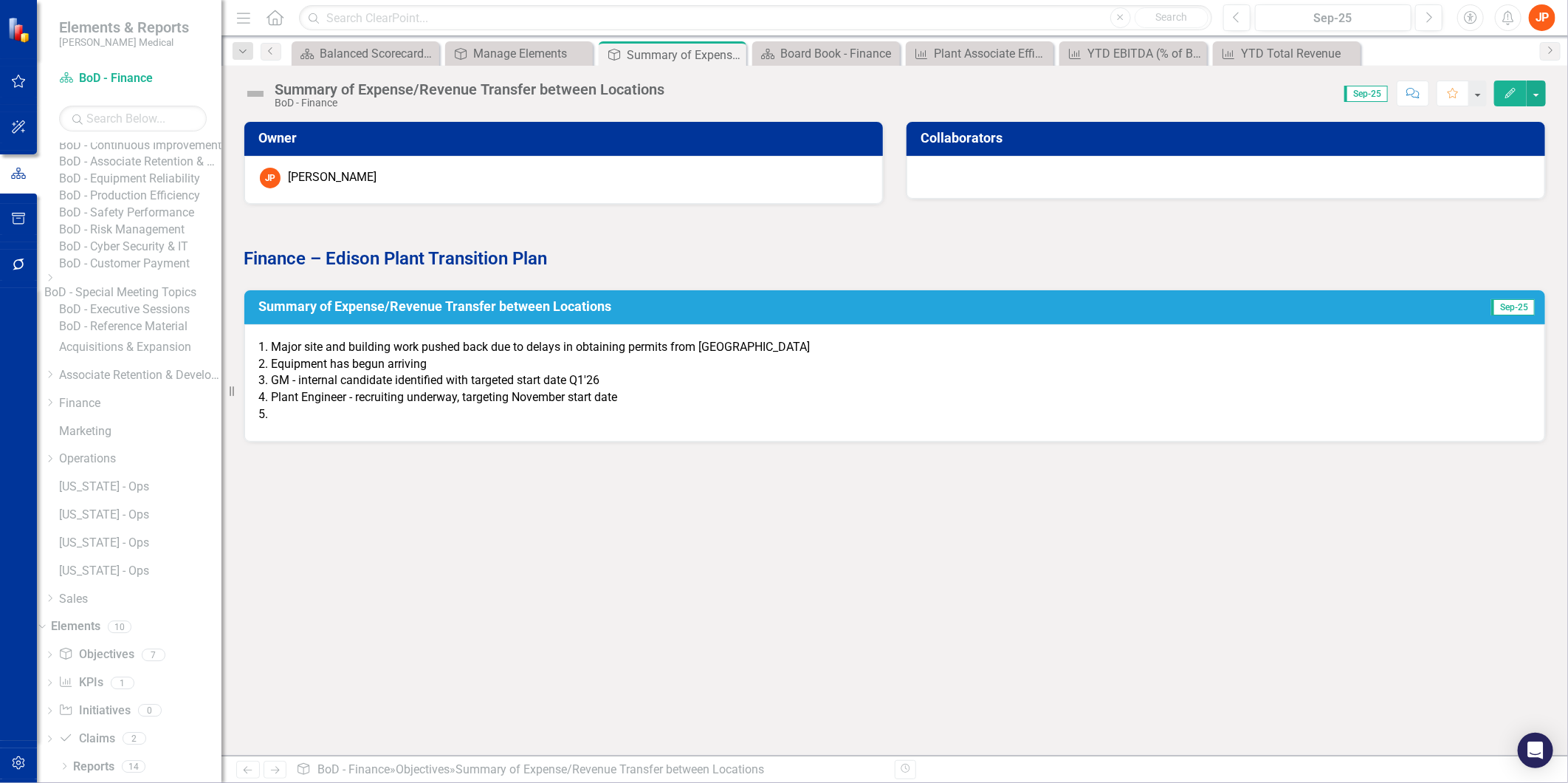
click at [380, 301] on h3 "Summary of Expense/Revenue Transfer between Locations" at bounding box center [825, 307] width 1133 height 15
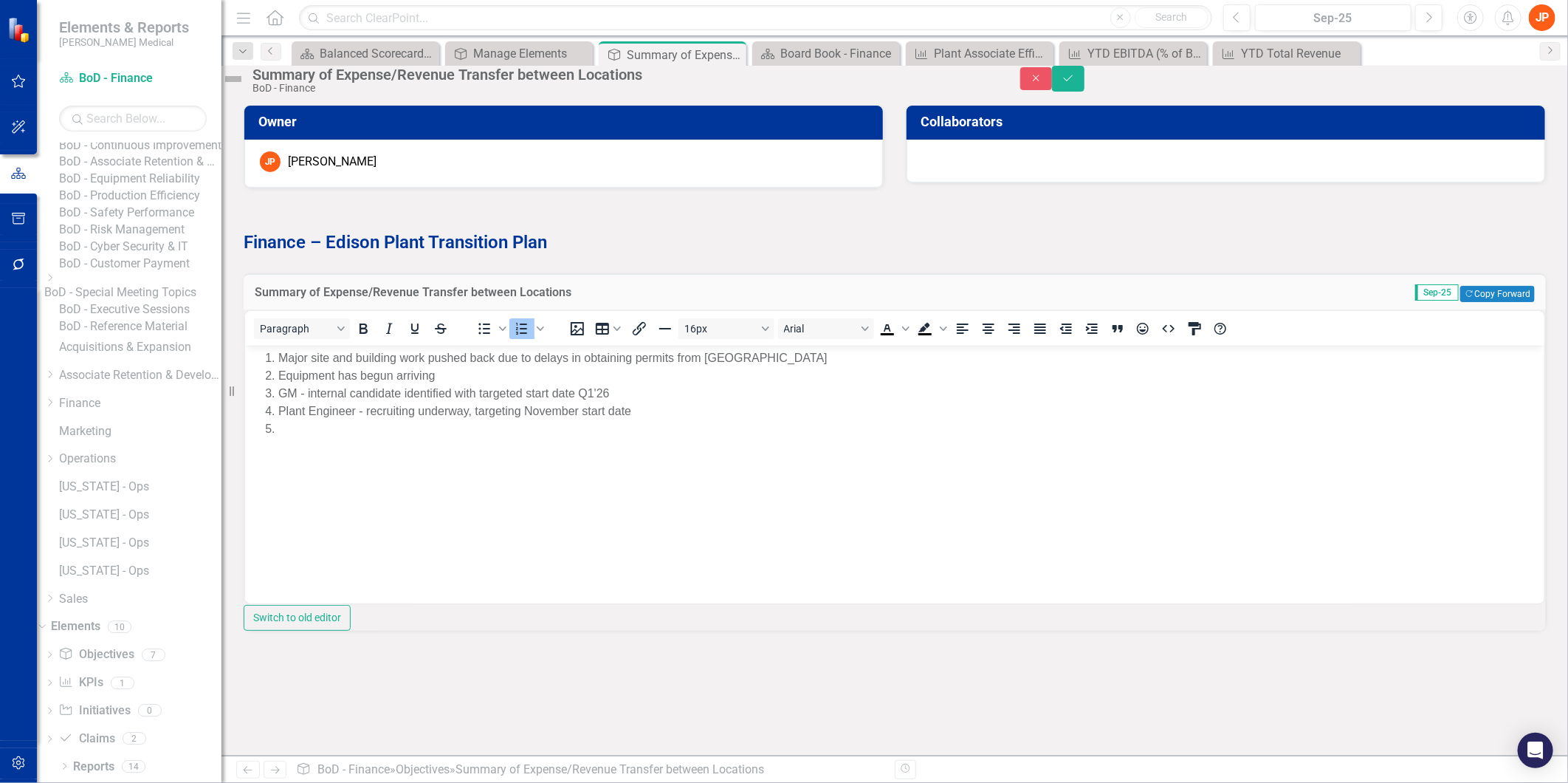
scroll to position [0, 0]
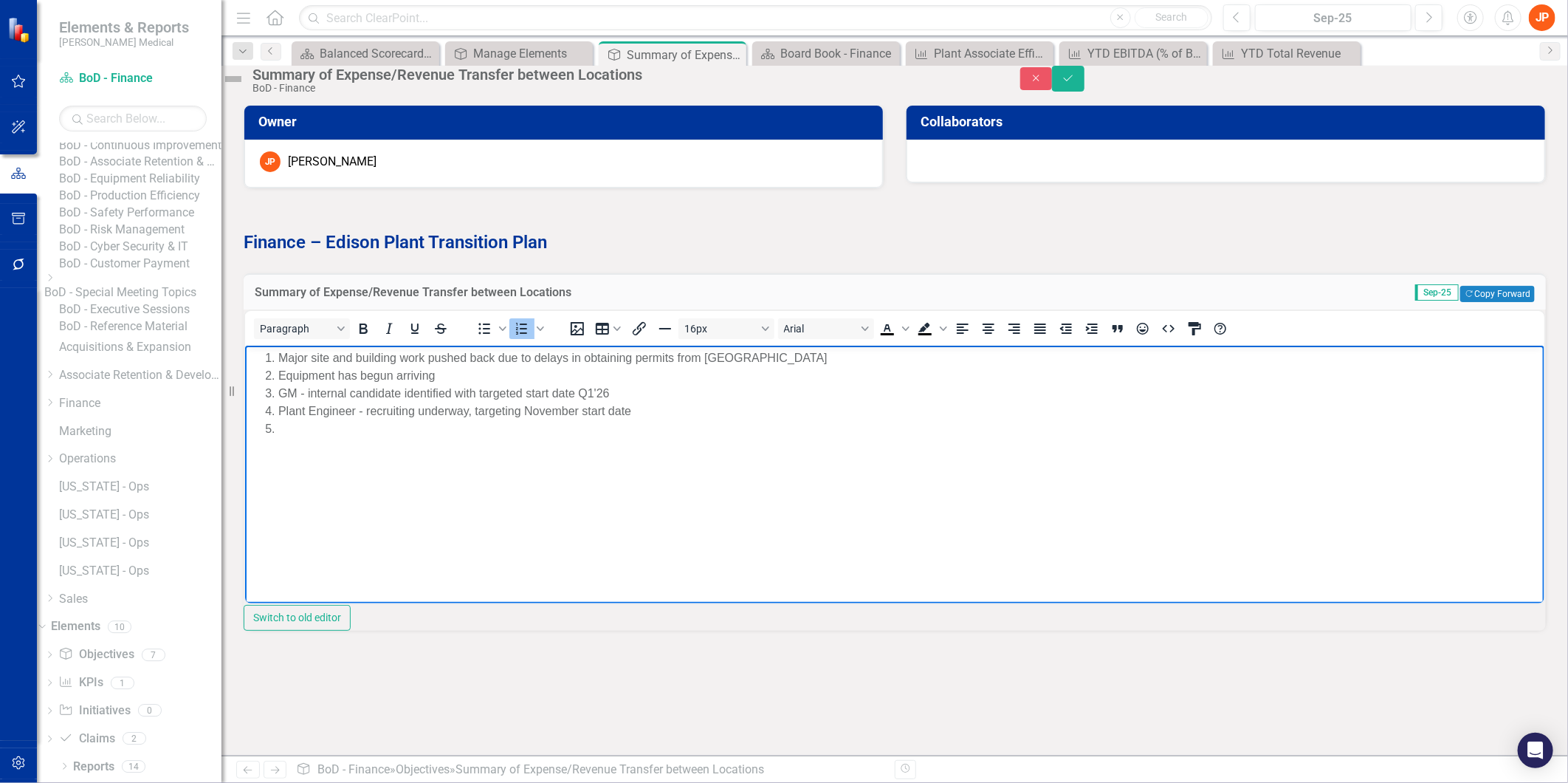
click at [294, 436] on li "Rich Text Area. Press ALT-0 for help." at bounding box center [908, 428] width 1262 height 18
click at [575, 410] on li "Plant Engineer - recruiting underway, targeting November start date" at bounding box center [908, 411] width 1262 height 18
click at [367, 53] on div "Balanced Scorecard Welcome Page" at bounding box center [368, 53] width 97 height 19
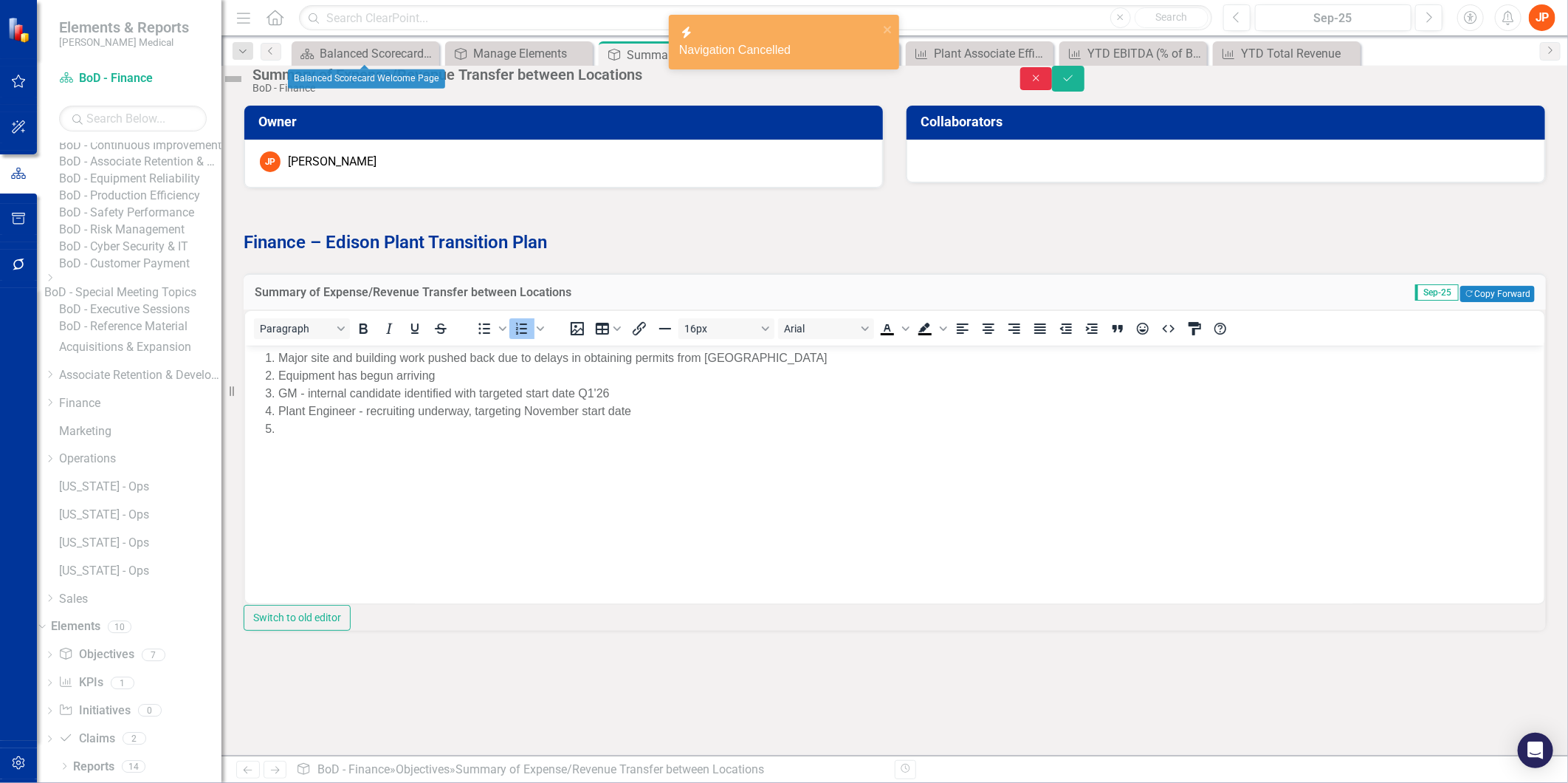
click at [1052, 90] on button "Close" at bounding box center [1036, 79] width 32 height 23
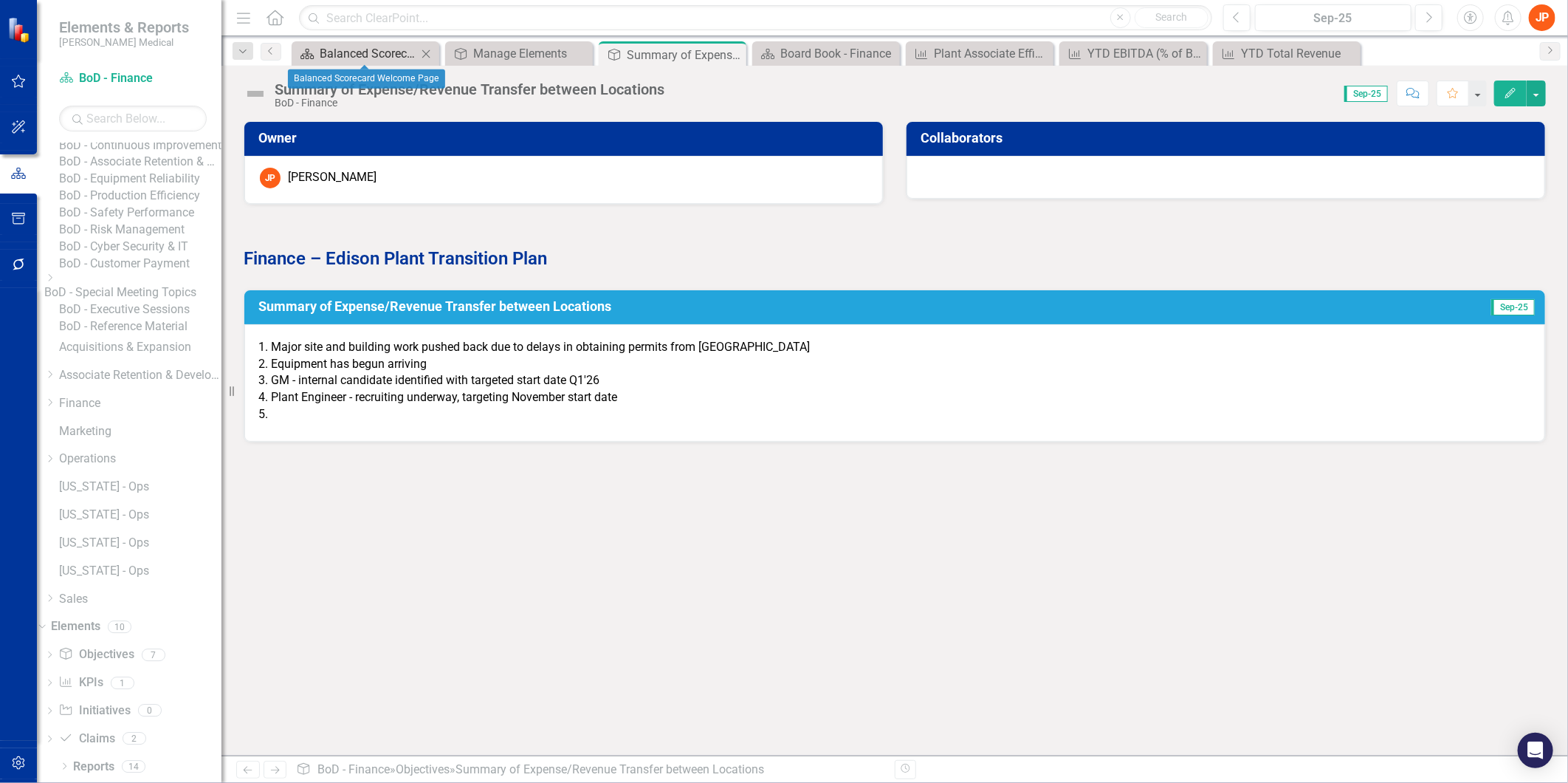
click at [365, 52] on div "Balanced Scorecard Welcome Page" at bounding box center [368, 53] width 97 height 19
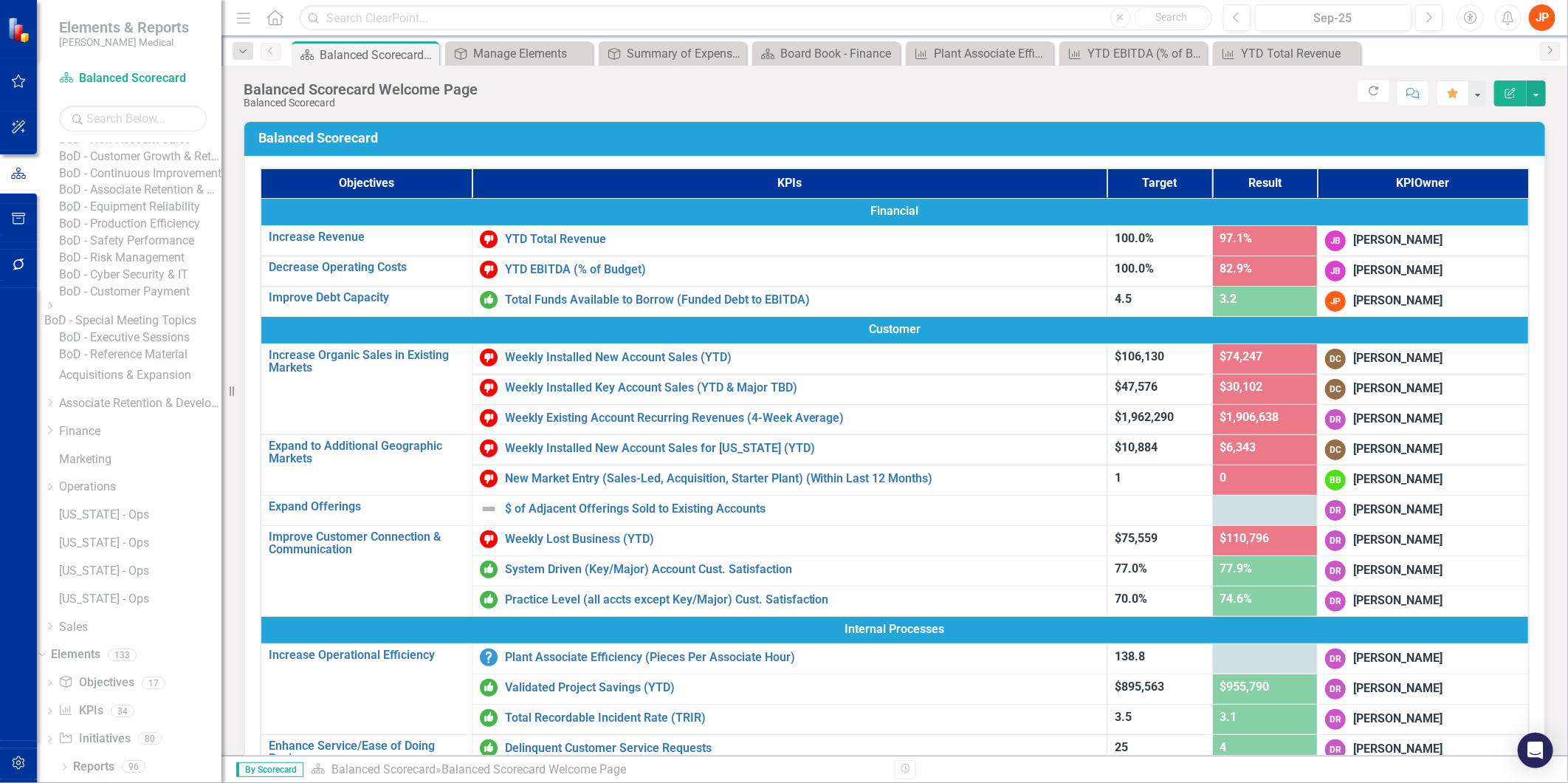
scroll to position [338, 0]
